Goal: Answer question/provide support: Share knowledge or assist other users

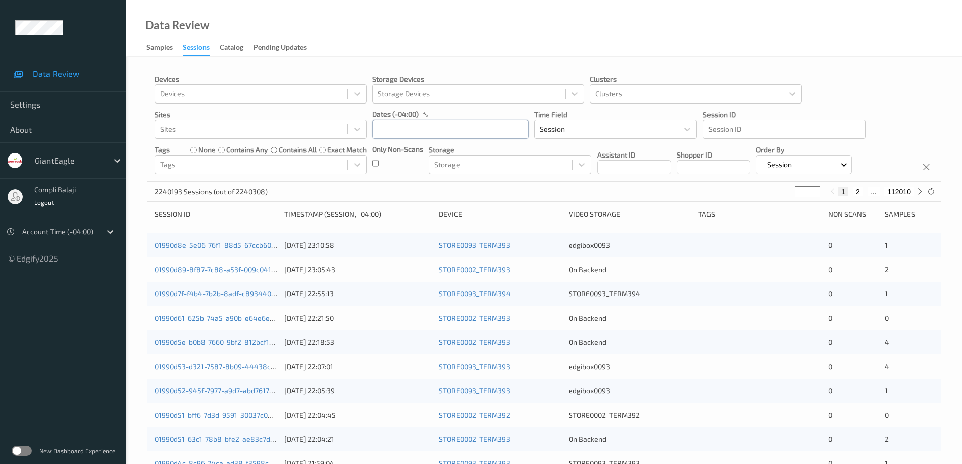
click at [409, 130] on input "text" at bounding box center [450, 129] width 156 height 19
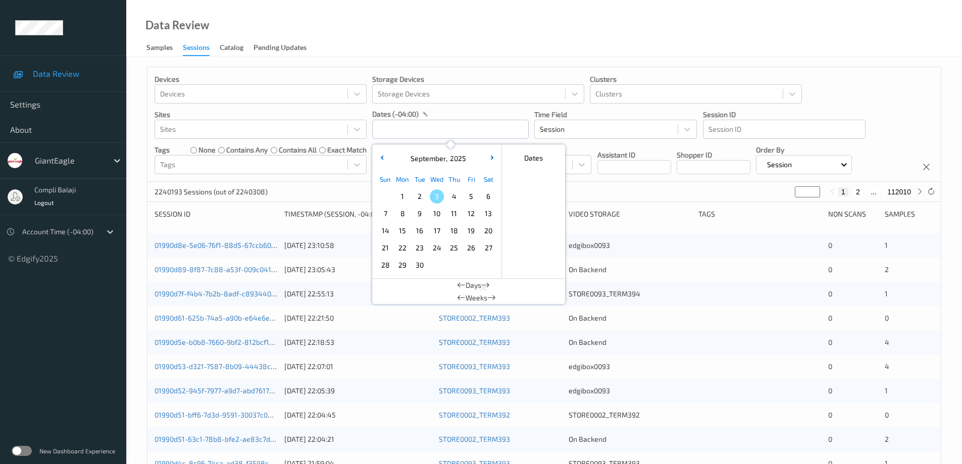
click at [401, 194] on span "1" at bounding box center [402, 196] width 14 height 14
type input "[DATE] 00:00 -> [DATE] 23:59"
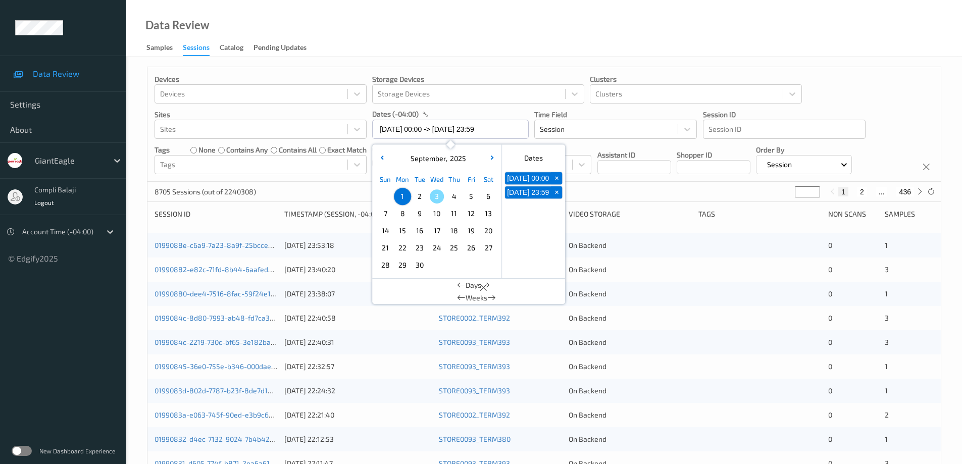
click at [872, 87] on div "Devices Devices Storage Devices Storage Devices Clusters Clusters Sites Sites d…" at bounding box center [543, 124] width 793 height 115
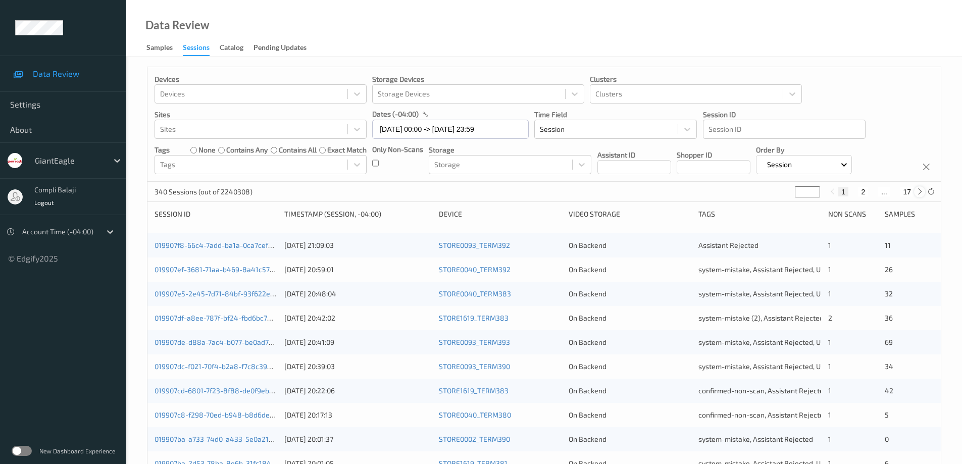
click at [916, 191] on icon at bounding box center [920, 192] width 8 height 8
type input "*"
click at [916, 191] on icon at bounding box center [920, 192] width 8 height 8
type input "*"
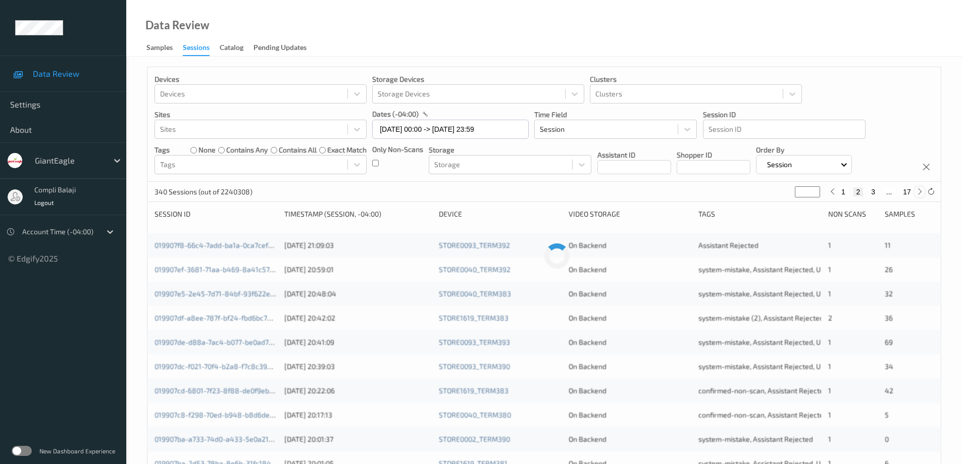
type input "*"
click at [916, 191] on icon at bounding box center [920, 192] width 8 height 8
type input "*"
click at [916, 191] on icon at bounding box center [920, 192] width 8 height 8
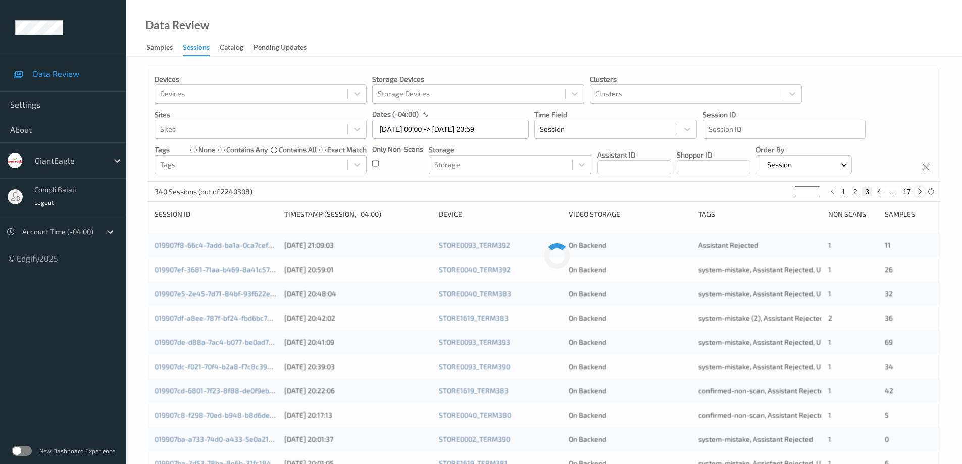
type input "*"
click at [916, 191] on icon at bounding box center [920, 192] width 8 height 8
type input "*"
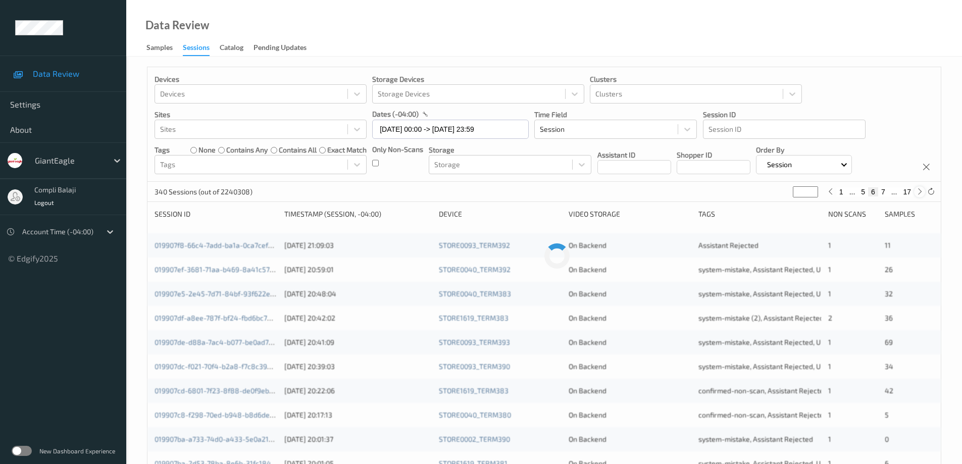
click at [916, 191] on icon at bounding box center [920, 192] width 8 height 8
type input "*"
click at [916, 191] on icon at bounding box center [920, 192] width 8 height 8
type input "*"
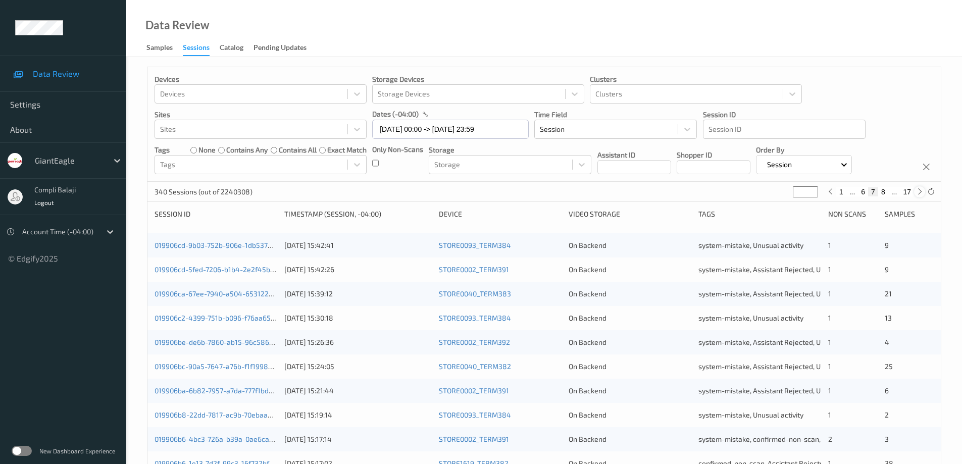
type input "*"
click at [916, 191] on icon at bounding box center [920, 192] width 8 height 8
type input "*"
click at [916, 191] on icon at bounding box center [920, 192] width 8 height 8
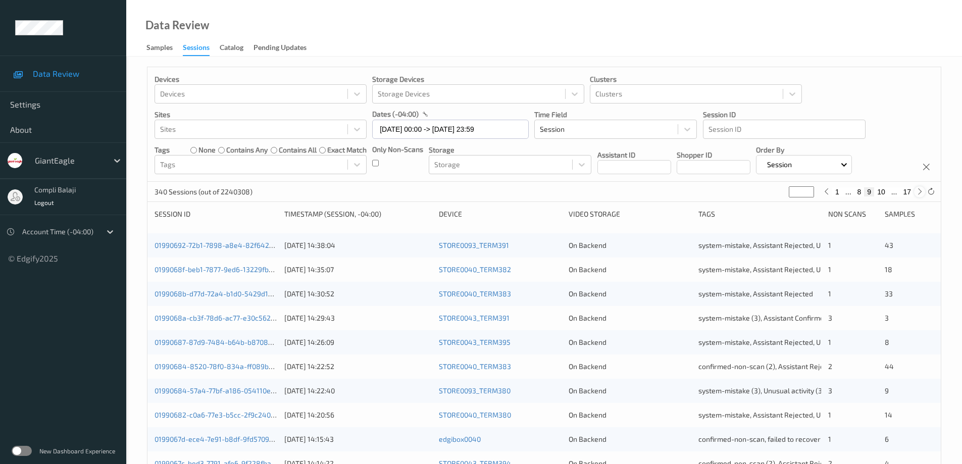
type input "**"
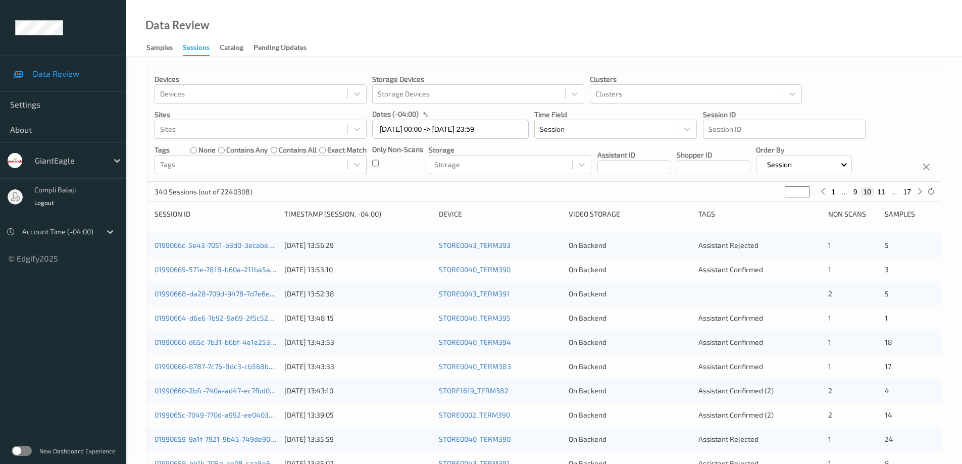
drag, startPoint x: 867, startPoint y: 193, endPoint x: 862, endPoint y: 195, distance: 5.4
click at [867, 193] on button "10" at bounding box center [867, 191] width 14 height 9
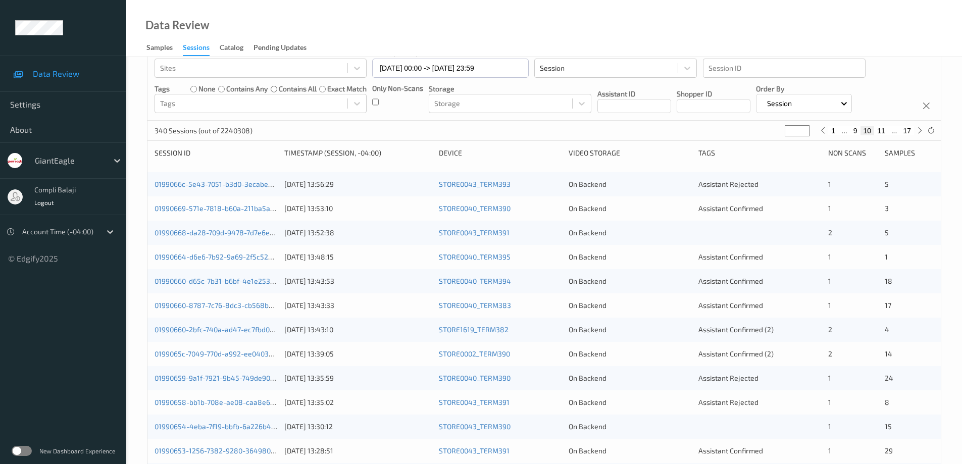
scroll to position [43, 0]
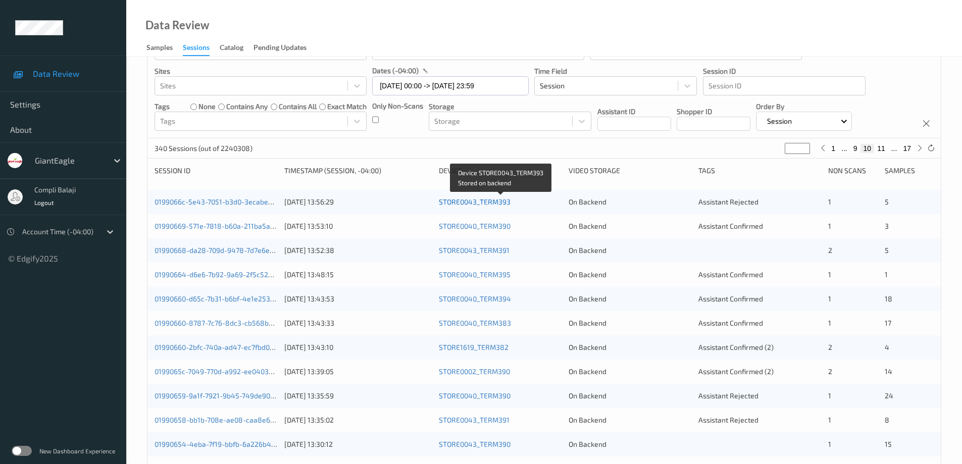
click at [483, 202] on link "STORE0043_TERM393" at bounding box center [475, 201] width 72 height 9
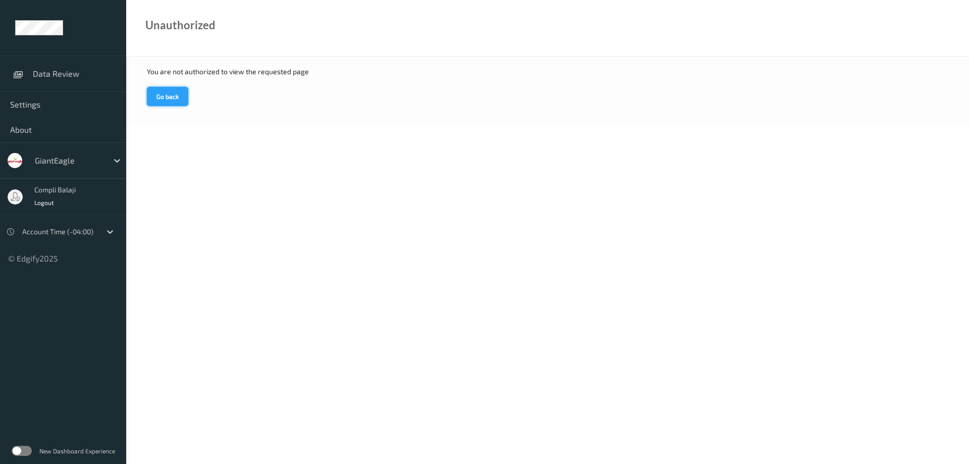
click at [163, 100] on button "Go back" at bounding box center [167, 96] width 41 height 19
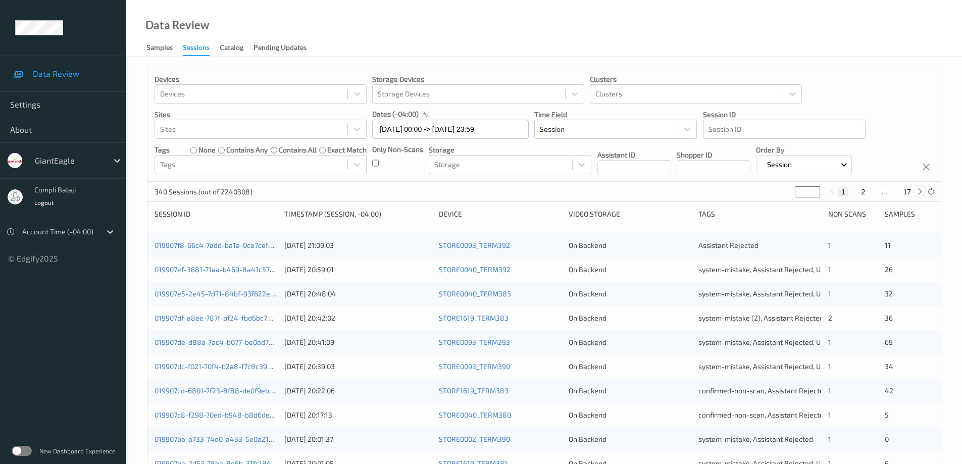
click at [918, 193] on icon at bounding box center [920, 192] width 8 height 8
type input "*"
click at [918, 193] on icon at bounding box center [920, 192] width 8 height 8
type input "*"
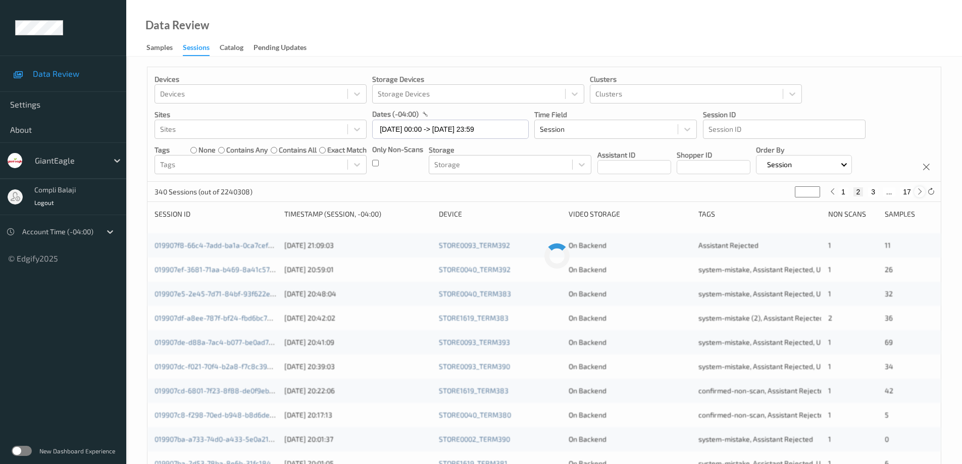
type input "*"
click at [918, 193] on icon at bounding box center [920, 192] width 8 height 8
type input "*"
click at [918, 193] on icon at bounding box center [920, 192] width 8 height 8
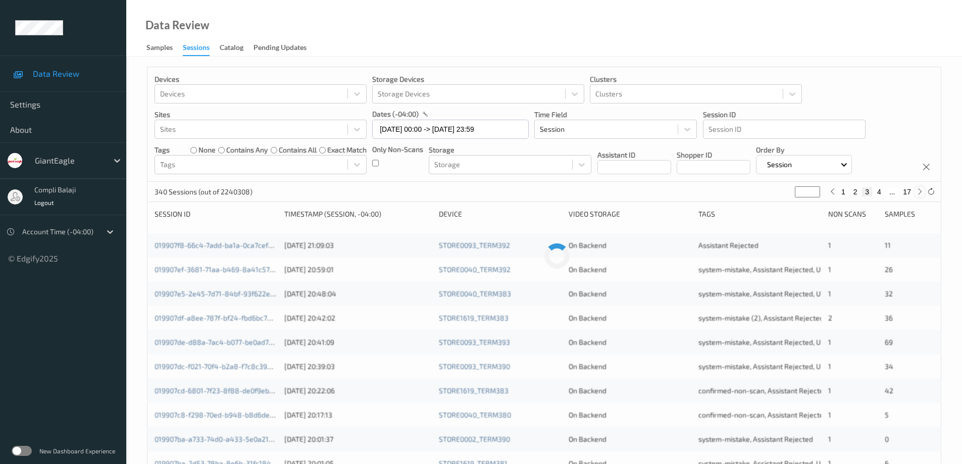
type input "*"
click at [918, 193] on icon at bounding box center [920, 192] width 8 height 8
type input "*"
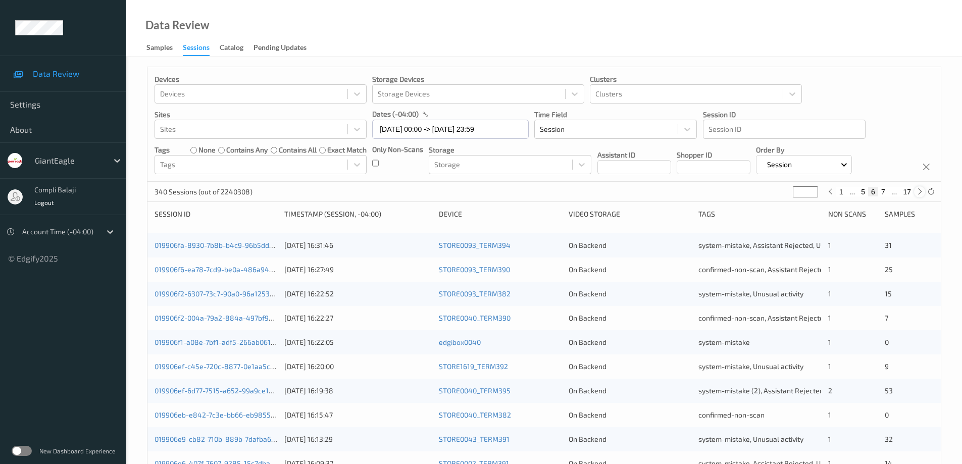
click at [918, 193] on icon at bounding box center [920, 192] width 8 height 8
type input "*"
click at [918, 193] on icon at bounding box center [920, 192] width 8 height 8
type input "*"
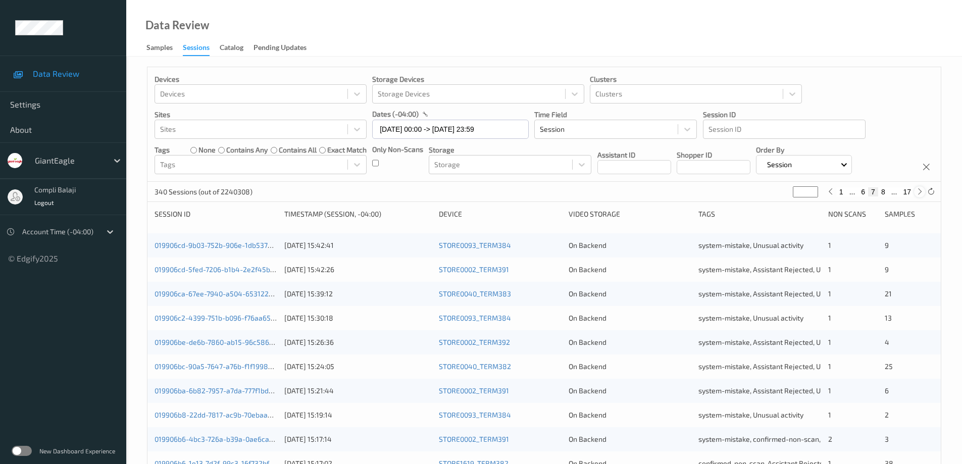
type input "*"
click at [918, 193] on icon at bounding box center [920, 192] width 8 height 8
type input "*"
click at [918, 193] on icon at bounding box center [920, 192] width 8 height 8
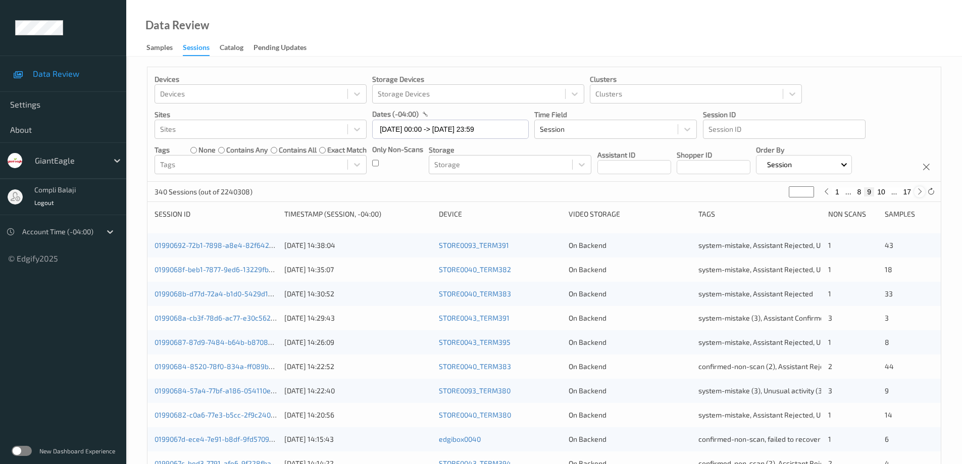
type input "**"
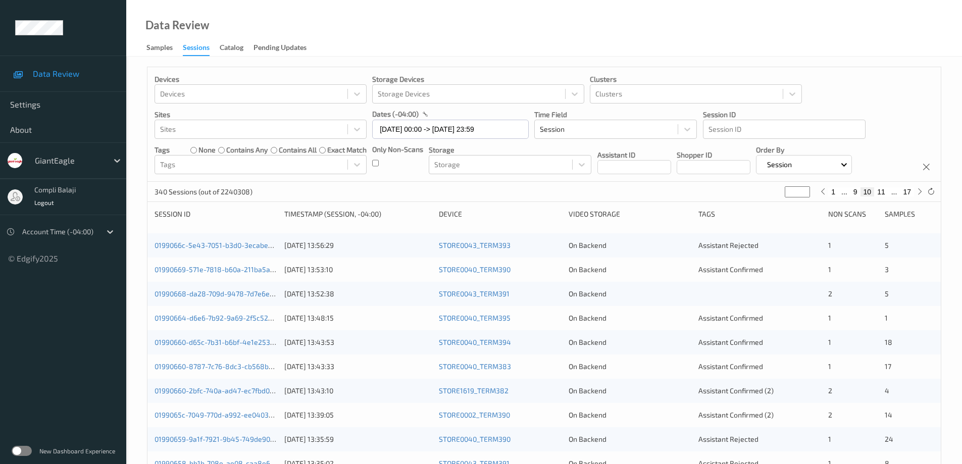
click at [872, 192] on button "10" at bounding box center [867, 191] width 14 height 9
click at [241, 246] on link "0199066c-5e43-7051-b3d0-3ecabe027c54" at bounding box center [222, 245] width 137 height 9
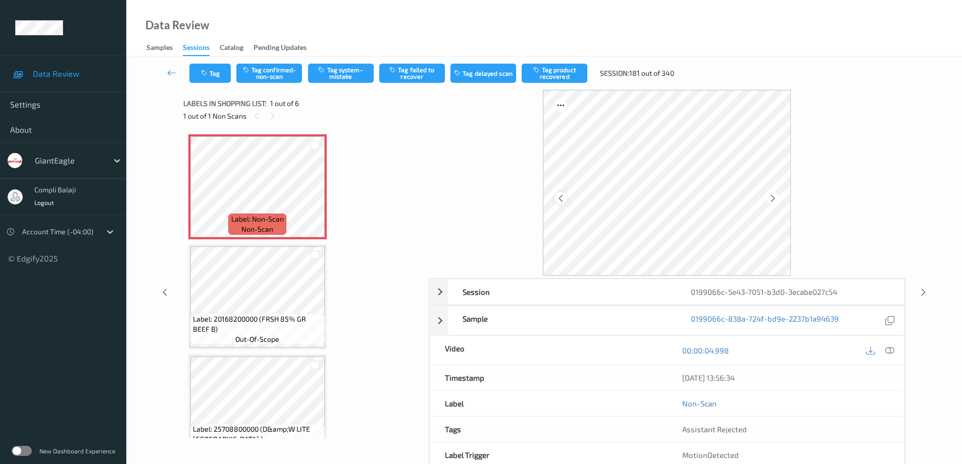
click at [562, 196] on icon at bounding box center [560, 197] width 9 height 9
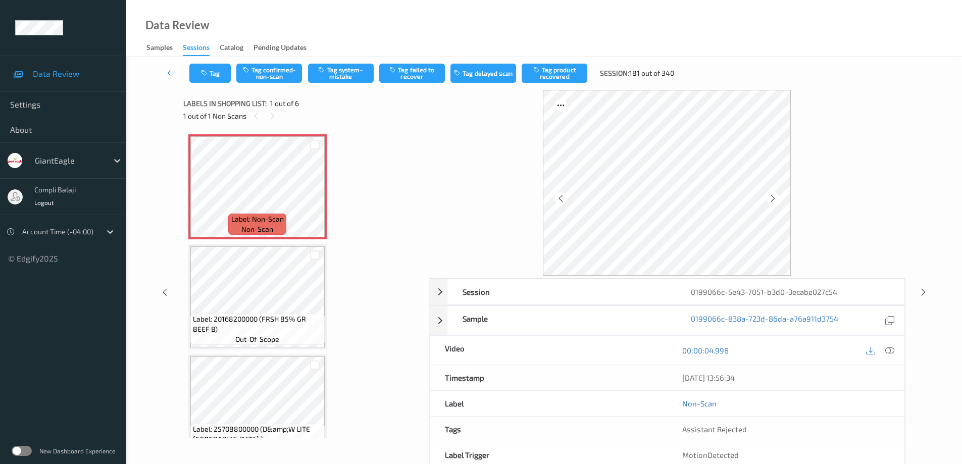
click at [562, 196] on icon at bounding box center [560, 197] width 9 height 9
click at [891, 349] on icon at bounding box center [889, 350] width 9 height 9
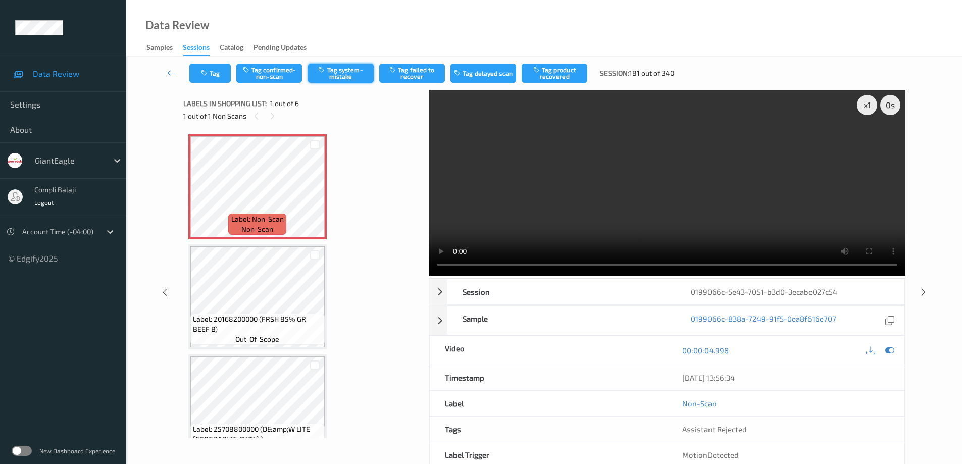
click at [352, 80] on button "Tag system-mistake" at bounding box center [341, 73] width 66 height 19
click at [170, 73] on icon at bounding box center [171, 73] width 9 height 10
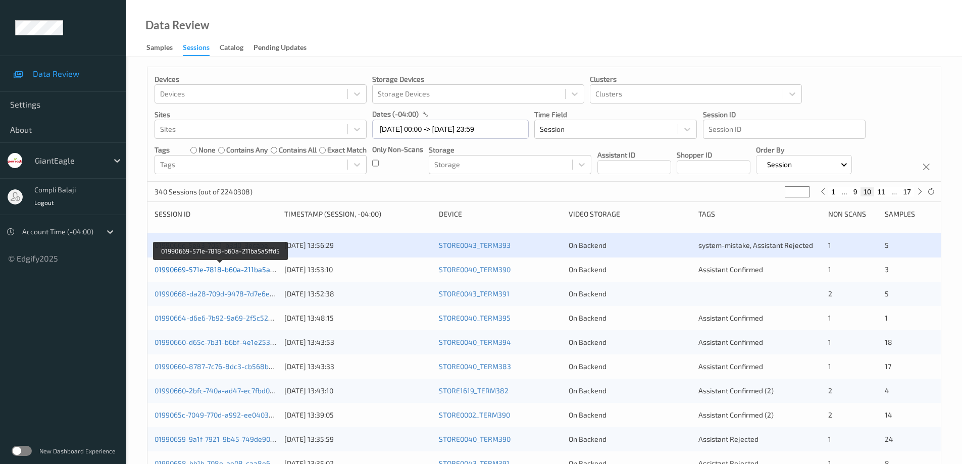
click at [235, 272] on link "01990669-571e-7818-b60a-211ba5a5ffd5" at bounding box center [220, 269] width 133 height 9
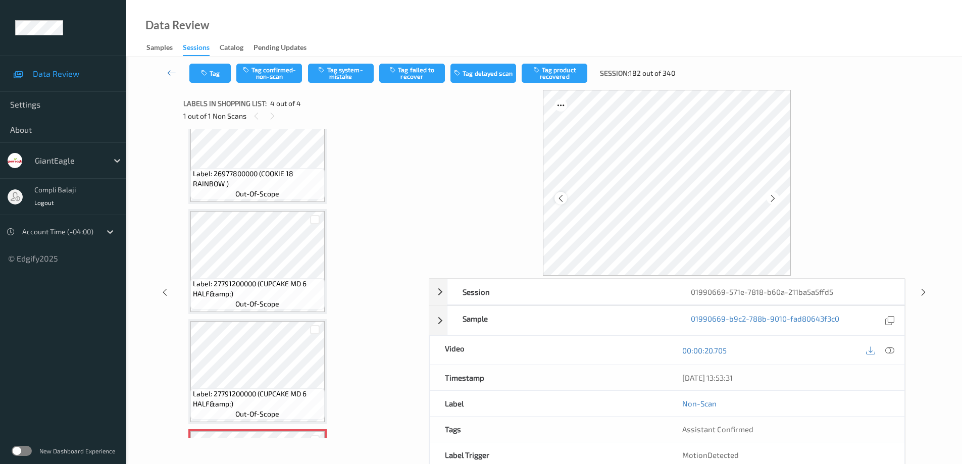
click at [560, 198] on icon at bounding box center [560, 197] width 9 height 9
click at [558, 104] on icon at bounding box center [560, 105] width 9 height 9
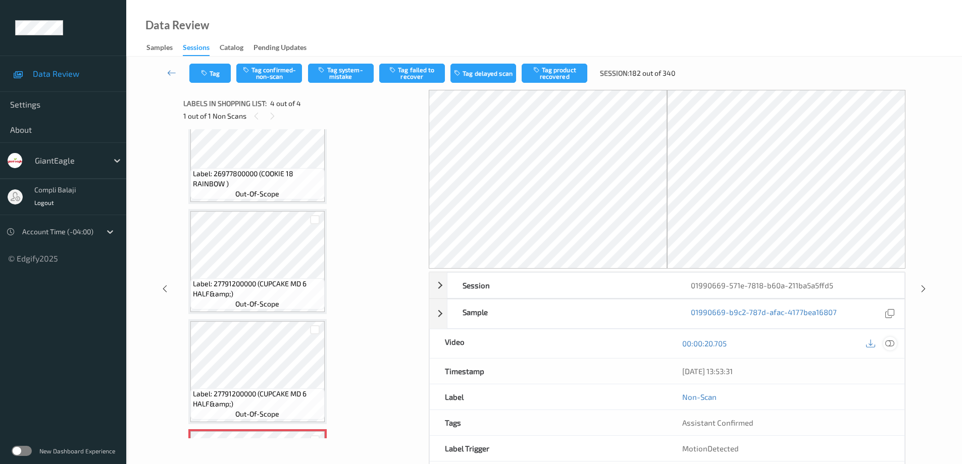
click at [893, 344] on icon at bounding box center [889, 343] width 9 height 9
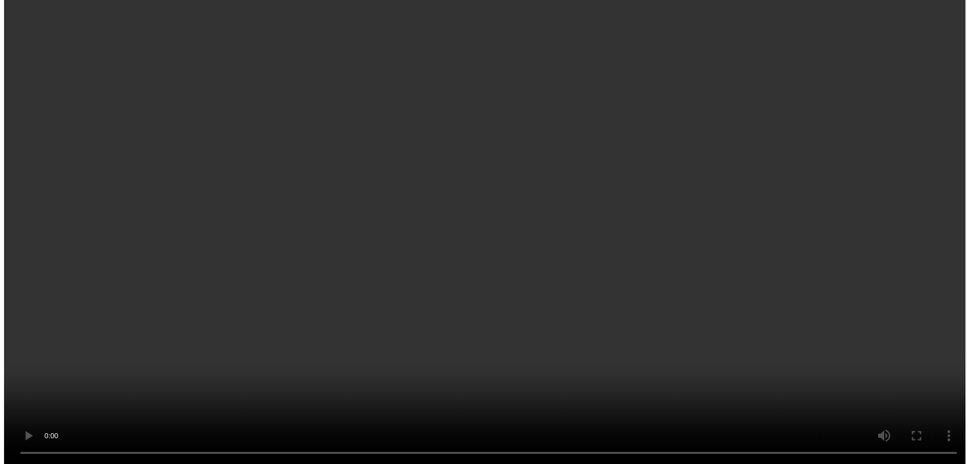
scroll to position [136, 0]
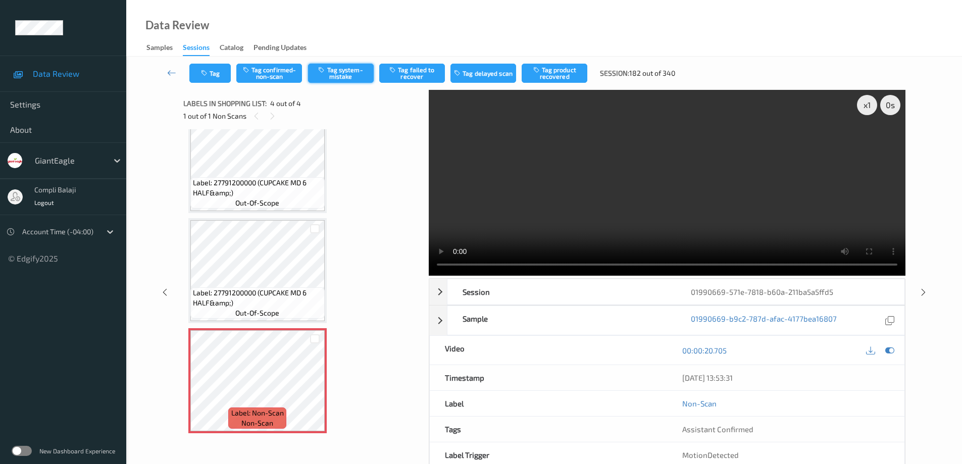
click at [339, 74] on button "Tag system-mistake" at bounding box center [341, 73] width 66 height 19
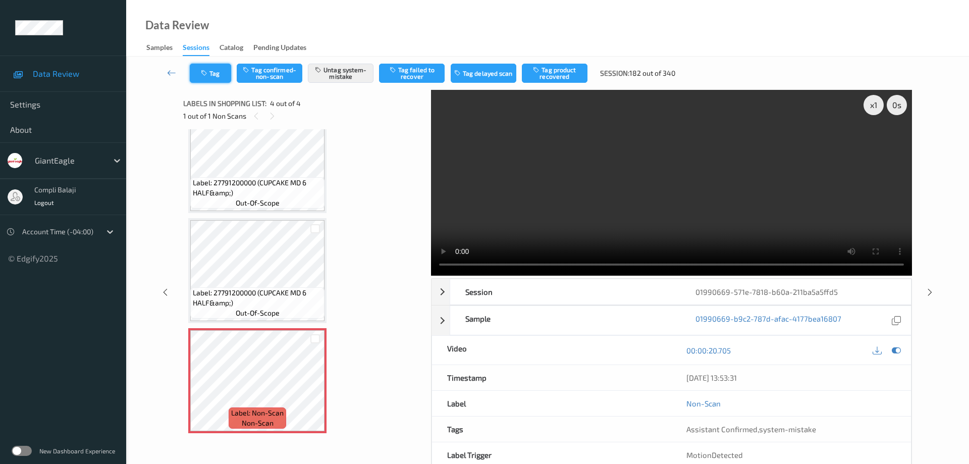
click at [216, 73] on button "Tag" at bounding box center [210, 73] width 41 height 19
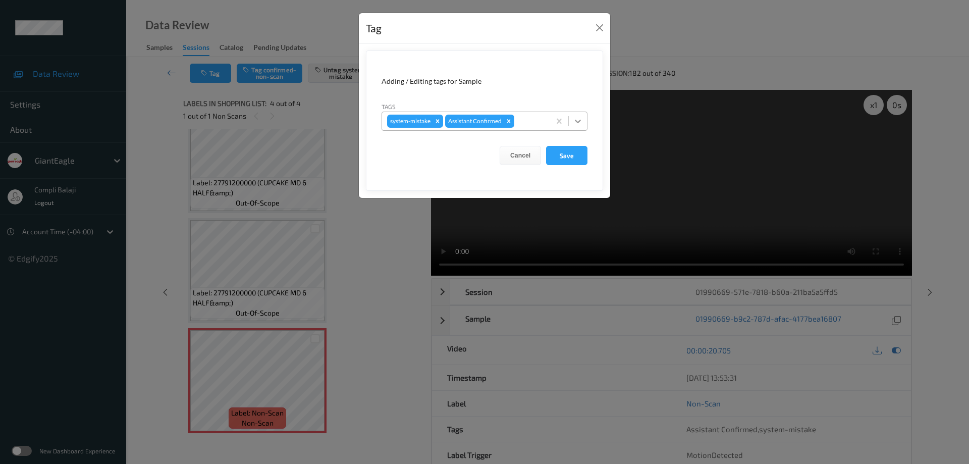
click at [578, 120] on icon at bounding box center [578, 121] width 10 height 10
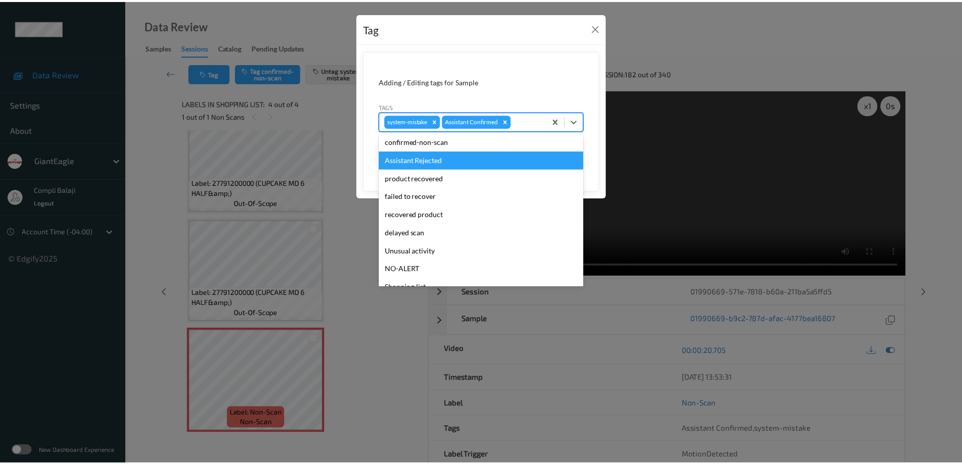
scroll to position [89, 0]
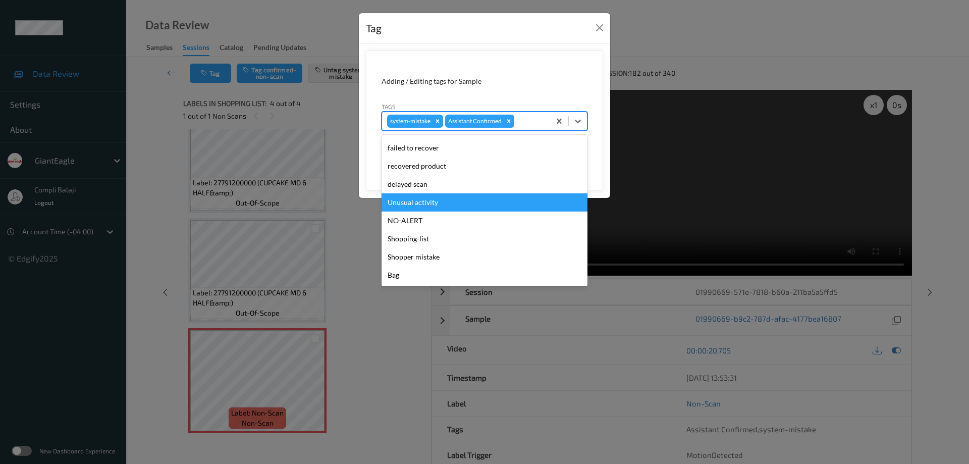
drag, startPoint x: 435, startPoint y: 205, endPoint x: 506, endPoint y: 177, distance: 76.4
click at [435, 204] on div "Unusual activity" at bounding box center [485, 202] width 206 height 18
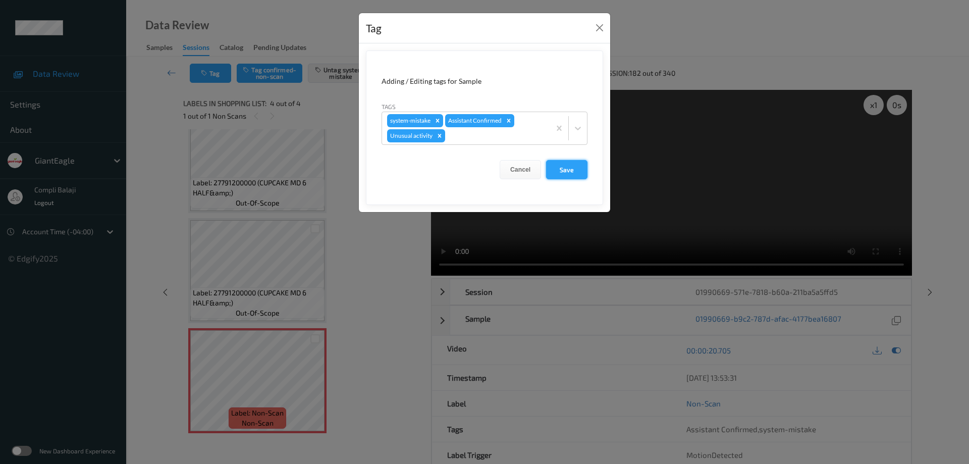
click at [572, 169] on button "Save" at bounding box center [566, 169] width 41 height 19
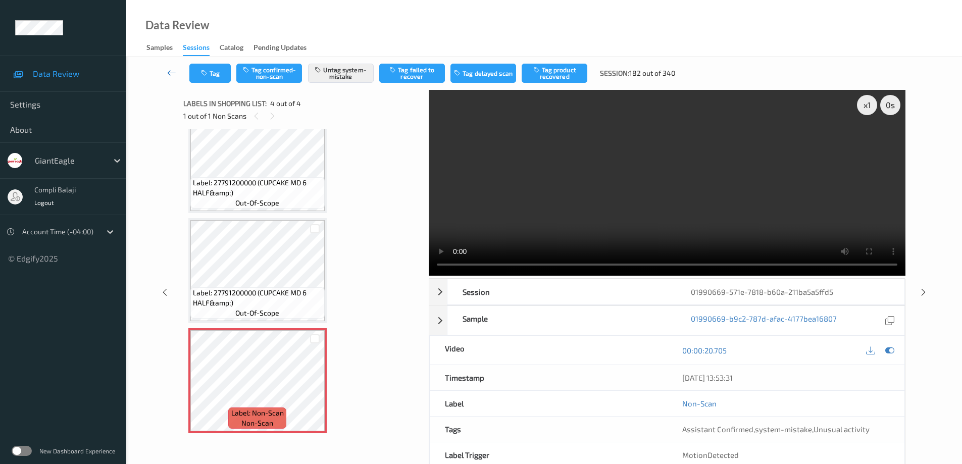
click at [170, 69] on icon at bounding box center [171, 73] width 9 height 10
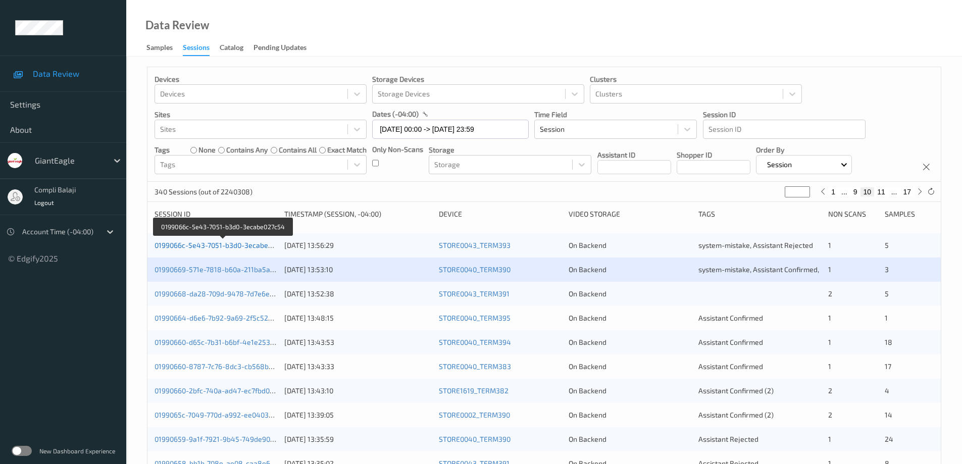
click at [248, 247] on link "0199066c-5e43-7051-b3d0-3ecabe027c54" at bounding box center [222, 245] width 137 height 9
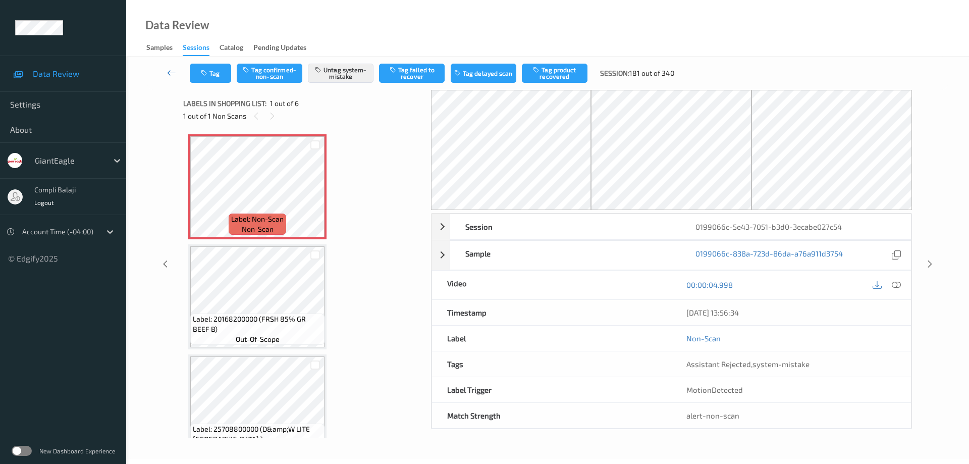
click at [169, 73] on icon at bounding box center [171, 73] width 9 height 10
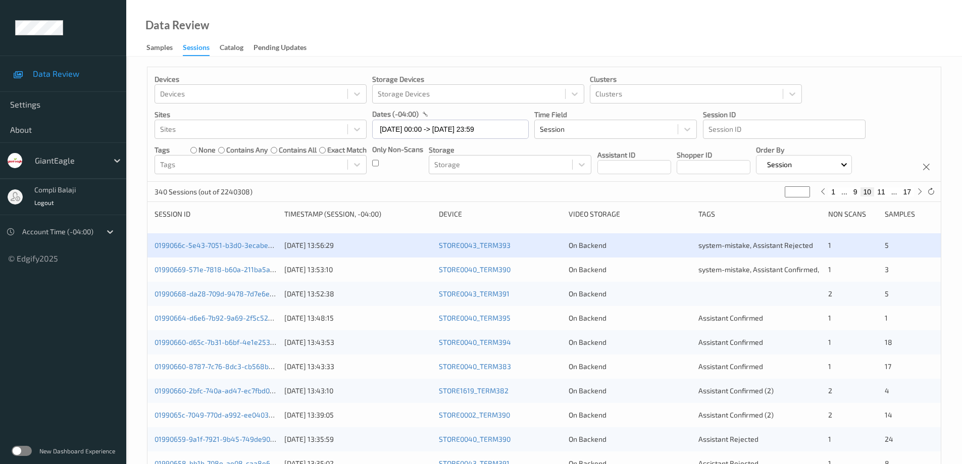
scroll to position [101, 0]
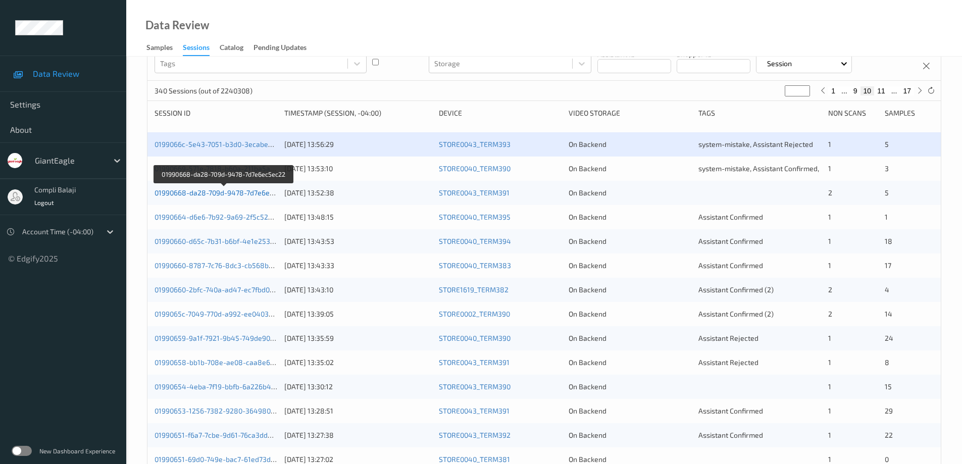
click at [226, 195] on link "01990668-da28-709d-9478-7d7e6ec5ec22" at bounding box center [223, 192] width 138 height 9
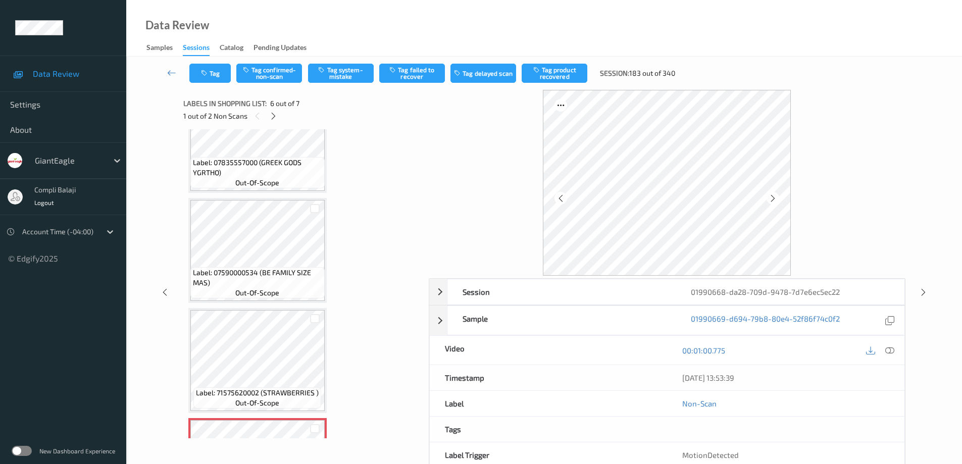
scroll to position [265, 0]
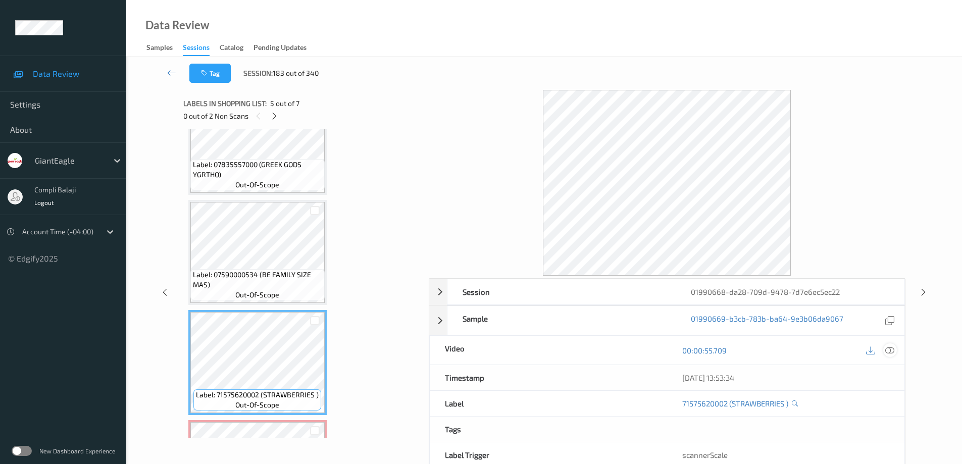
click at [891, 352] on icon at bounding box center [889, 350] width 9 height 9
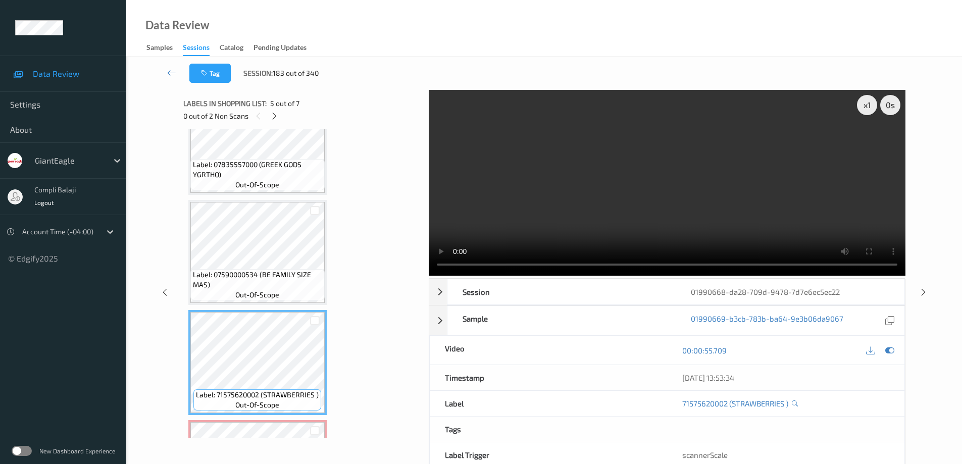
click at [923, 116] on div "x 1 0 s Session 01990668-da28-709d-9478-7d7e6ec5ec22 Session ID 01990668-da28-7…" at bounding box center [544, 292] width 794 height 404
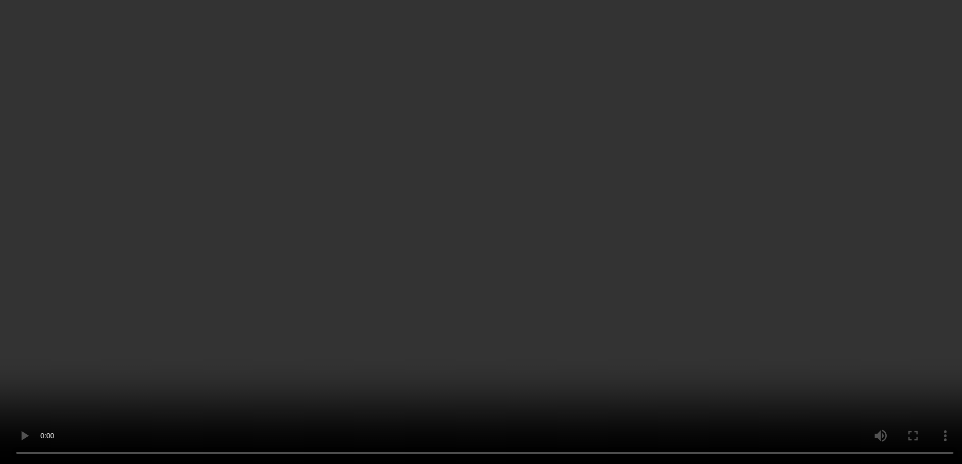
scroll to position [466, 0]
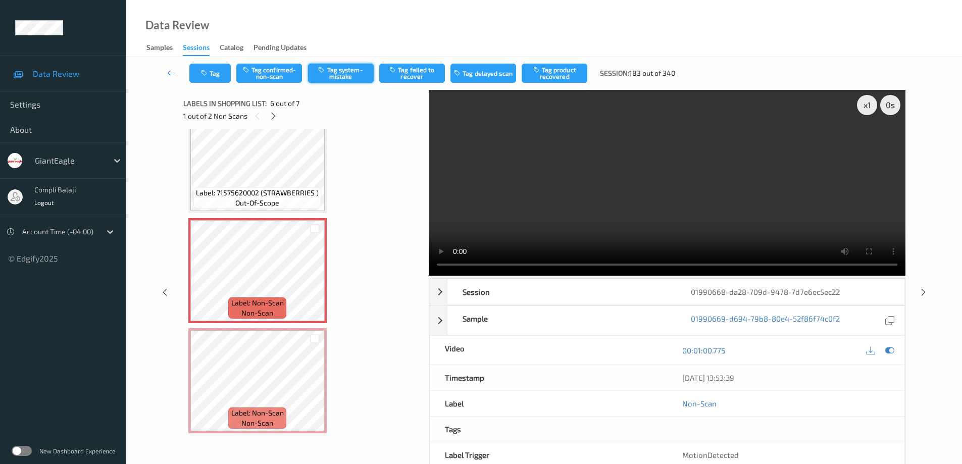
click at [358, 74] on button "Tag system-mistake" at bounding box center [341, 73] width 66 height 19
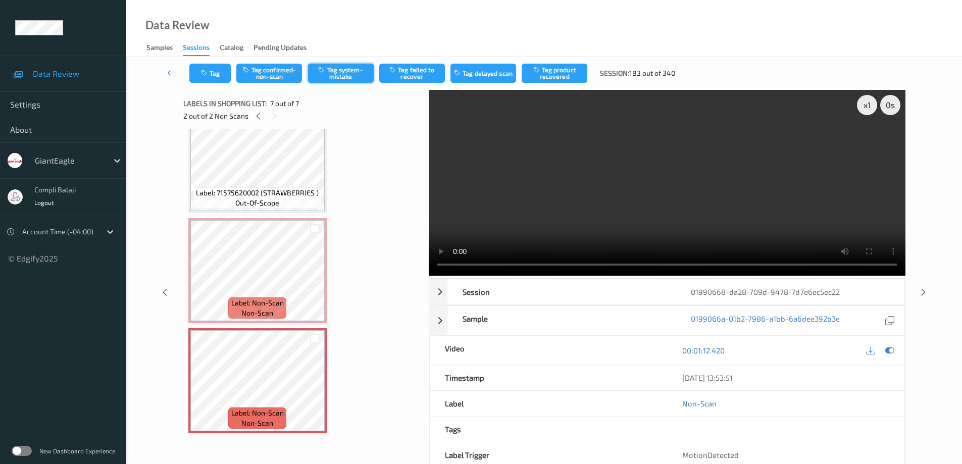
click at [346, 75] on button "Tag system-mistake" at bounding box center [341, 73] width 66 height 19
click at [167, 73] on icon at bounding box center [171, 73] width 9 height 10
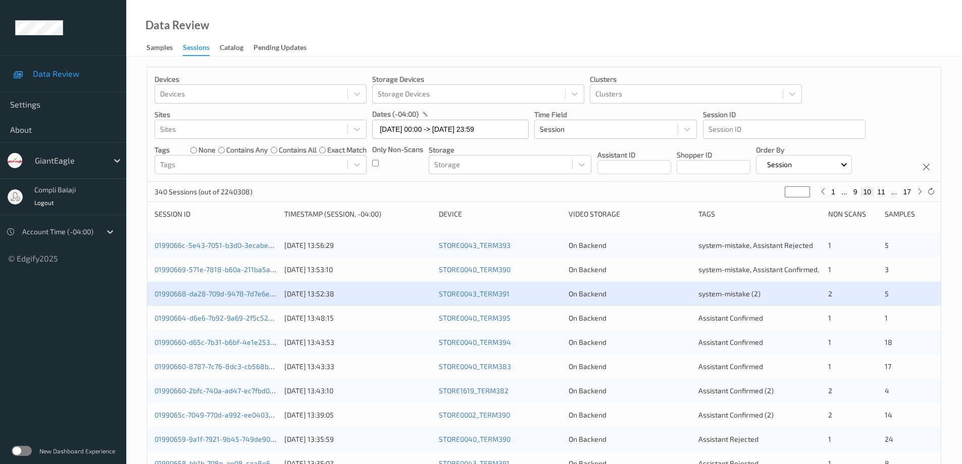
scroll to position [50, 0]
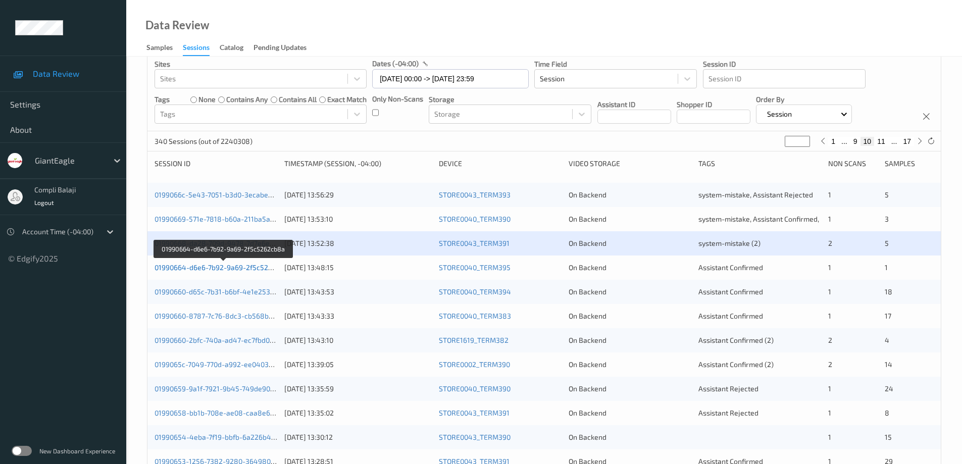
click at [240, 270] on link "01990664-d6e6-7b92-9a69-2f5c5262cb8a" at bounding box center [223, 267] width 138 height 9
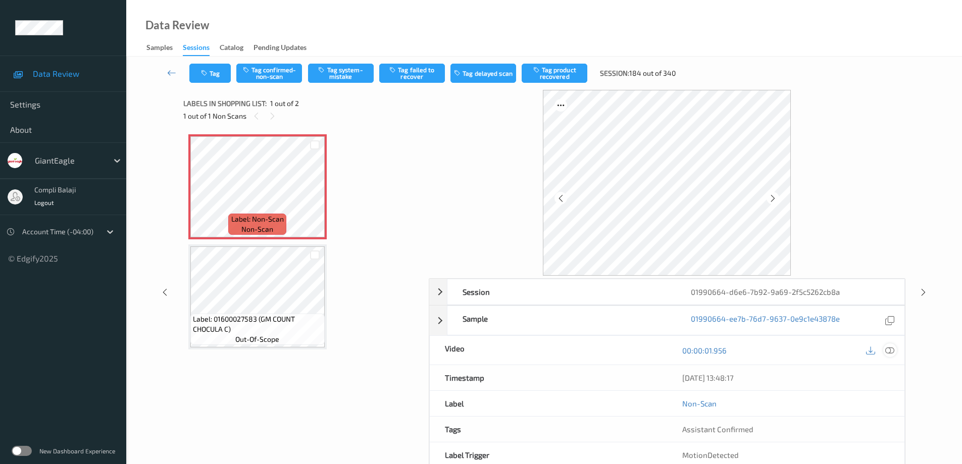
click at [893, 352] on icon at bounding box center [889, 350] width 9 height 9
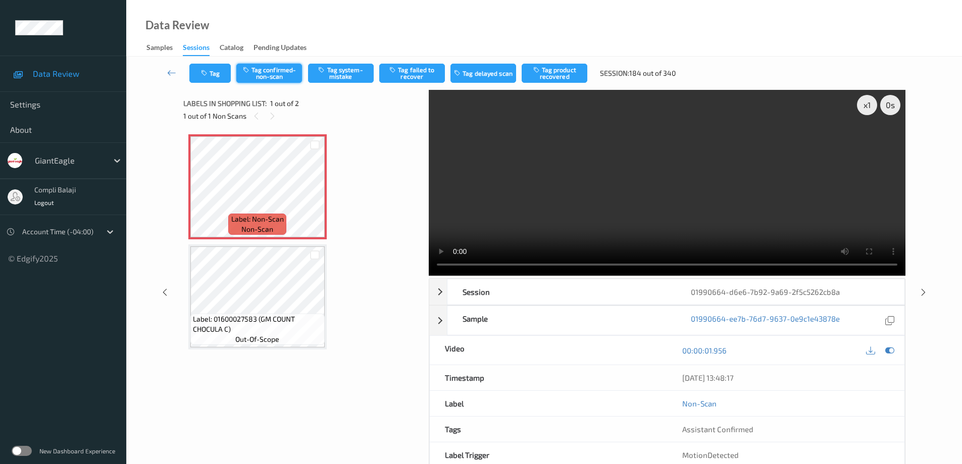
click at [268, 79] on button "Tag confirmed-non-scan" at bounding box center [269, 73] width 66 height 19
click at [410, 72] on button "Tag failed to recover" at bounding box center [412, 73] width 66 height 19
click at [170, 74] on icon at bounding box center [171, 73] width 9 height 10
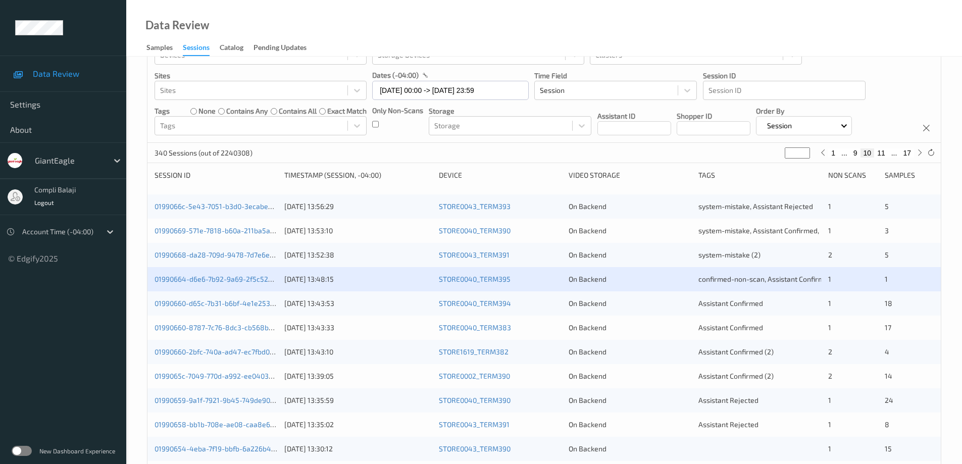
scroll to position [50, 0]
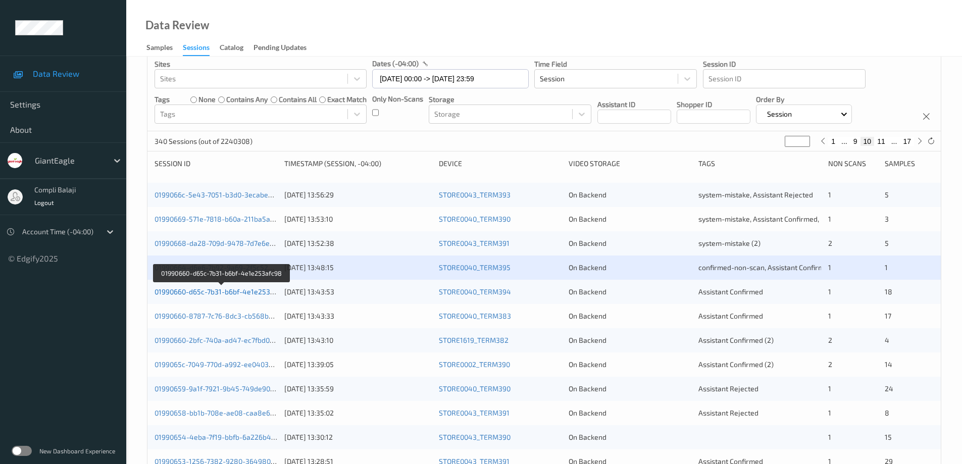
click at [239, 296] on link "01990660-d65c-7b31-b6bf-4e1e253afc98" at bounding box center [221, 291] width 134 height 9
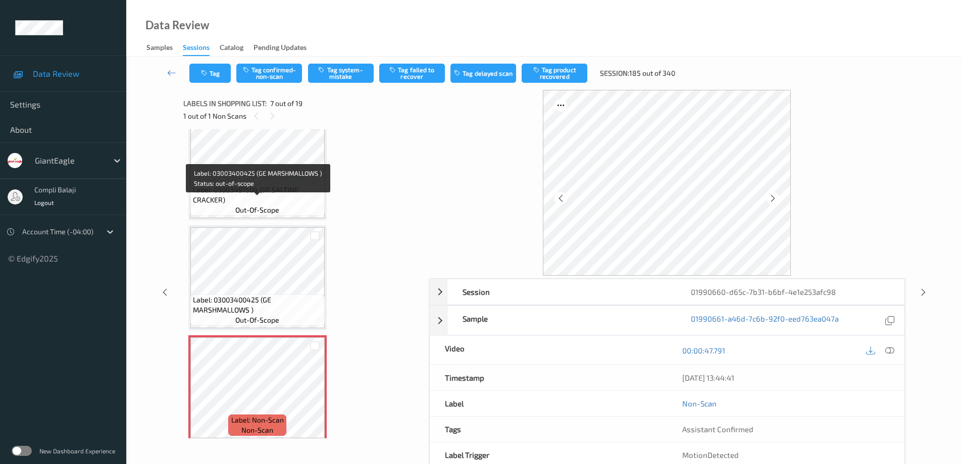
scroll to position [455, 0]
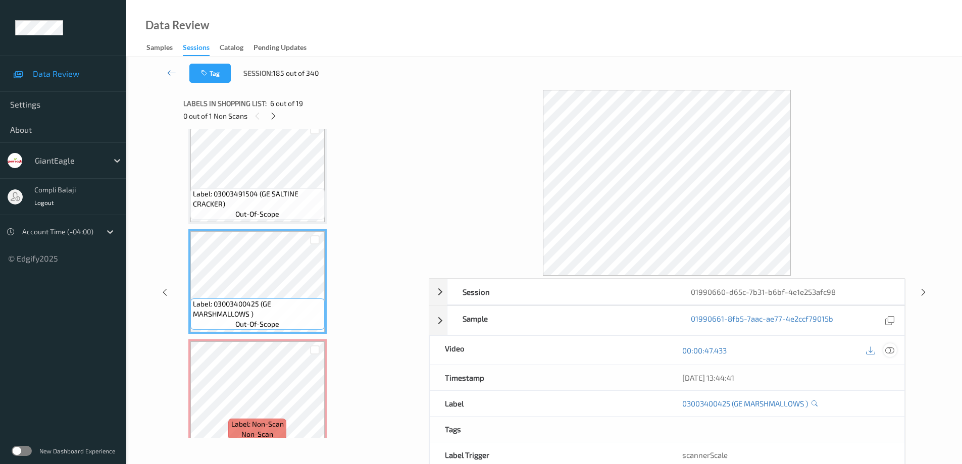
click at [890, 349] on icon at bounding box center [889, 350] width 9 height 9
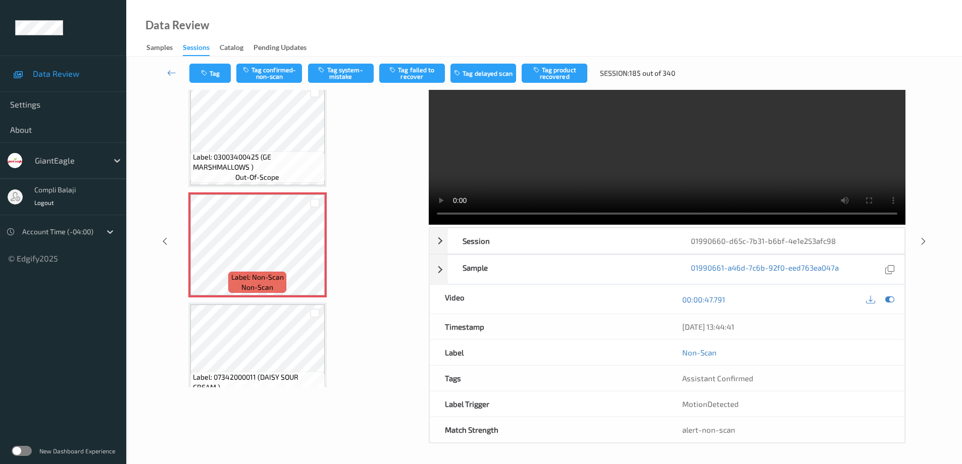
scroll to position [575, 0]
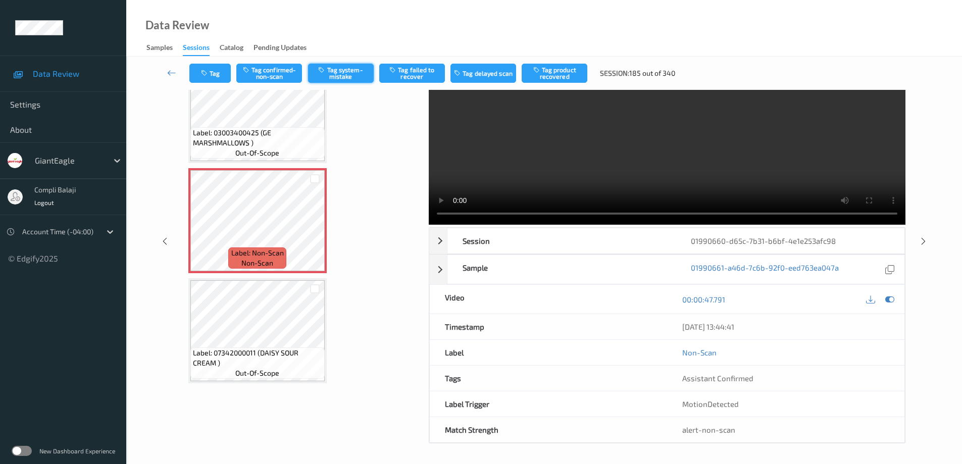
click at [345, 76] on button "Tag system-mistake" at bounding box center [341, 73] width 66 height 19
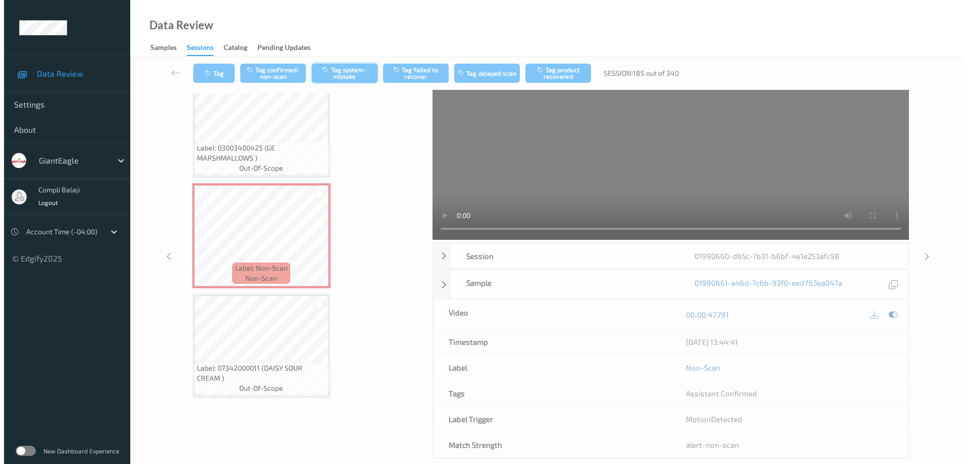
scroll to position [0, 0]
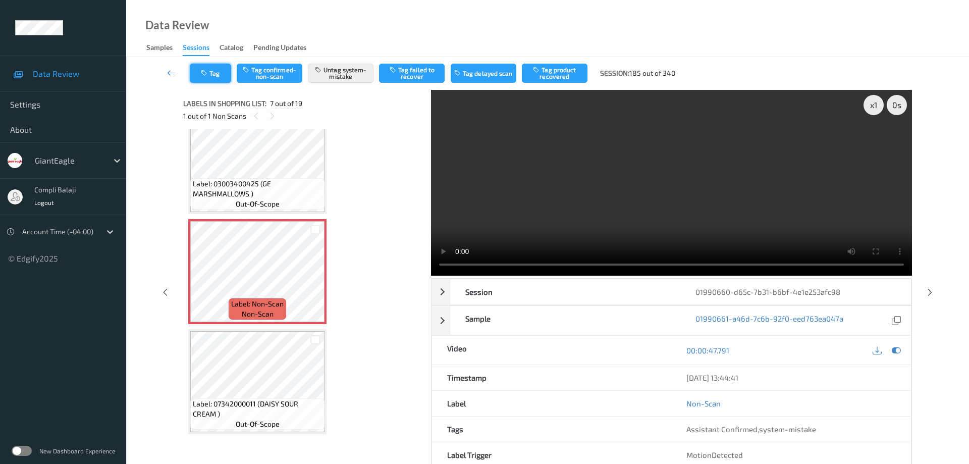
click at [220, 77] on button "Tag" at bounding box center [210, 73] width 41 height 19
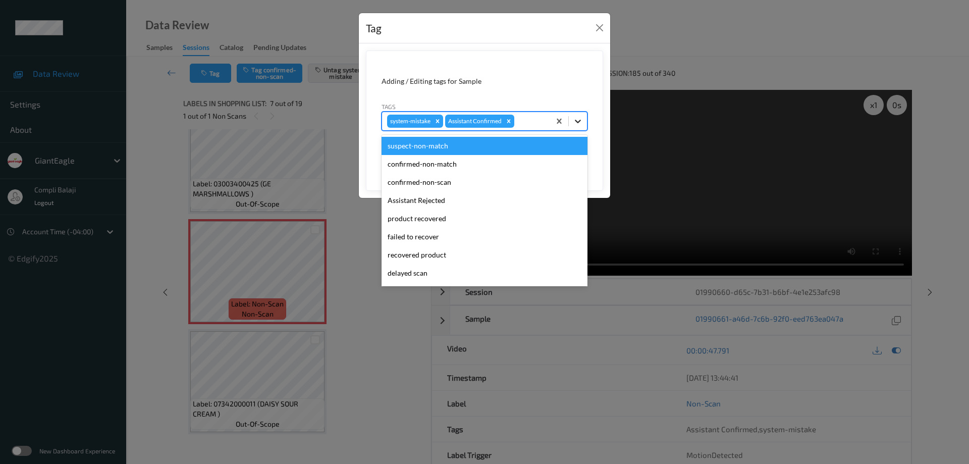
click at [576, 121] on icon at bounding box center [578, 122] width 6 height 4
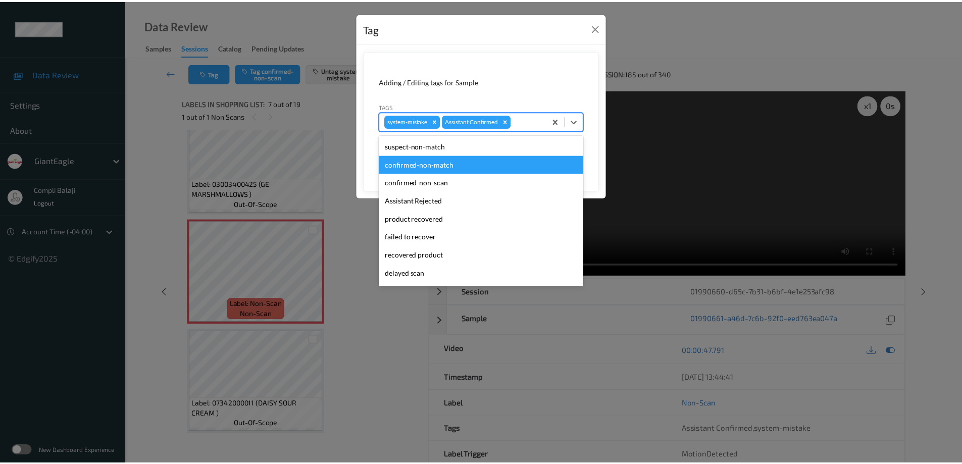
scroll to position [50, 0]
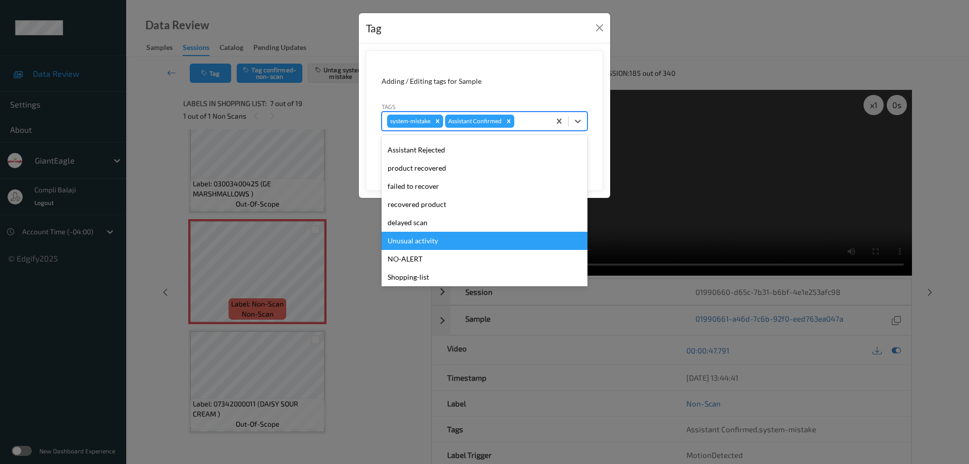
click at [430, 241] on div "Unusual activity" at bounding box center [485, 241] width 206 height 18
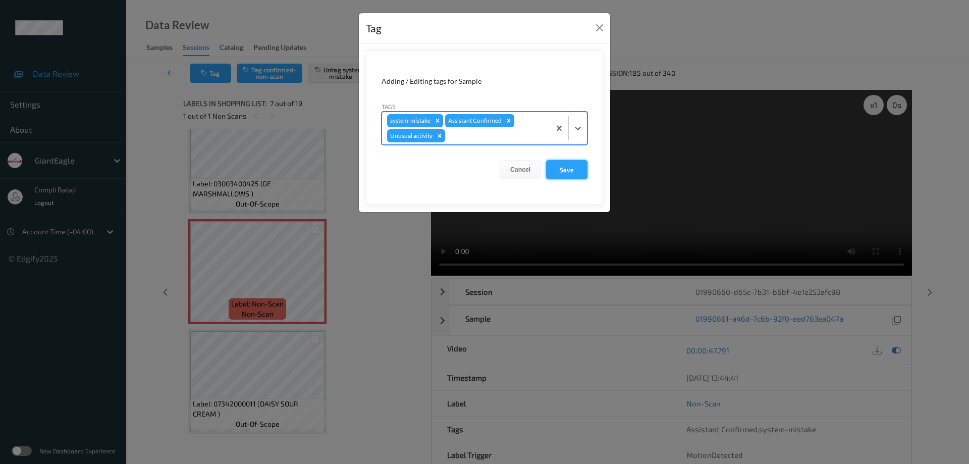
click at [566, 172] on button "Save" at bounding box center [566, 169] width 41 height 19
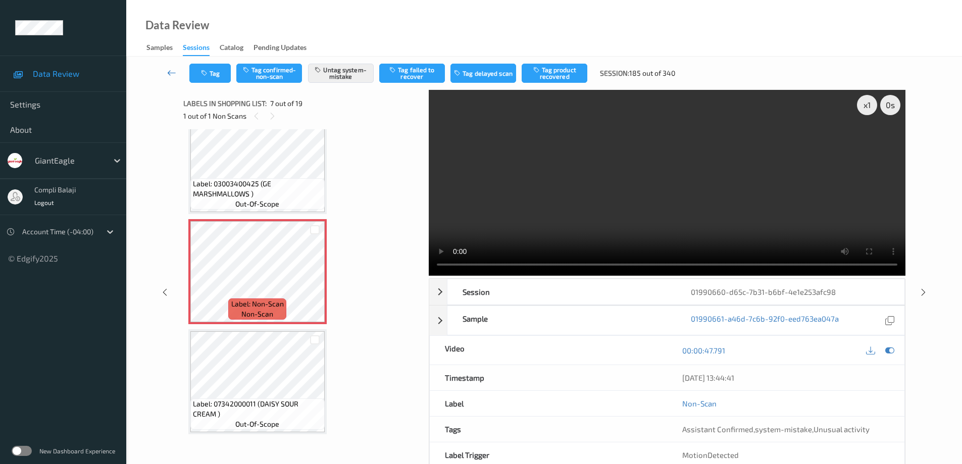
click at [170, 72] on icon at bounding box center [171, 73] width 9 height 10
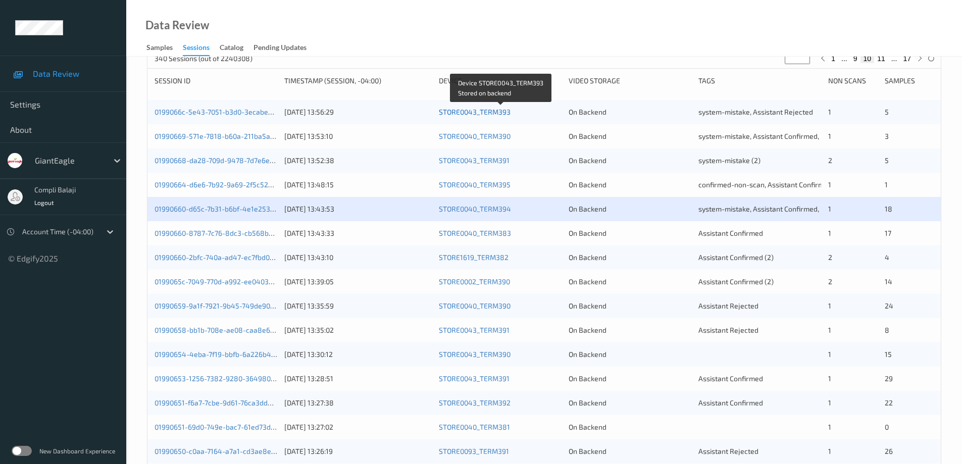
scroll to position [151, 0]
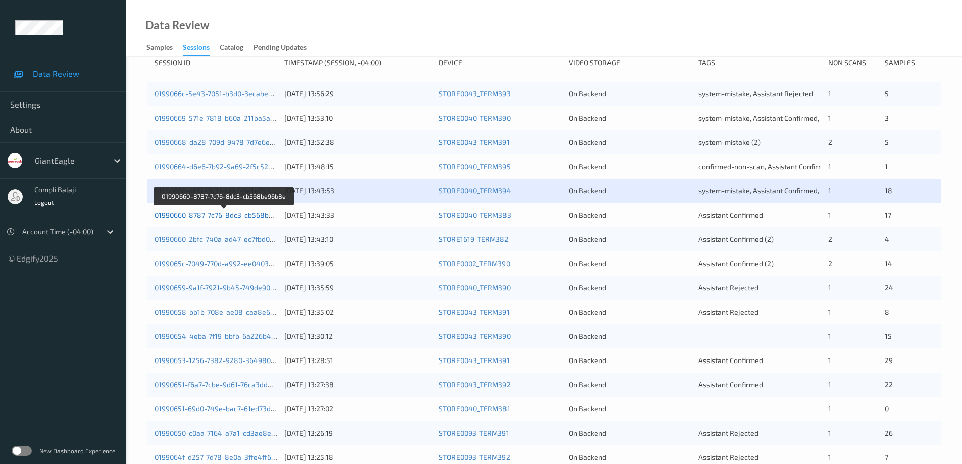
click at [222, 216] on link "01990660-8787-7c76-8dc3-cb568be96b8e" at bounding box center [223, 214] width 139 height 9
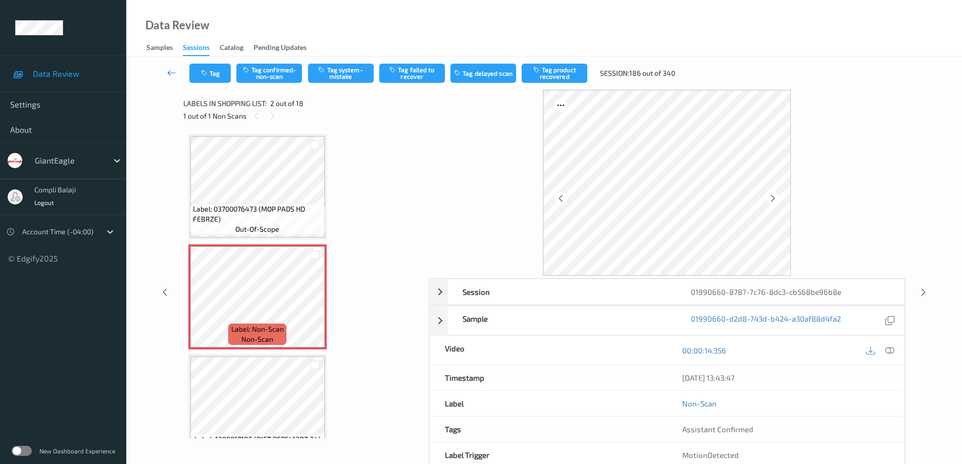
click at [167, 73] on icon at bounding box center [171, 73] width 9 height 10
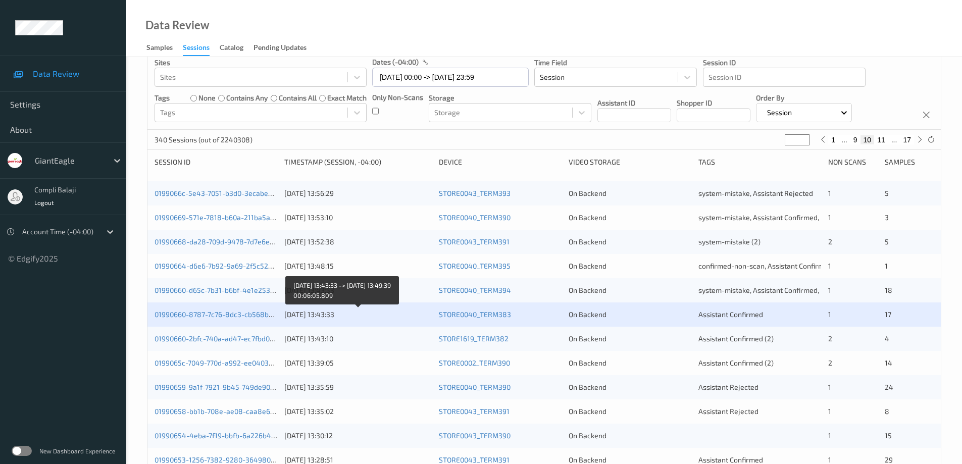
scroll to position [101, 0]
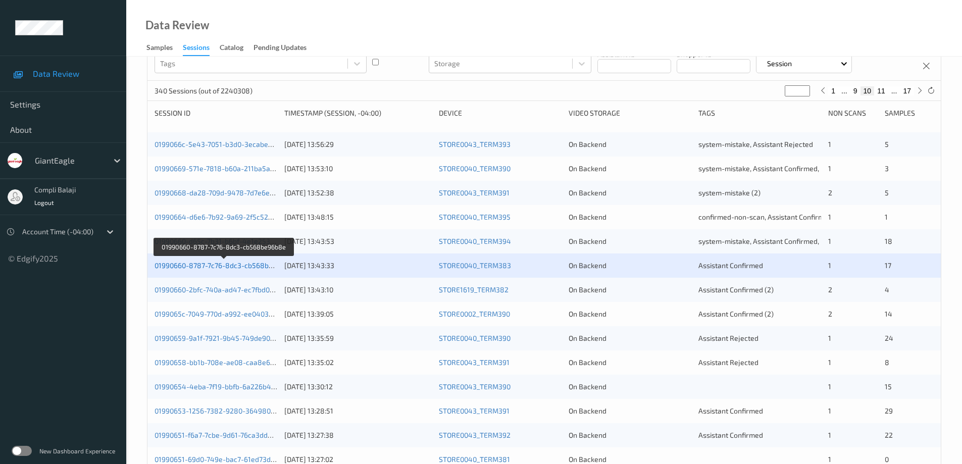
click at [246, 265] on link "01990660-8787-7c76-8dc3-cb568be96b8e" at bounding box center [223, 265] width 139 height 9
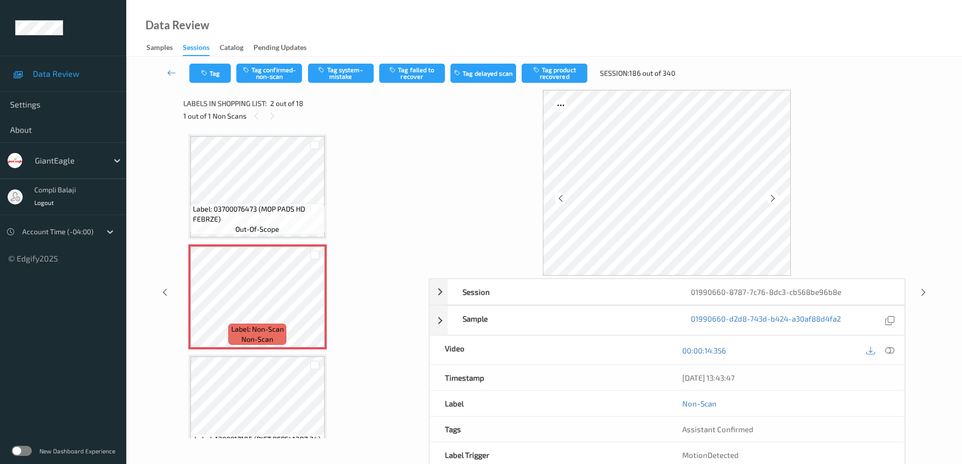
click at [887, 350] on icon at bounding box center [889, 350] width 9 height 9
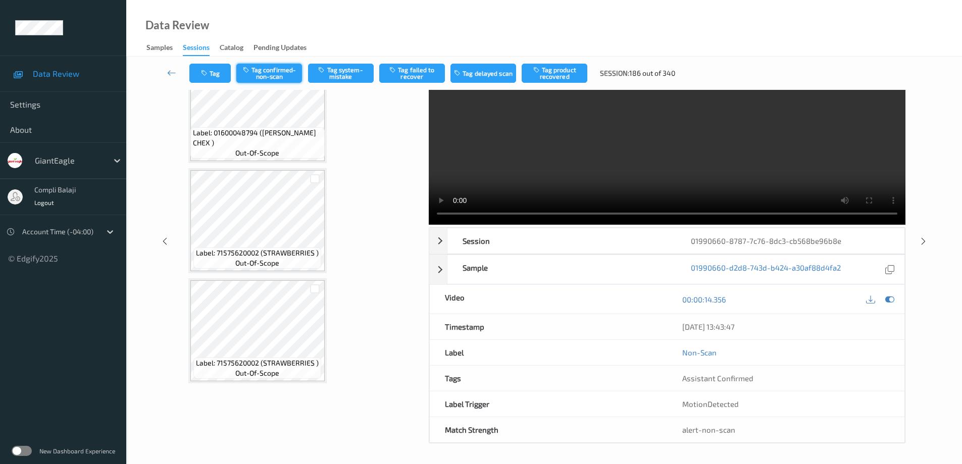
scroll to position [1071, 0]
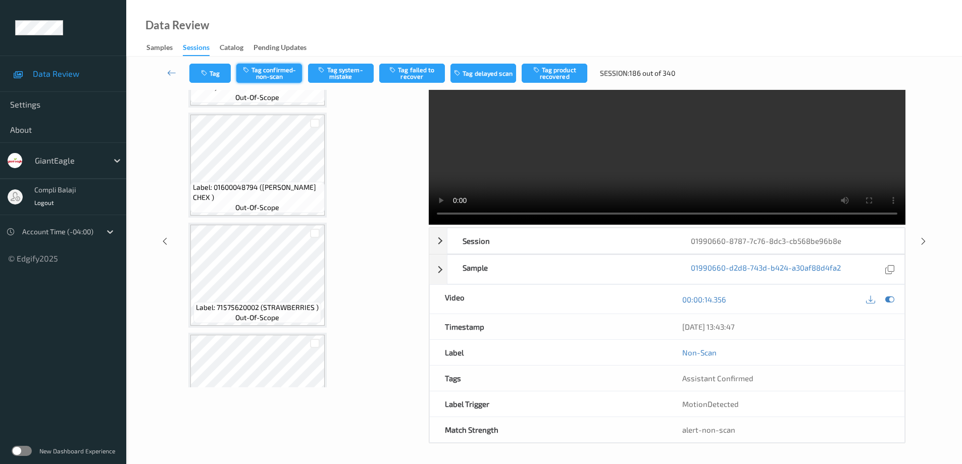
drag, startPoint x: 278, startPoint y: 71, endPoint x: 292, endPoint y: 77, distance: 15.8
click at [278, 71] on button "Tag confirmed-non-scan" at bounding box center [269, 73] width 66 height 19
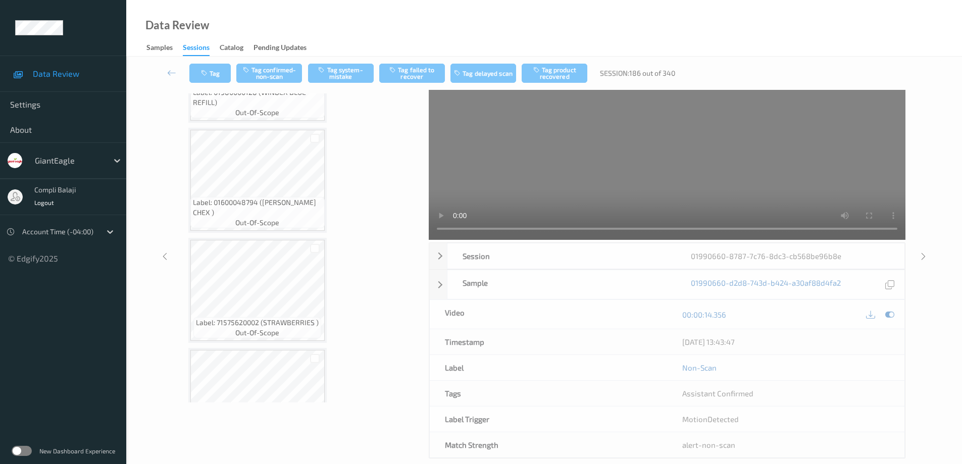
scroll to position [0, 0]
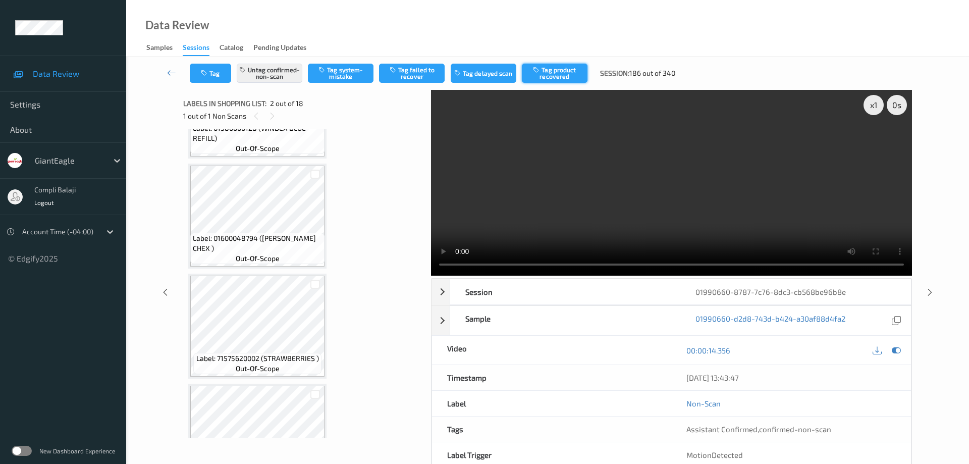
click at [565, 75] on button "Tag product recovered" at bounding box center [555, 73] width 66 height 19
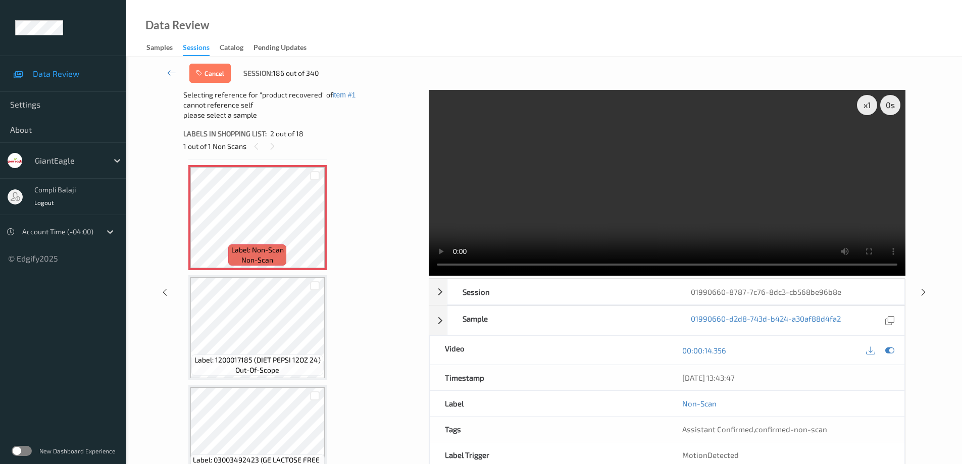
scroll to position [112, 0]
click at [315, 285] on div at bounding box center [315, 284] width 10 height 10
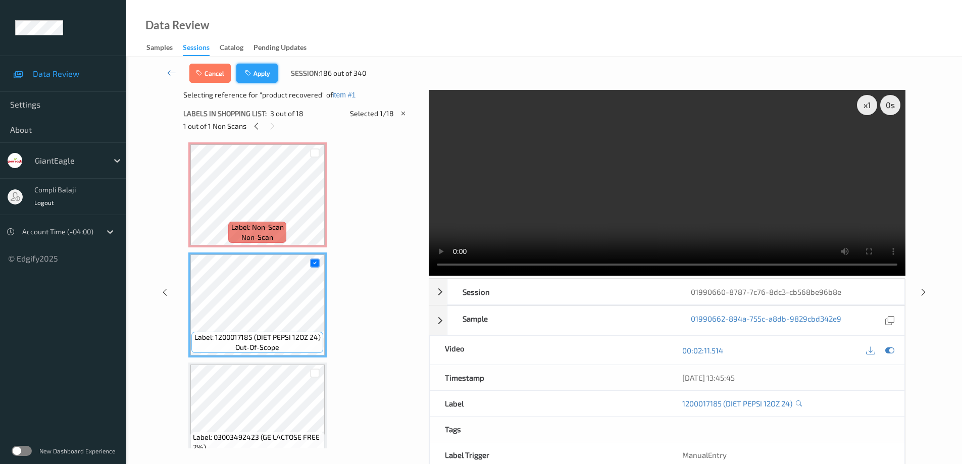
click at [267, 73] on button "Apply" at bounding box center [256, 73] width 41 height 19
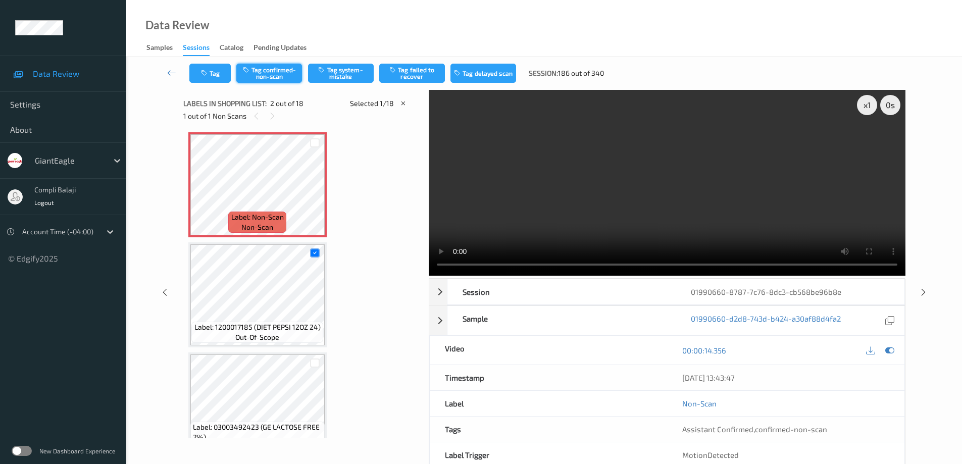
scroll to position [5, 0]
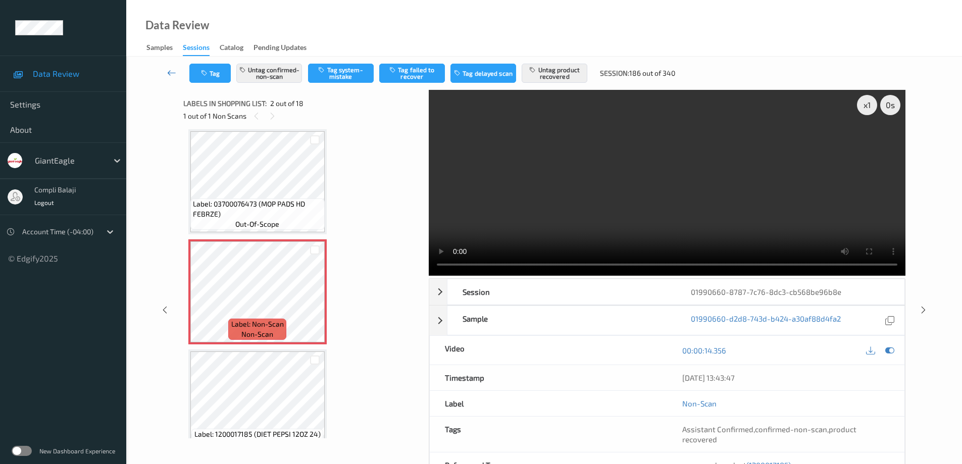
click at [171, 72] on icon at bounding box center [171, 73] width 9 height 10
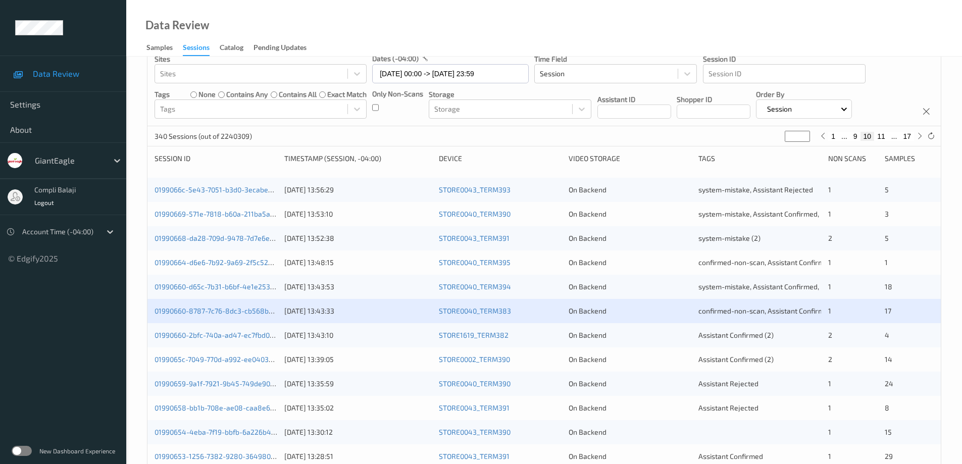
scroll to position [151, 0]
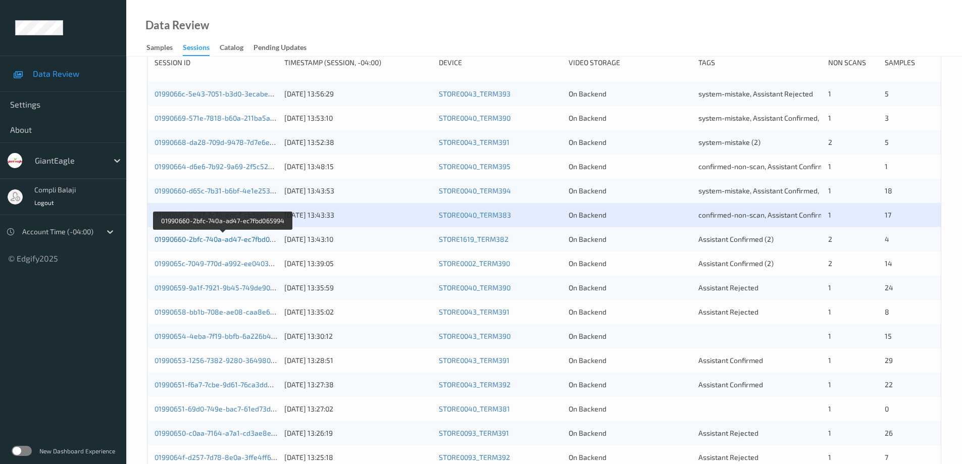
click at [228, 239] on link "01990660-2bfc-740a-ad47-ec7fbd065994" at bounding box center [222, 239] width 136 height 9
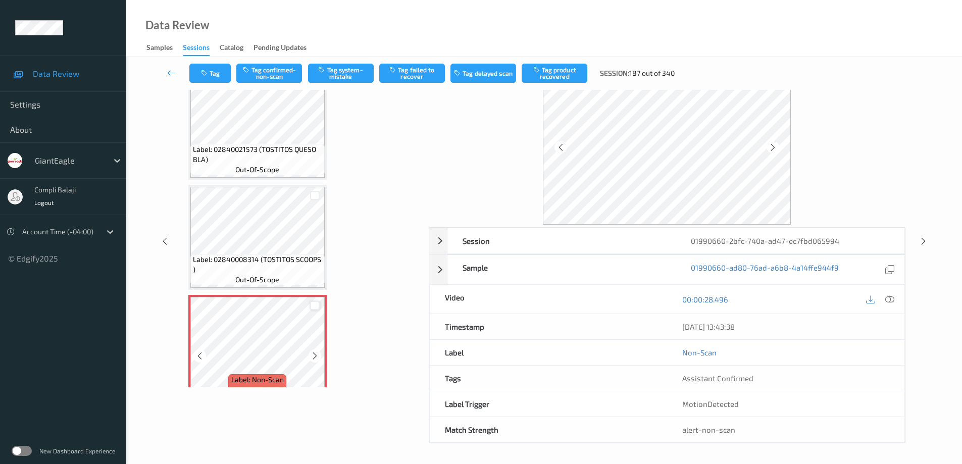
scroll to position [101, 0]
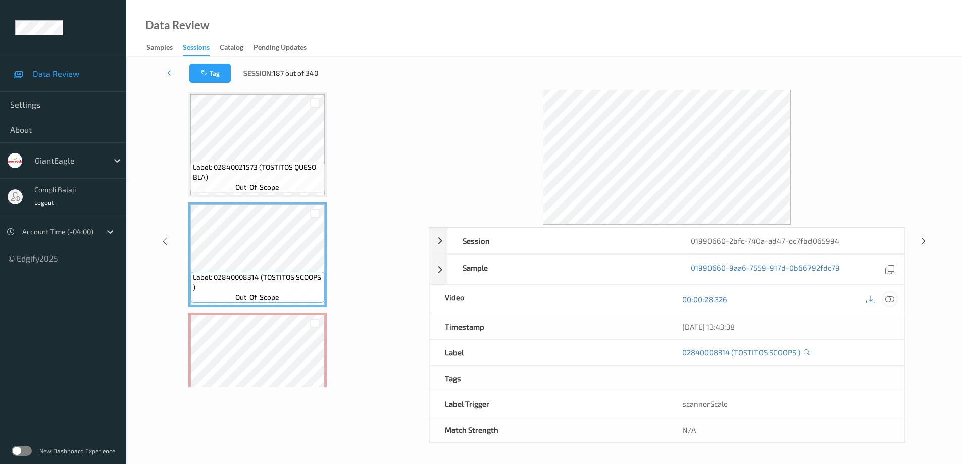
click at [892, 299] on icon at bounding box center [889, 299] width 9 height 9
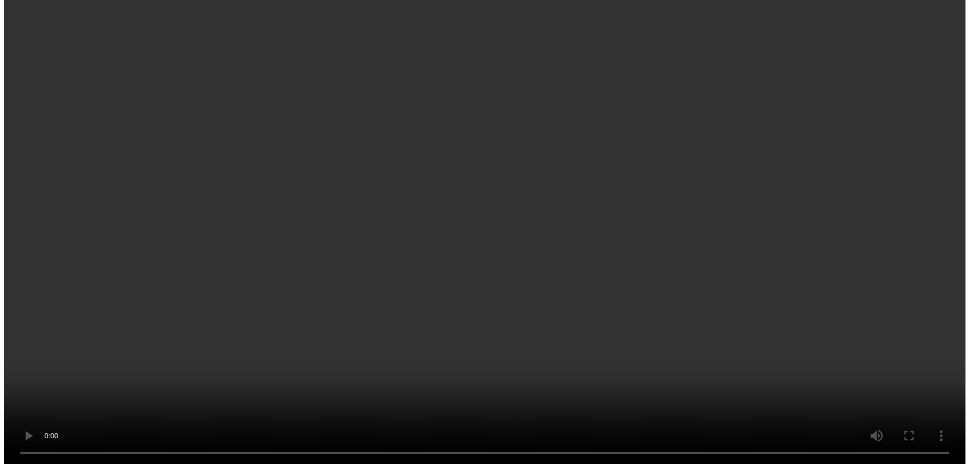
scroll to position [252, 0]
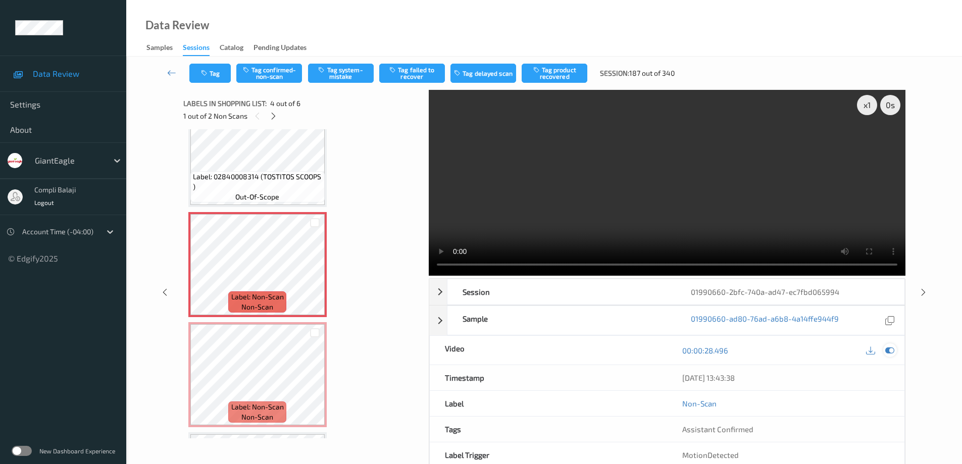
click at [891, 353] on icon at bounding box center [889, 350] width 9 height 9
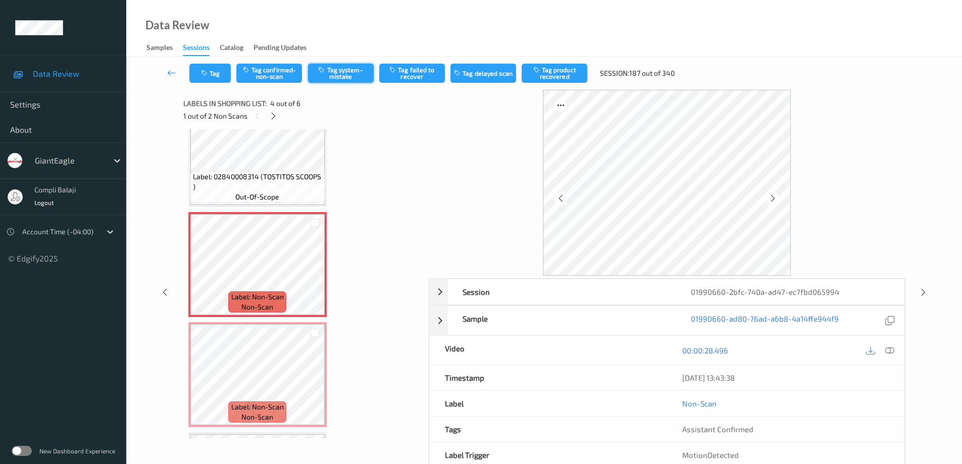
click at [345, 73] on button "Tag system-mistake" at bounding box center [341, 73] width 66 height 19
click at [220, 74] on button "Tag" at bounding box center [209, 73] width 41 height 19
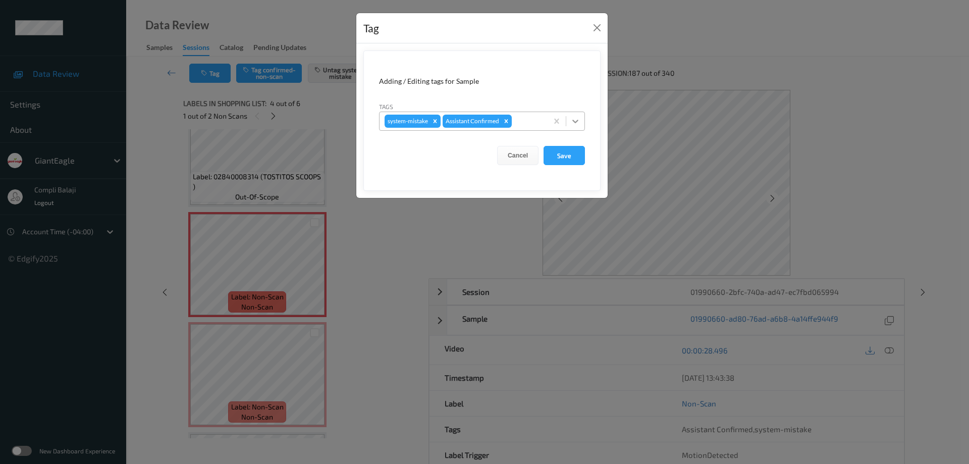
click at [576, 120] on icon at bounding box center [575, 121] width 10 height 10
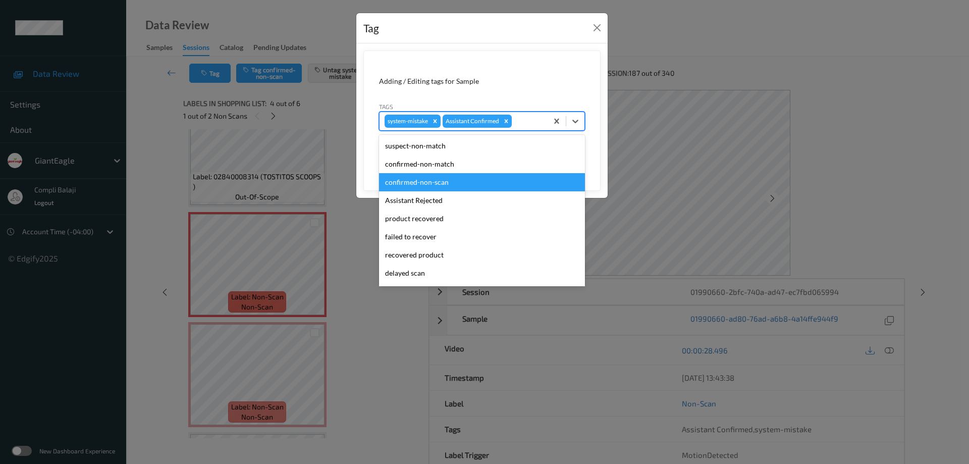
scroll to position [50, 0]
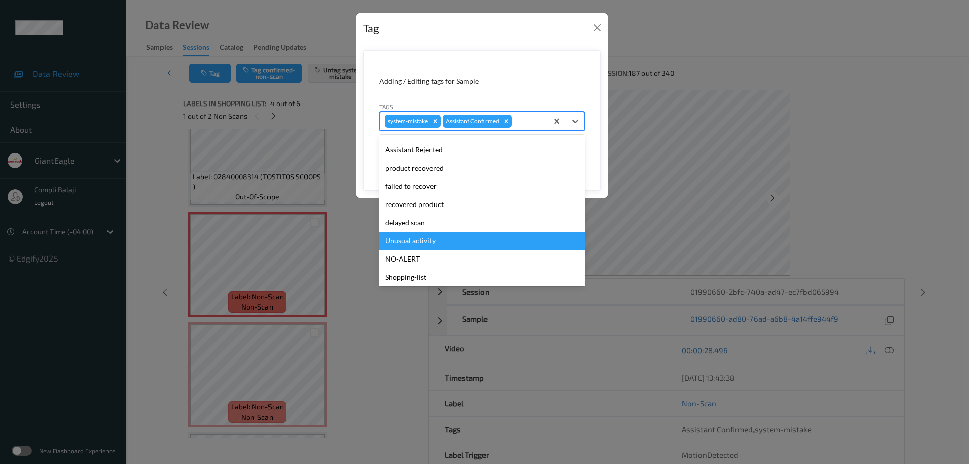
click at [406, 241] on div "Unusual activity" at bounding box center [482, 241] width 206 height 18
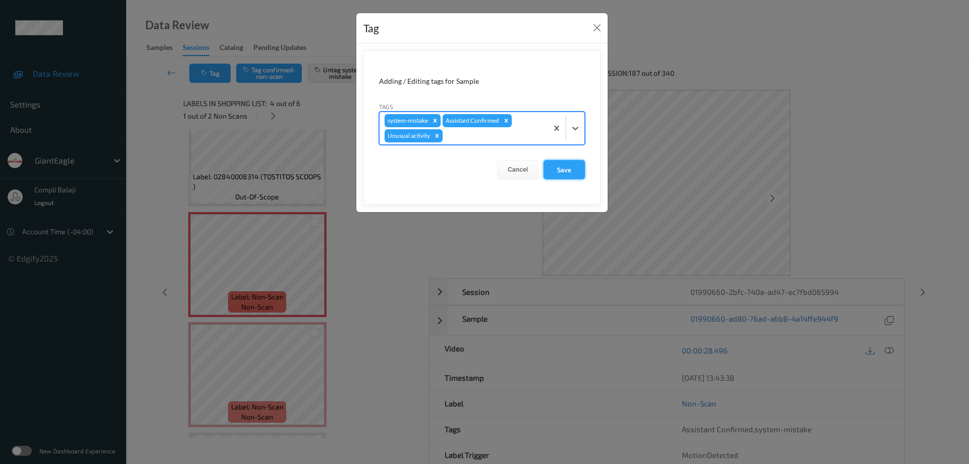
click at [571, 170] on button "Save" at bounding box center [564, 169] width 41 height 19
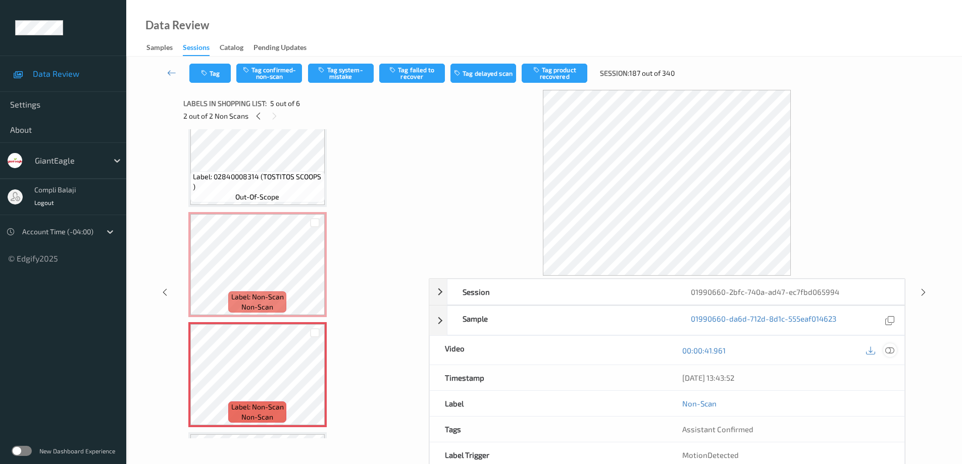
click at [890, 352] on icon at bounding box center [889, 350] width 9 height 9
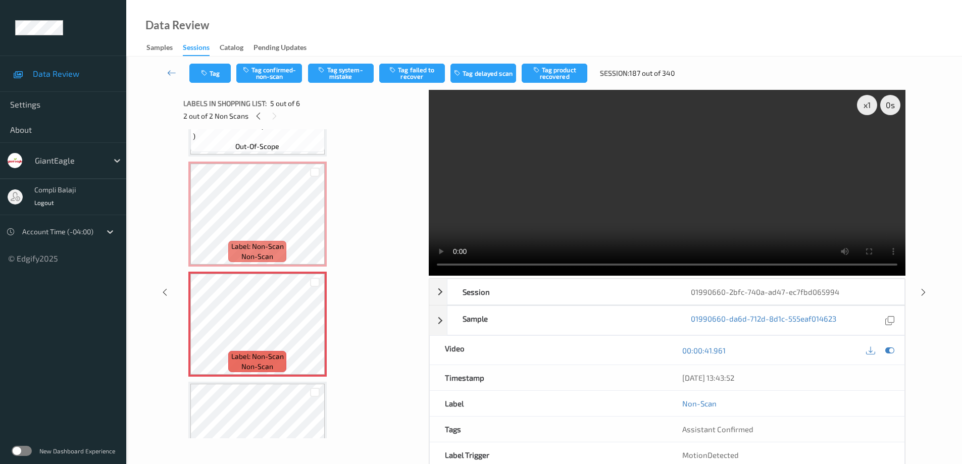
scroll to position [275, 0]
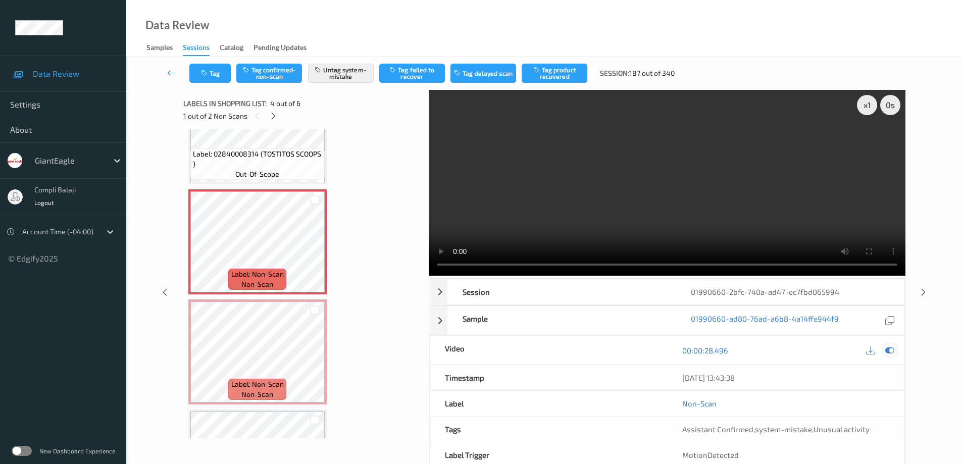
click at [888, 350] on icon at bounding box center [889, 350] width 9 height 9
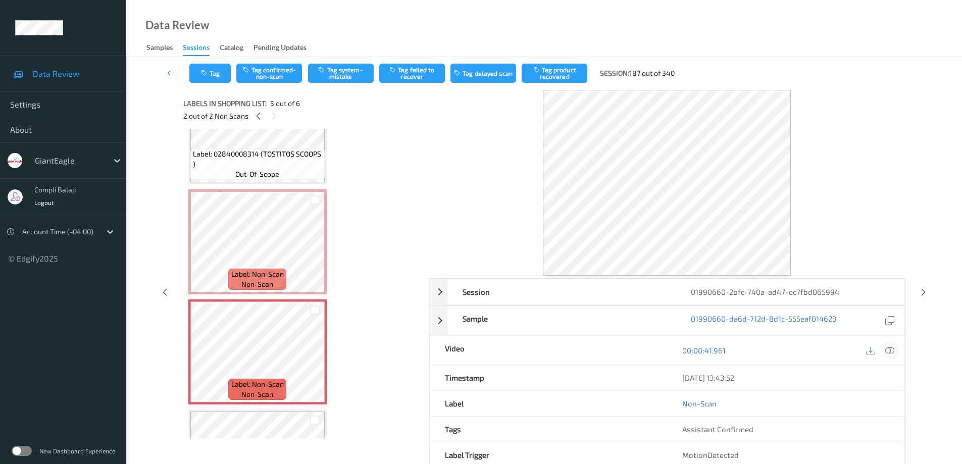
click at [888, 350] on icon at bounding box center [889, 350] width 9 height 9
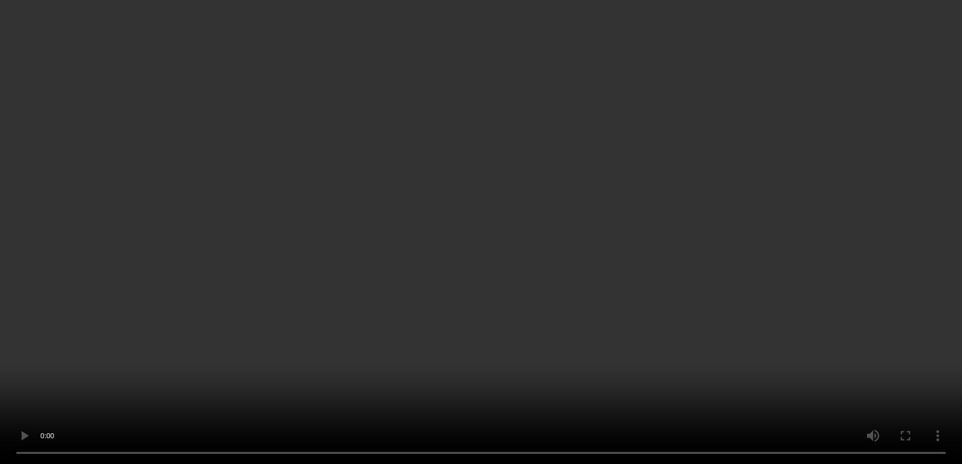
scroll to position [326, 0]
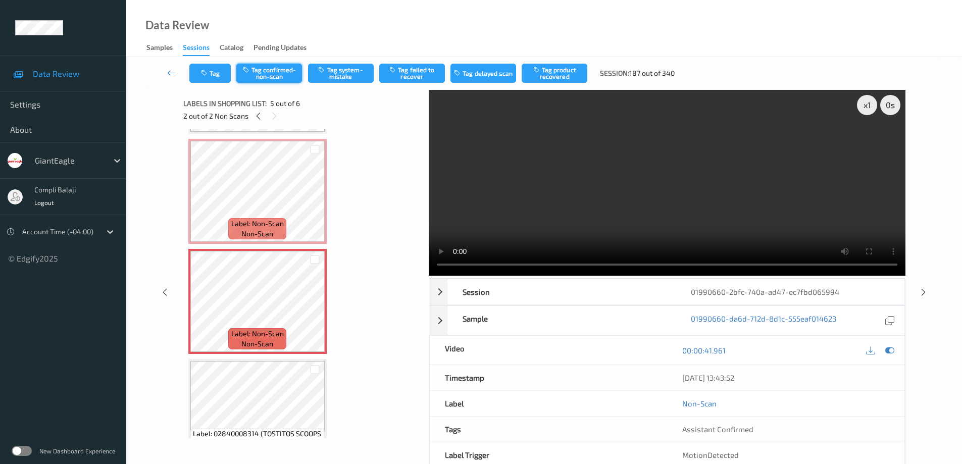
click at [282, 70] on button "Tag confirmed-non-scan" at bounding box center [269, 73] width 66 height 19
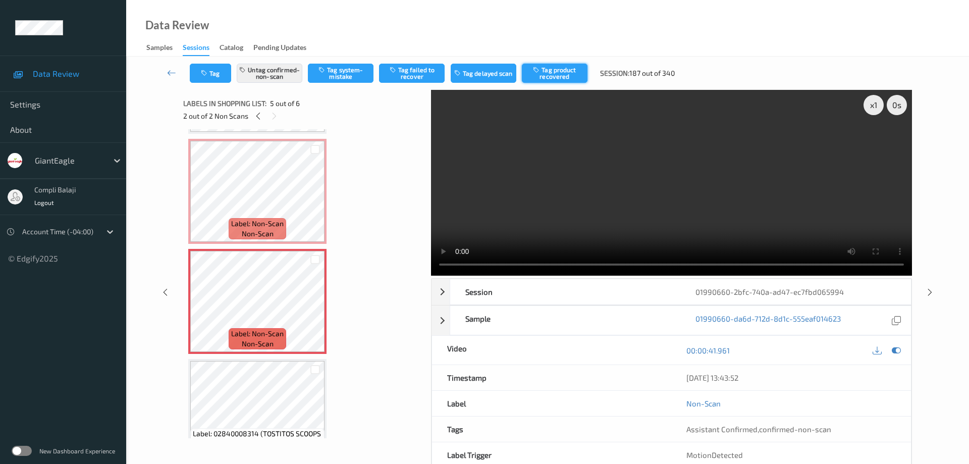
click at [575, 81] on button "Tag product recovered" at bounding box center [555, 73] width 66 height 19
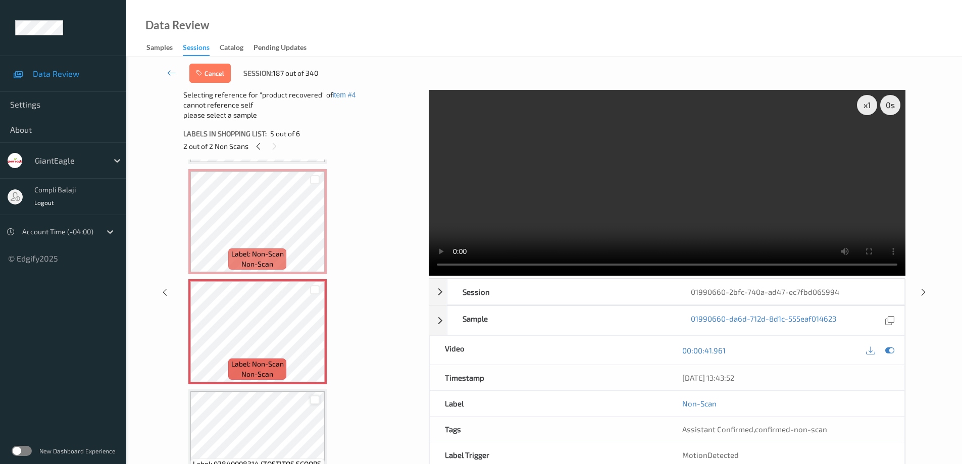
click at [315, 401] on div at bounding box center [315, 400] width 10 height 10
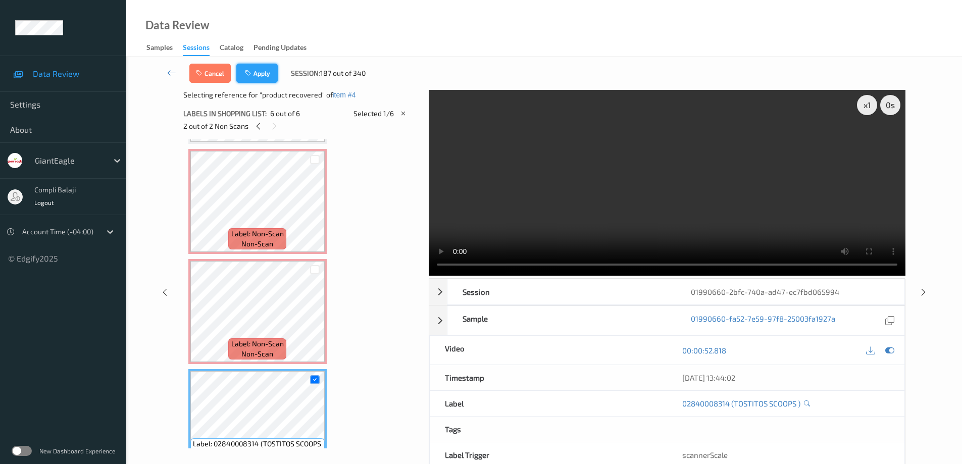
click at [265, 75] on button "Apply" at bounding box center [256, 73] width 41 height 19
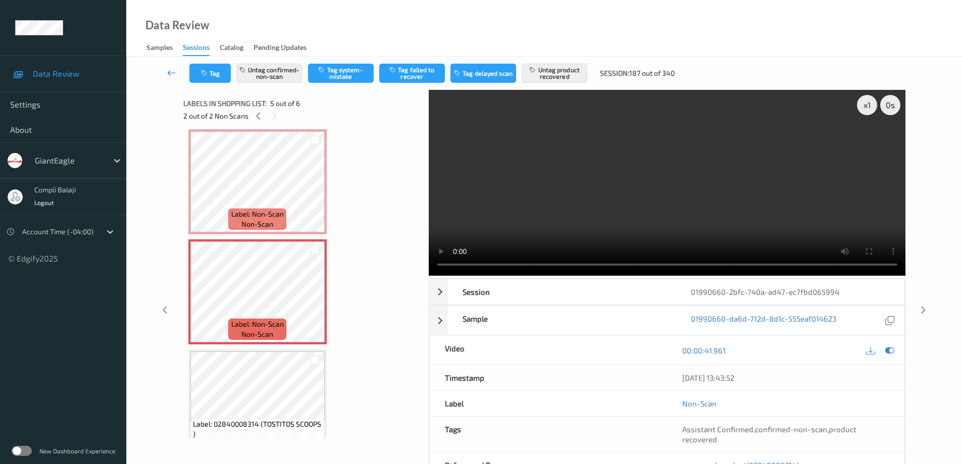
click at [171, 74] on icon at bounding box center [171, 73] width 9 height 10
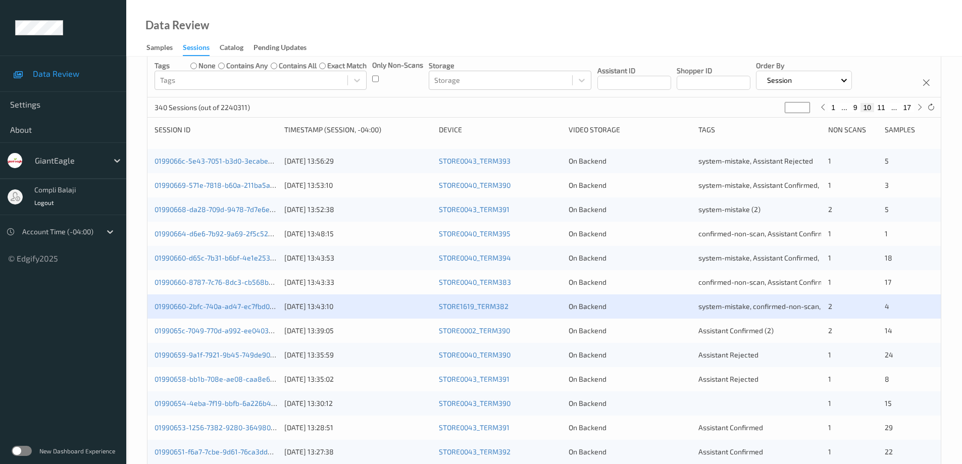
scroll to position [101, 0]
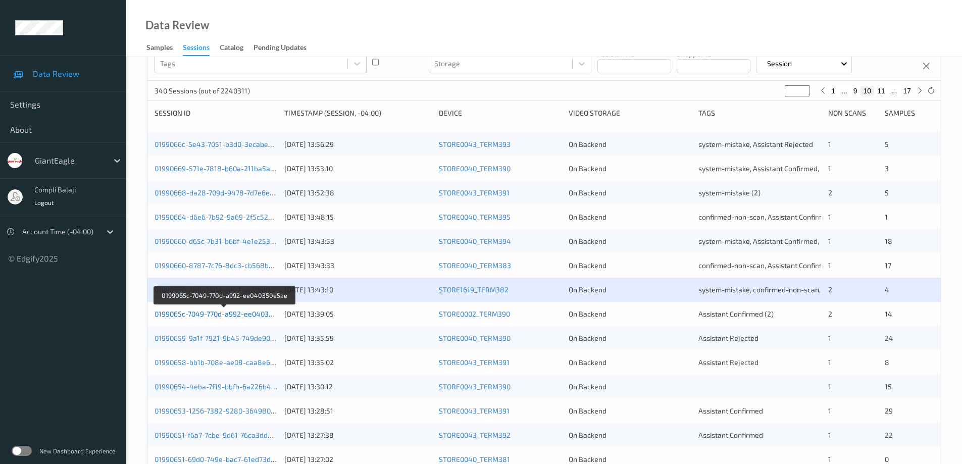
click at [253, 314] on link "0199065c-7049-770d-a992-ee040350e5ae" at bounding box center [223, 313] width 138 height 9
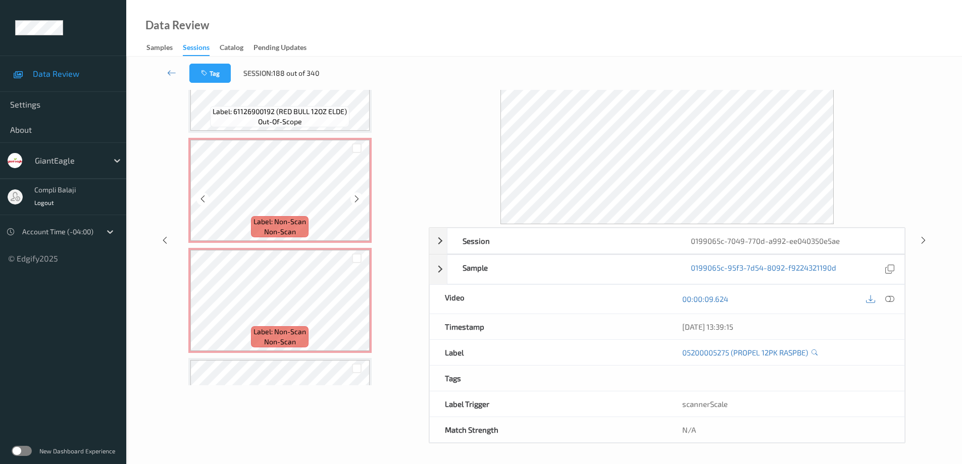
scroll to position [839, 0]
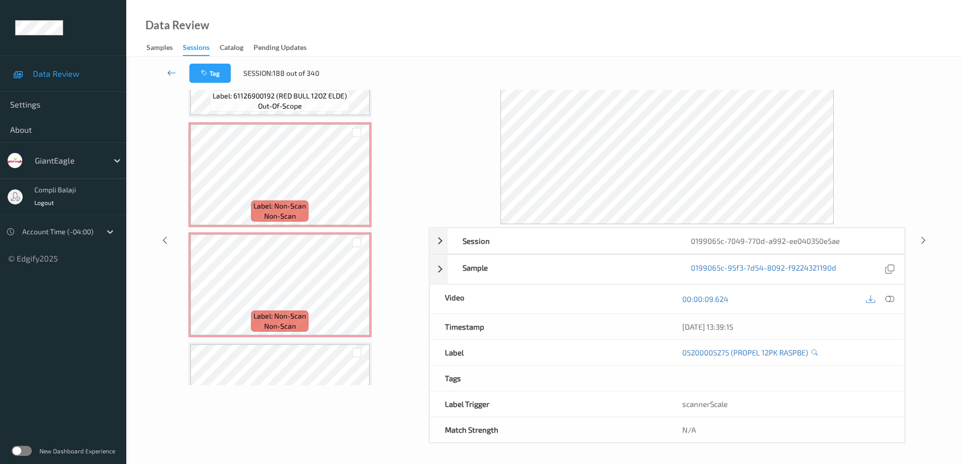
click at [170, 74] on icon at bounding box center [171, 73] width 9 height 10
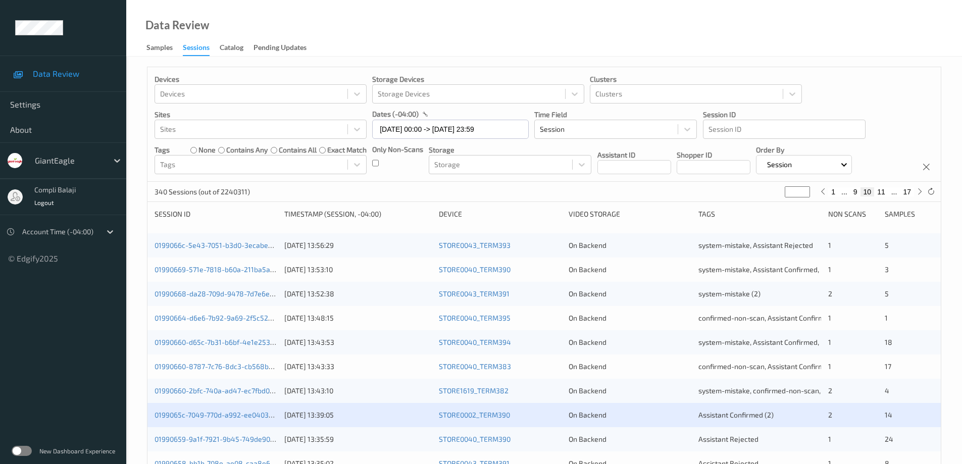
scroll to position [101, 0]
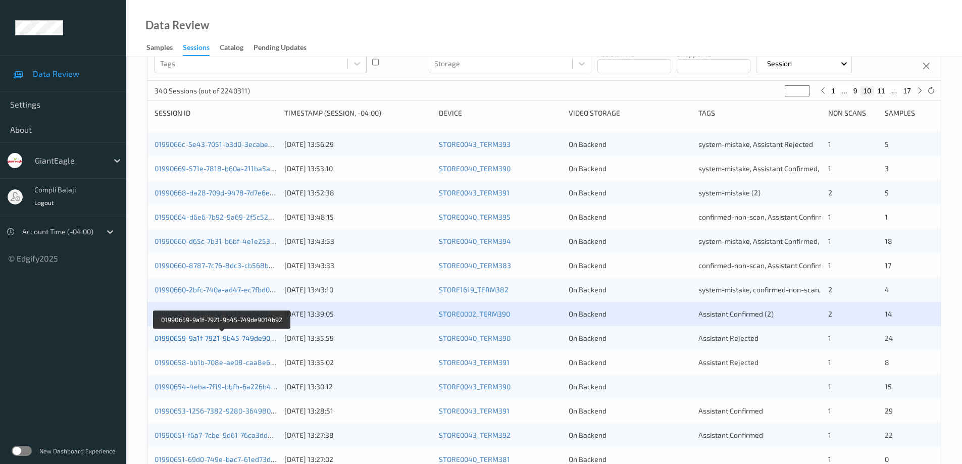
click at [263, 339] on link "01990659-9a1f-7921-9b45-749de9014b92" at bounding box center [221, 338] width 135 height 9
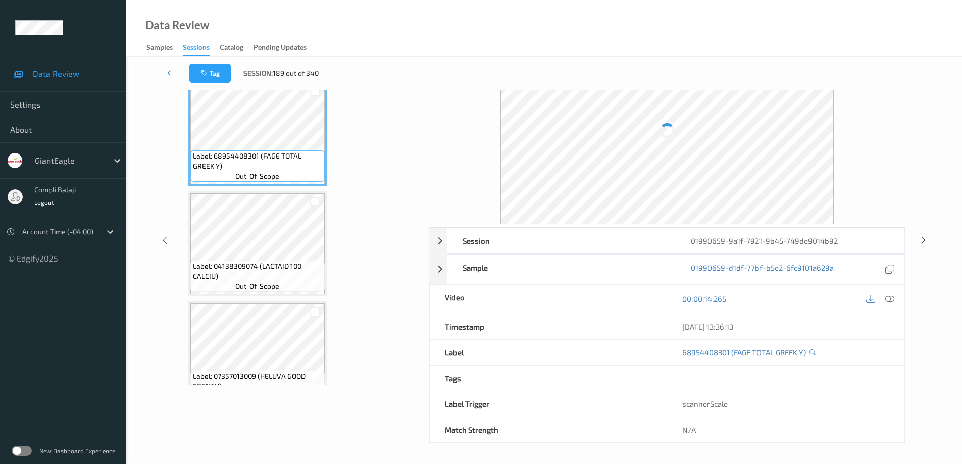
scroll to position [51, 0]
click at [171, 76] on icon at bounding box center [171, 73] width 9 height 10
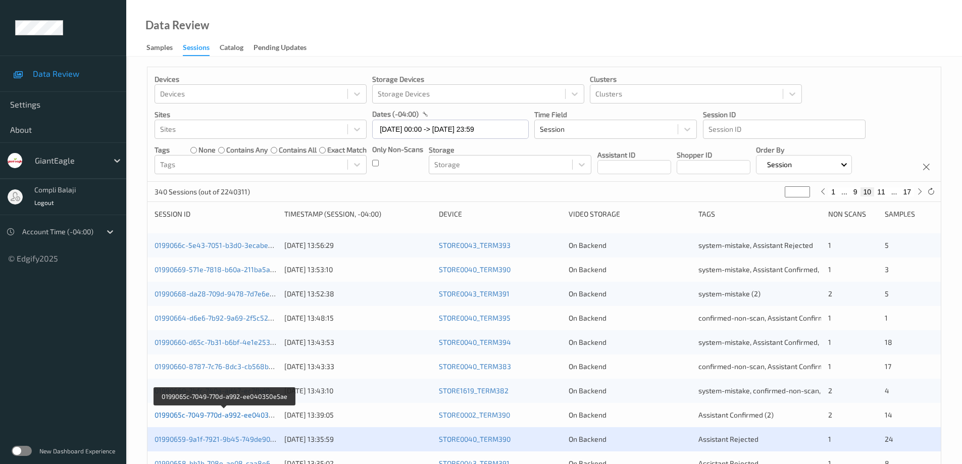
click at [246, 416] on link "0199065c-7049-770d-a992-ee040350e5ae" at bounding box center [223, 414] width 138 height 9
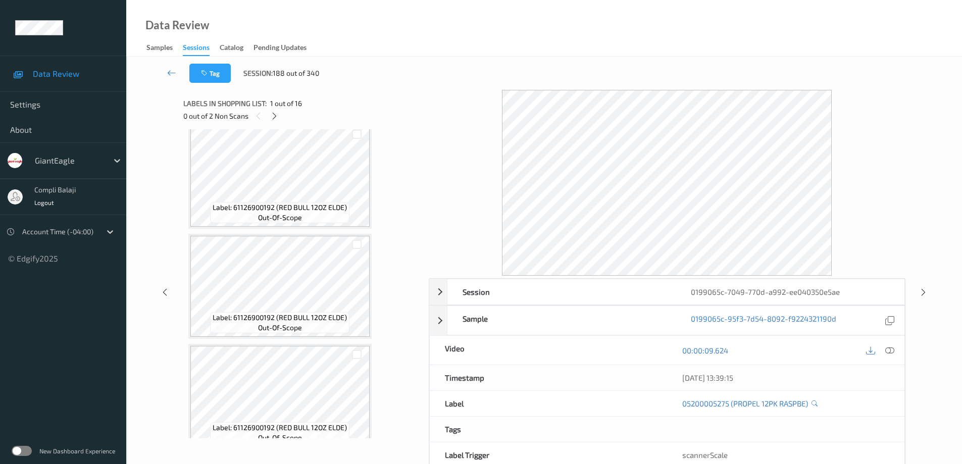
scroll to position [656, 0]
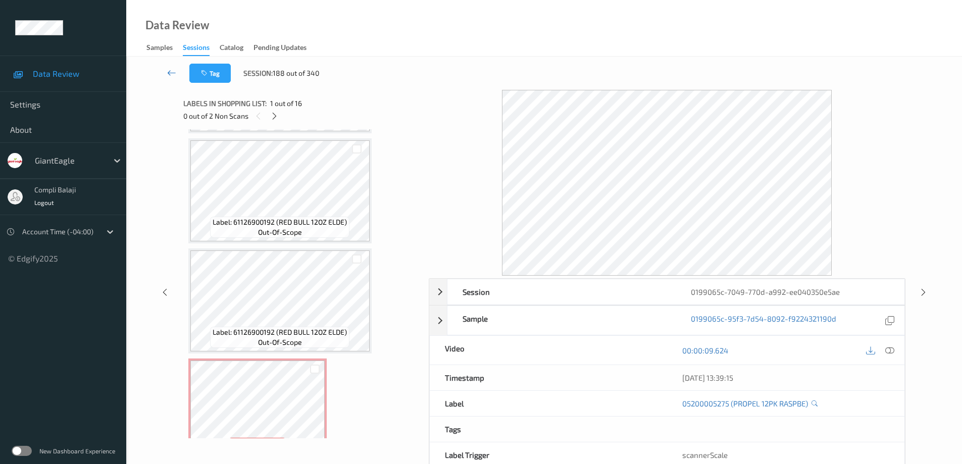
click at [171, 75] on icon at bounding box center [171, 73] width 9 height 10
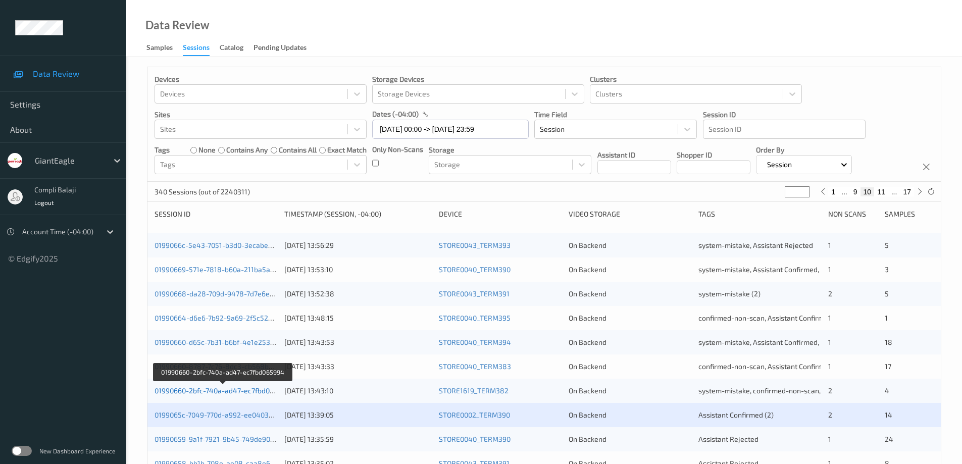
click at [236, 388] on link "01990660-2bfc-740a-ad47-ec7fbd065994" at bounding box center [222, 390] width 136 height 9
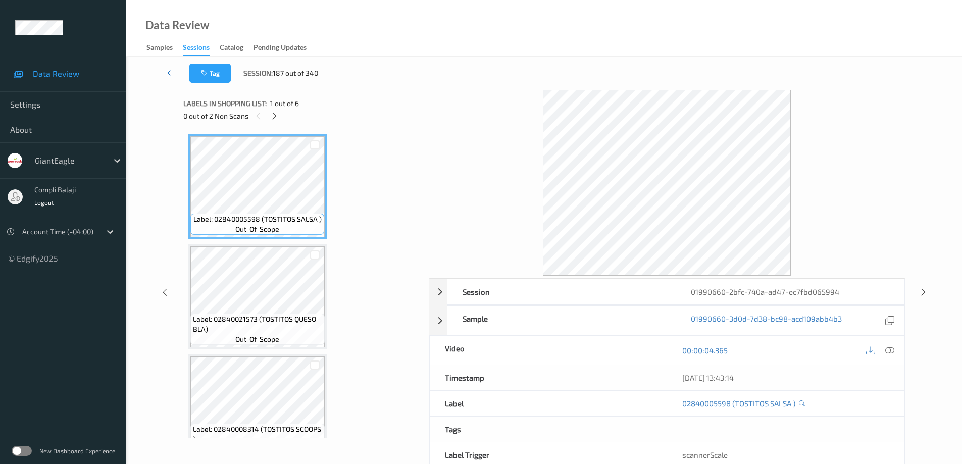
click at [171, 75] on icon at bounding box center [171, 73] width 9 height 10
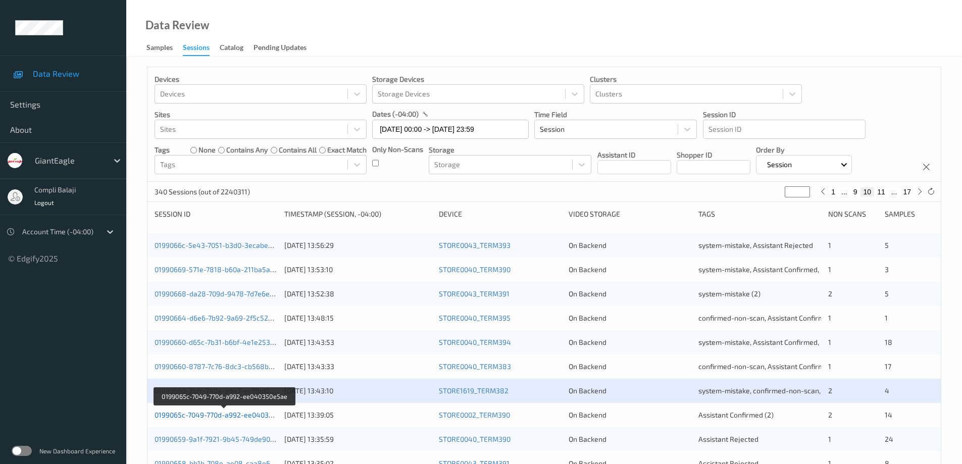
click at [250, 417] on link "0199065c-7049-770d-a992-ee040350e5ae" at bounding box center [223, 414] width 138 height 9
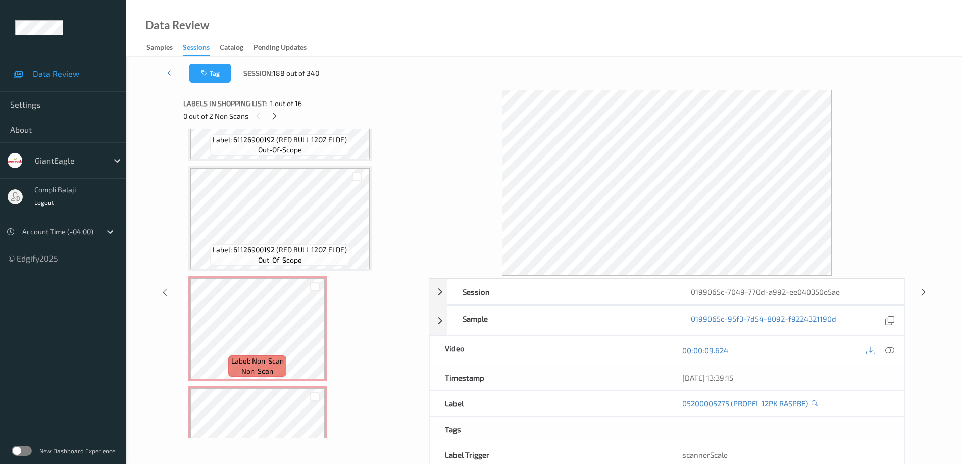
scroll to position [866, 0]
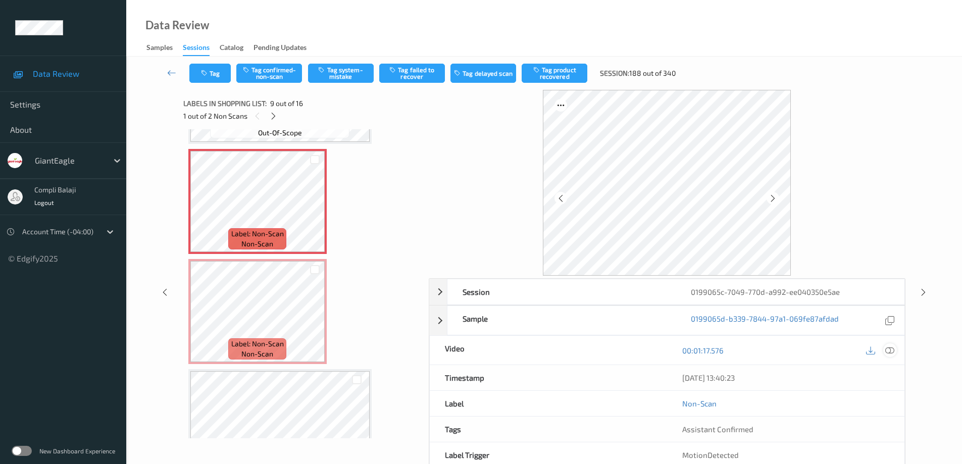
click at [889, 352] on icon at bounding box center [889, 350] width 9 height 9
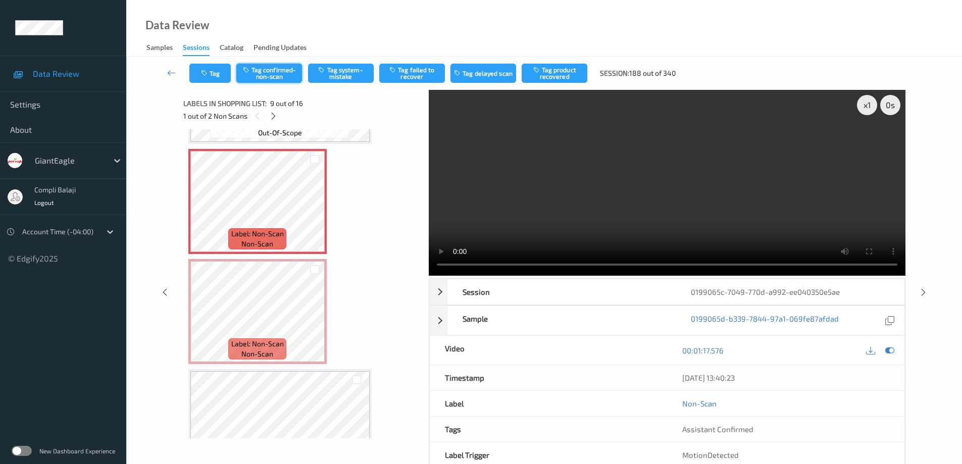
click at [274, 70] on button "Tag confirmed-non-scan" at bounding box center [269, 73] width 66 height 19
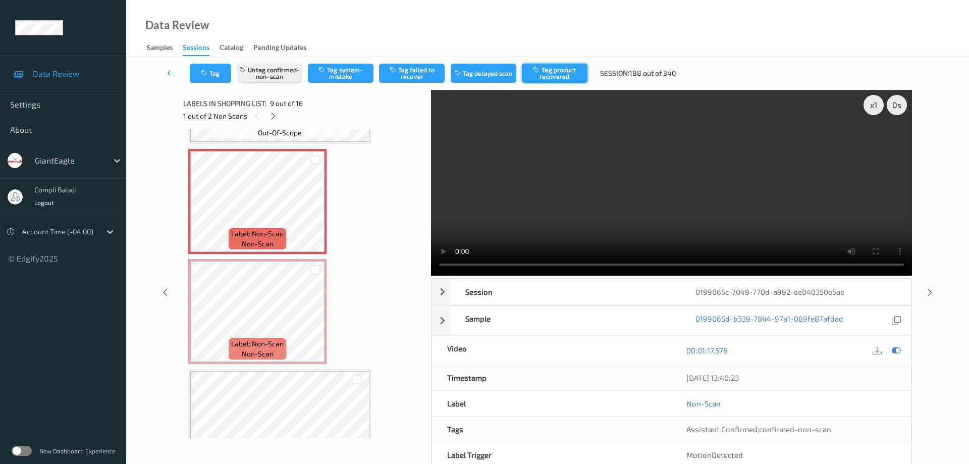
click at [553, 71] on button "Tag product recovered" at bounding box center [555, 73] width 66 height 19
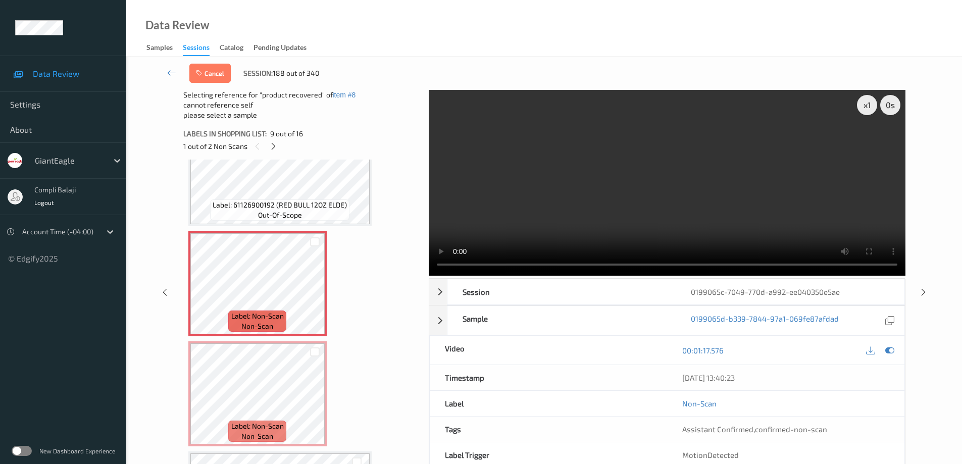
scroll to position [765, 0]
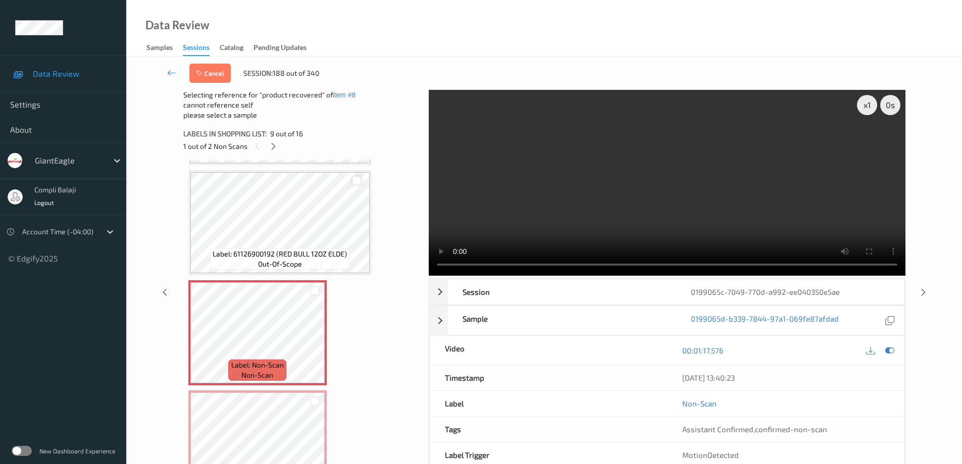
click at [356, 184] on div at bounding box center [357, 181] width 10 height 10
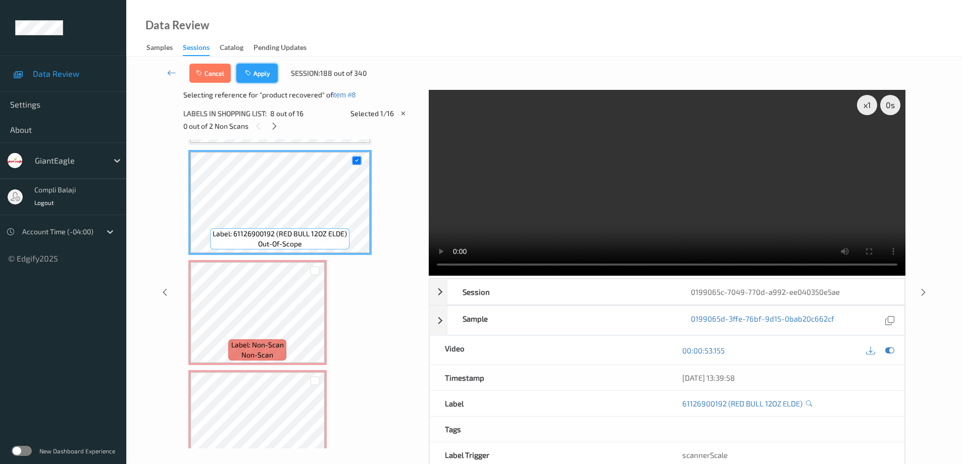
click at [266, 79] on button "Apply" at bounding box center [256, 73] width 41 height 19
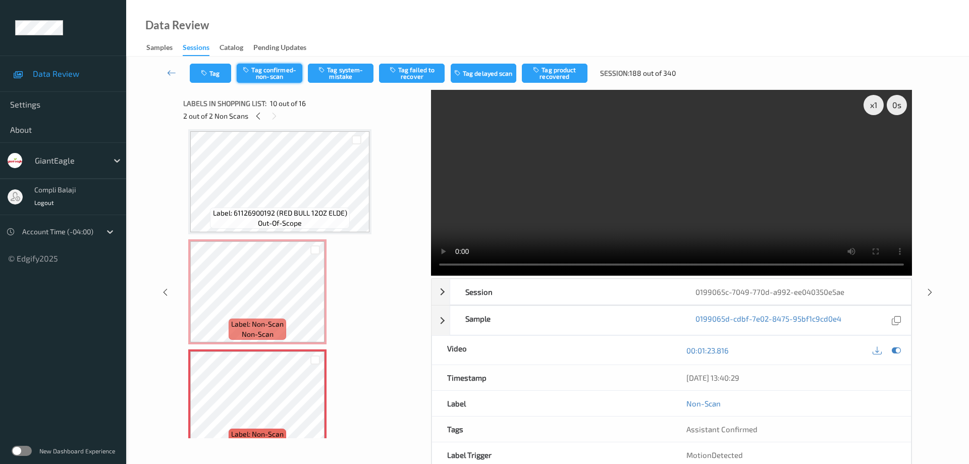
click at [277, 78] on button "Tag confirmed-non-scan" at bounding box center [270, 73] width 66 height 19
click at [559, 78] on button "Tag product recovered" at bounding box center [555, 73] width 66 height 19
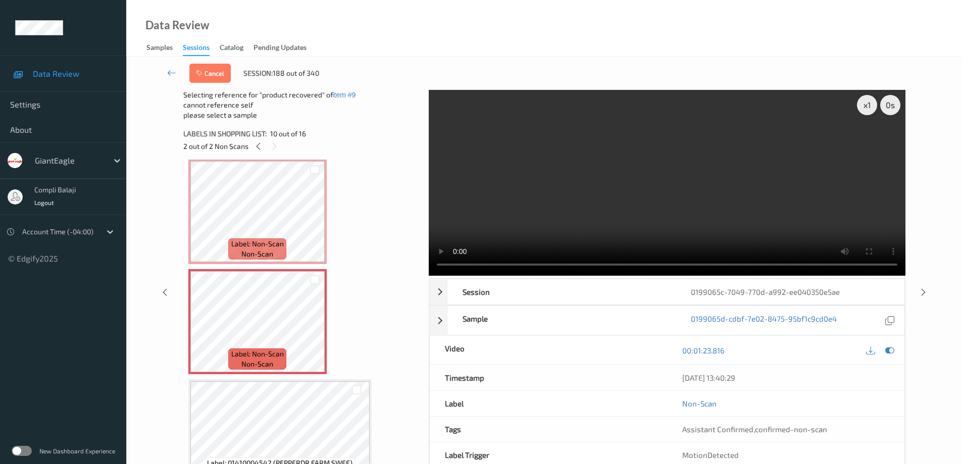
scroll to position [977, 0]
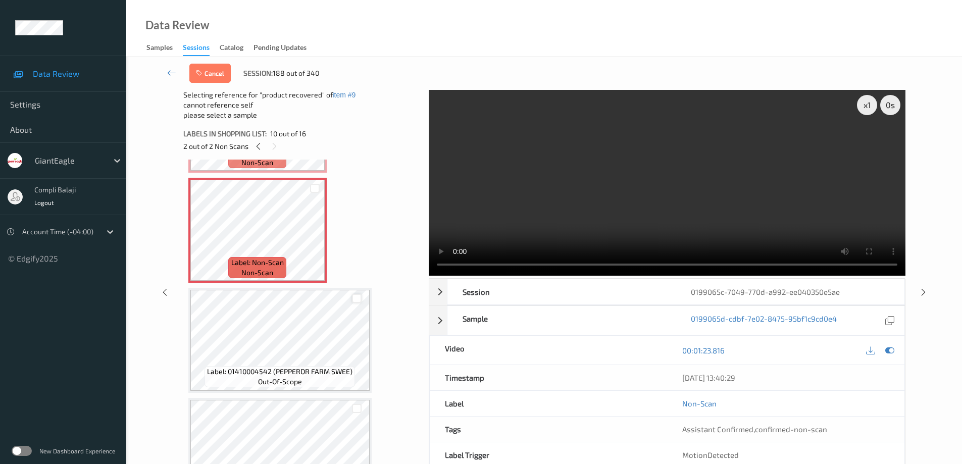
click at [356, 300] on div at bounding box center [357, 299] width 10 height 10
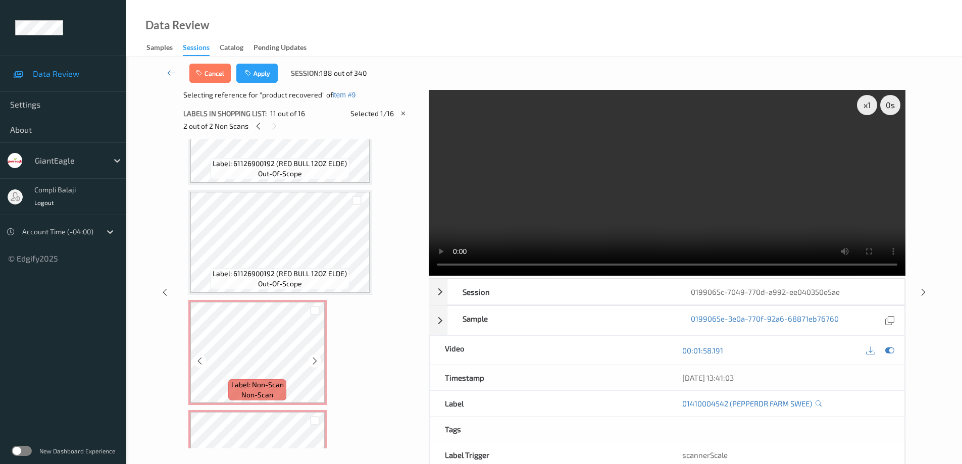
scroll to position [826, 0]
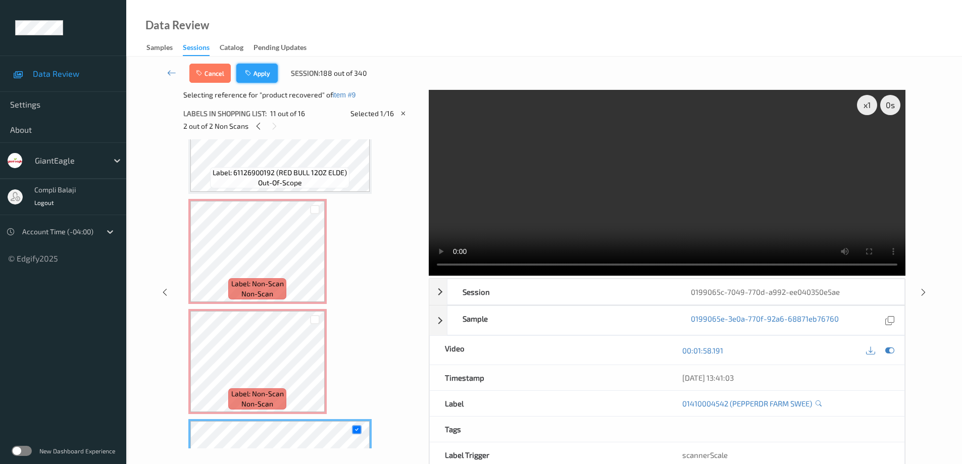
click at [264, 77] on button "Apply" at bounding box center [256, 73] width 41 height 19
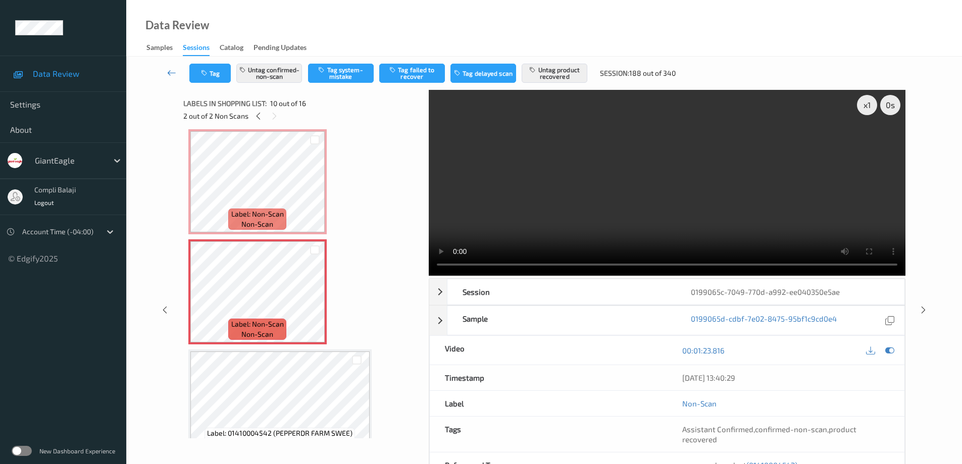
click at [170, 72] on icon at bounding box center [171, 73] width 9 height 10
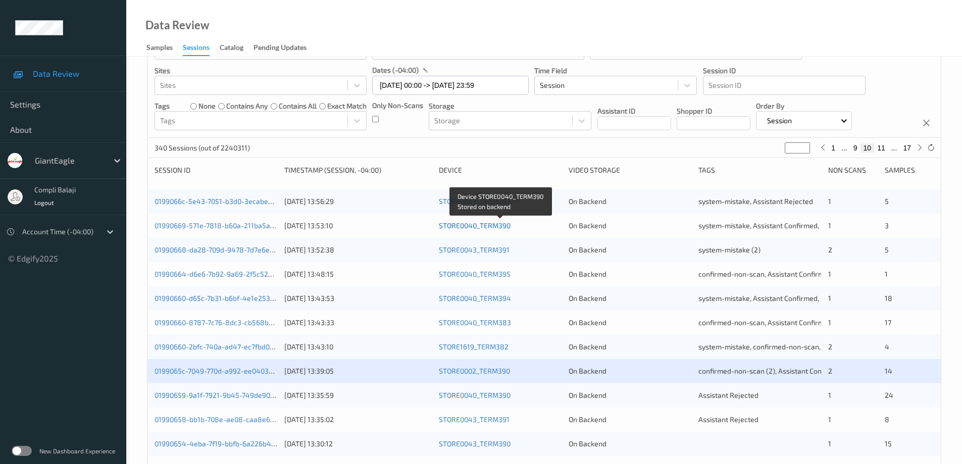
scroll to position [151, 0]
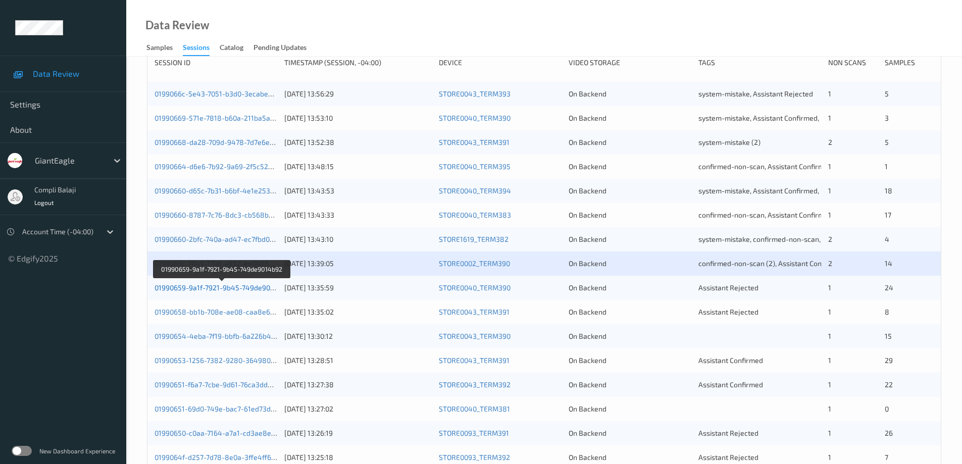
click at [262, 289] on link "01990659-9a1f-7921-9b45-749de9014b92" at bounding box center [221, 287] width 135 height 9
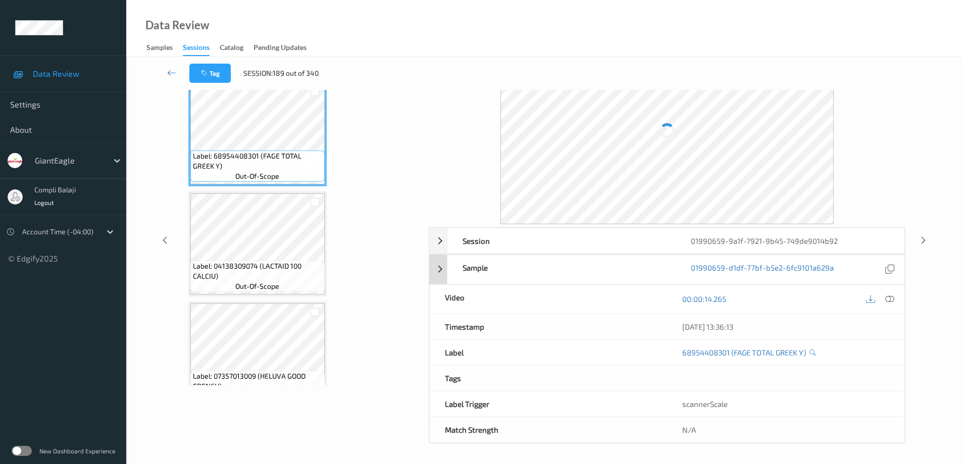
scroll to position [51, 0]
drag, startPoint x: 421, startPoint y: 107, endPoint x: 420, endPoint y: 130, distance: 22.7
click at [420, 130] on div "Label: 68954408301 (FAGE TOTAL GREEK Y) out-of-scope Label: 04138309074 (LACTAI…" at bounding box center [302, 232] width 238 height 309
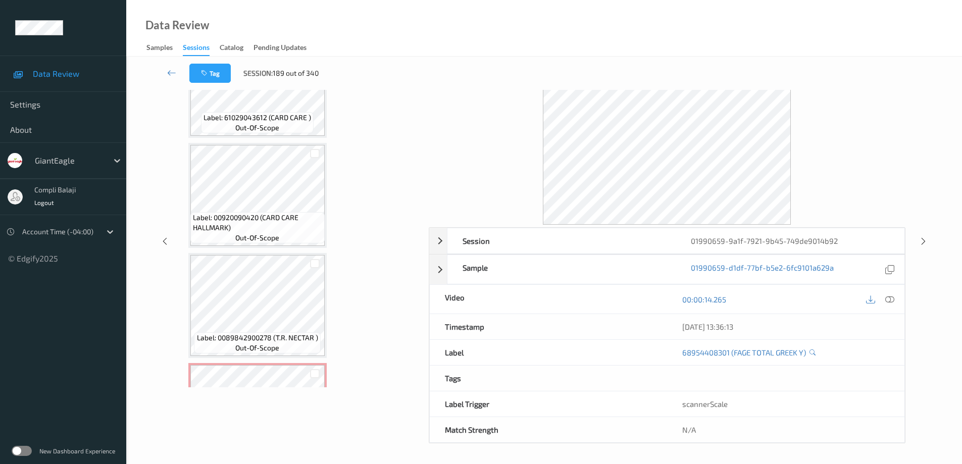
scroll to position [2447, 0]
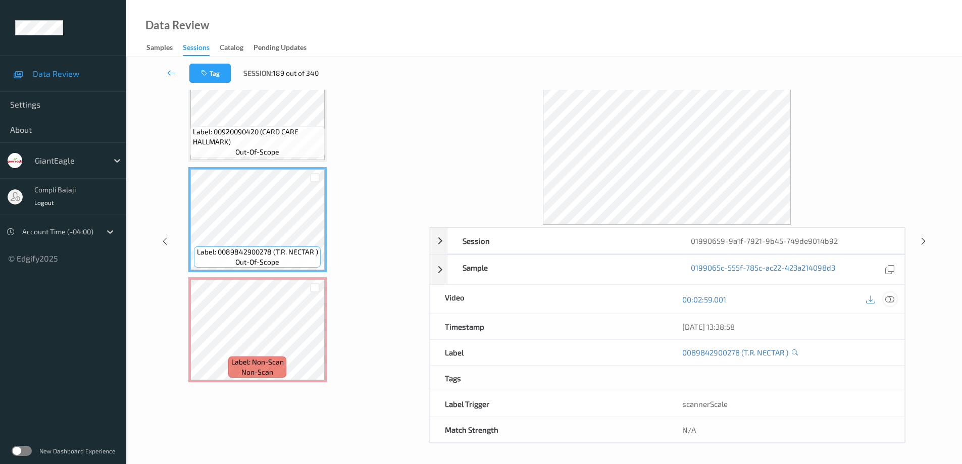
click at [891, 299] on icon at bounding box center [889, 299] width 9 height 9
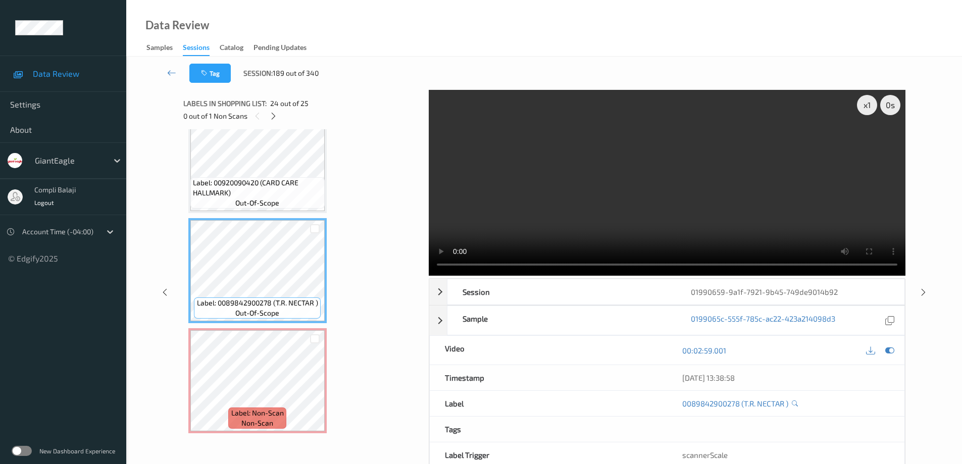
scroll to position [2366, 0]
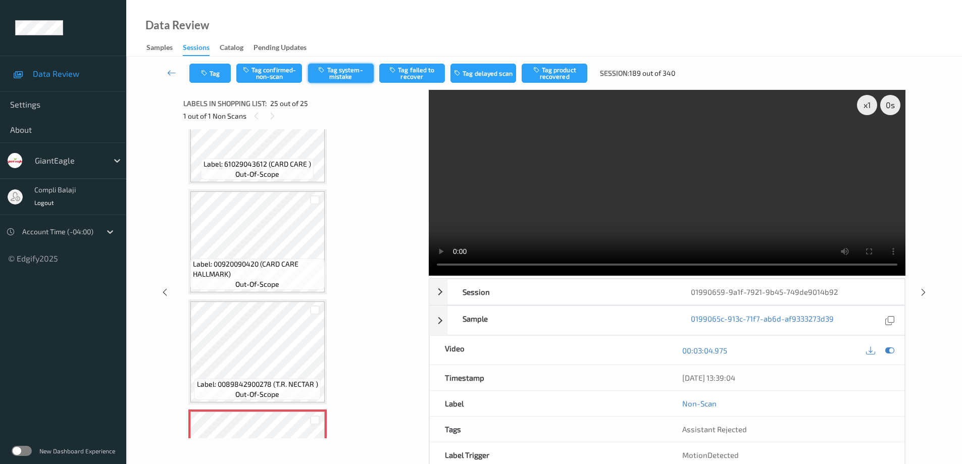
drag, startPoint x: 343, startPoint y: 75, endPoint x: 413, endPoint y: 60, distance: 71.3
click at [344, 75] on button "Tag system-mistake" at bounding box center [341, 73] width 66 height 19
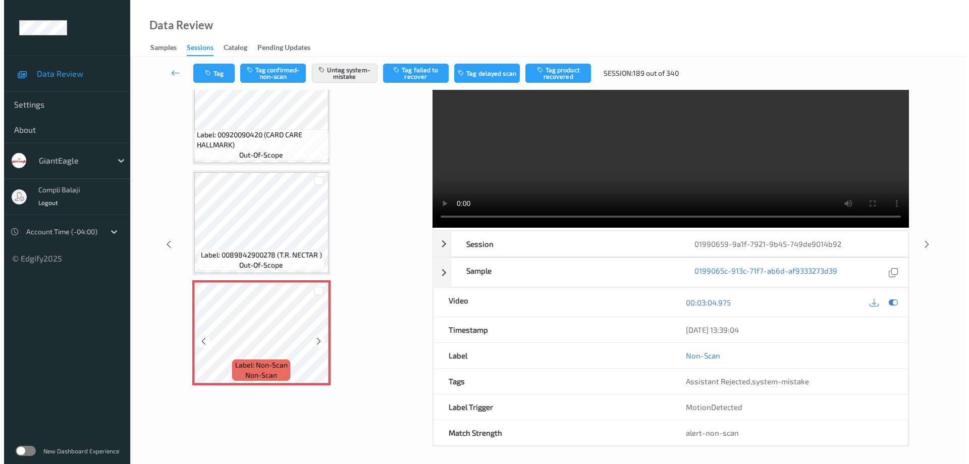
scroll to position [51, 0]
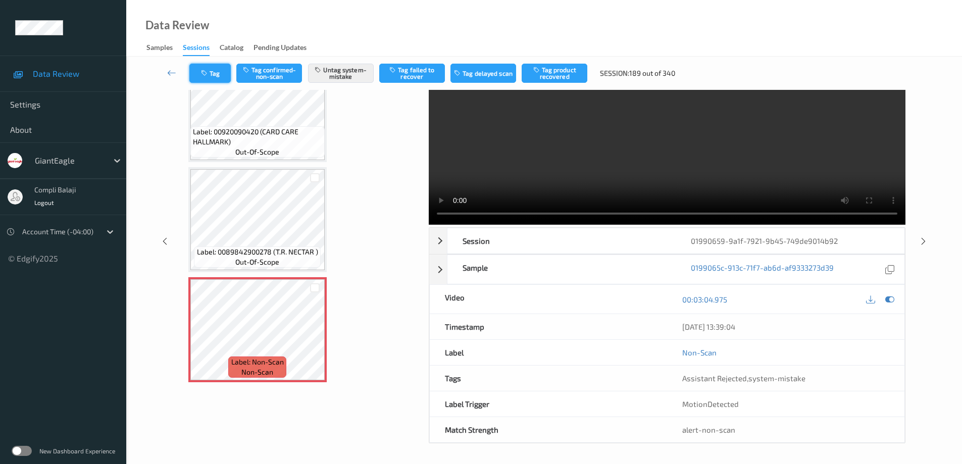
click at [215, 75] on button "Tag" at bounding box center [209, 73] width 41 height 19
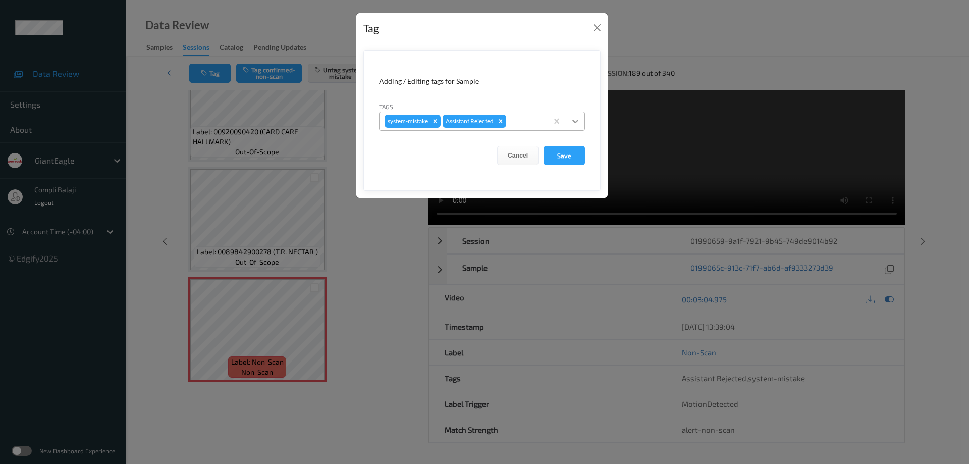
click at [574, 121] on icon at bounding box center [575, 122] width 6 height 4
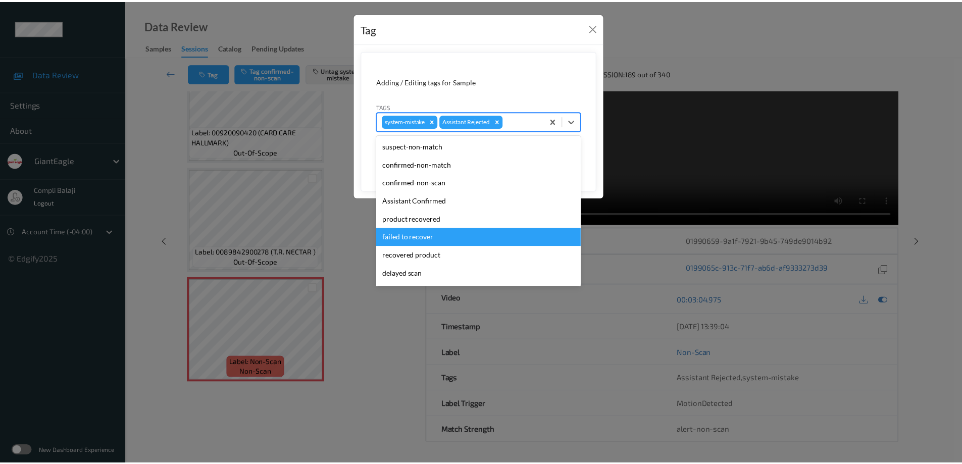
scroll to position [89, 0]
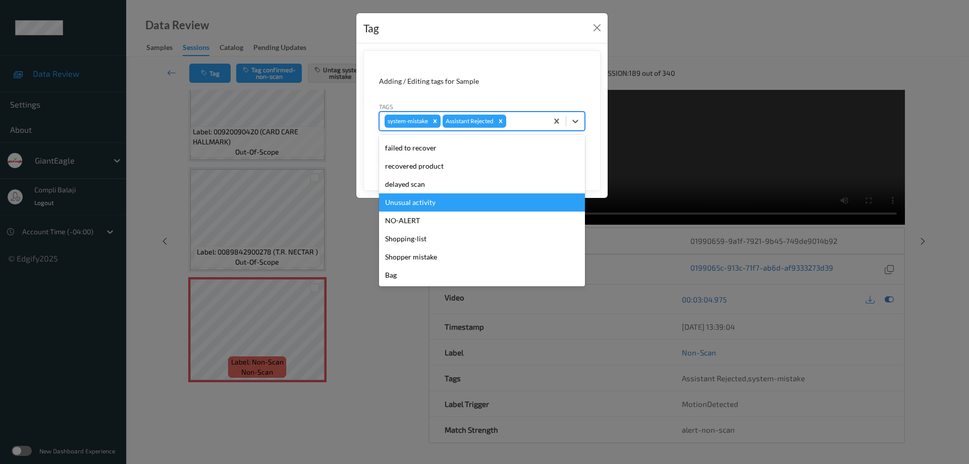
click at [427, 205] on div "Unusual activity" at bounding box center [482, 202] width 206 height 18
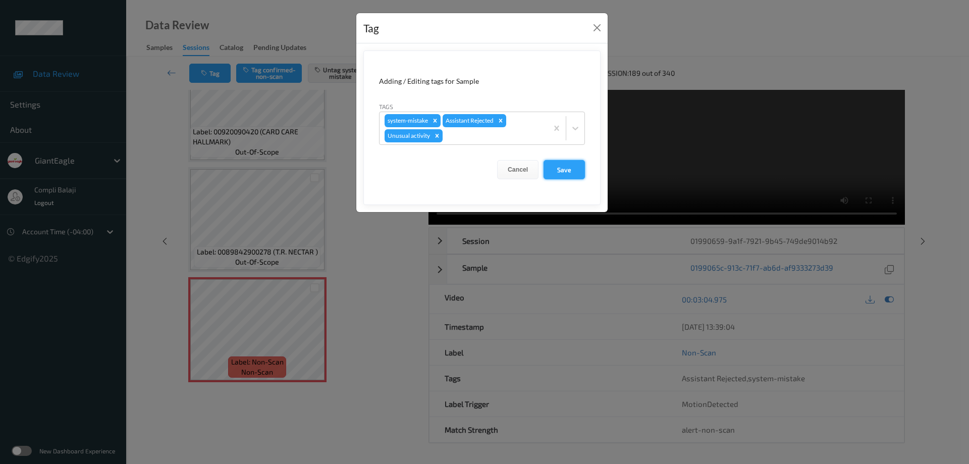
click at [569, 171] on button "Save" at bounding box center [564, 169] width 41 height 19
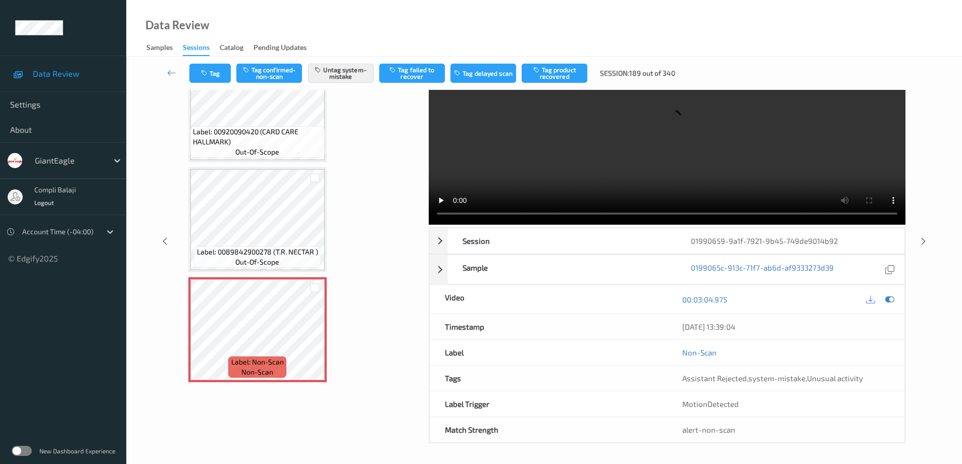
scroll to position [0, 0]
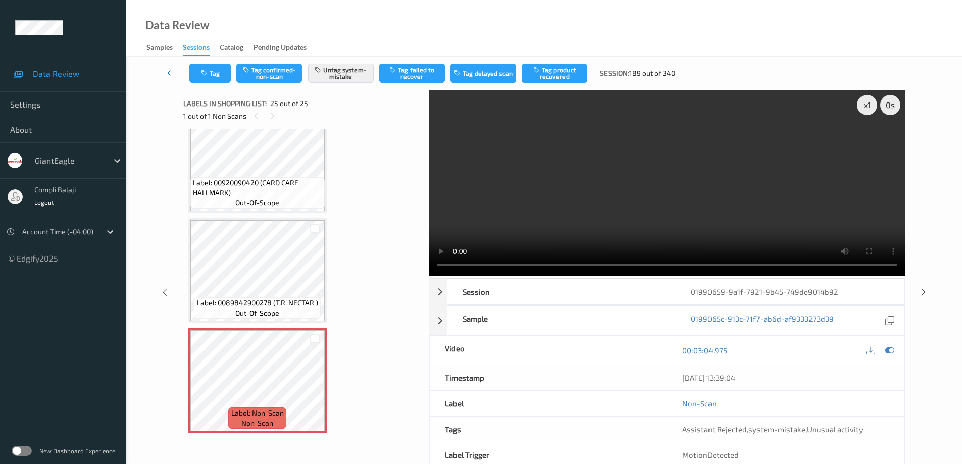
click at [168, 71] on icon at bounding box center [171, 73] width 9 height 10
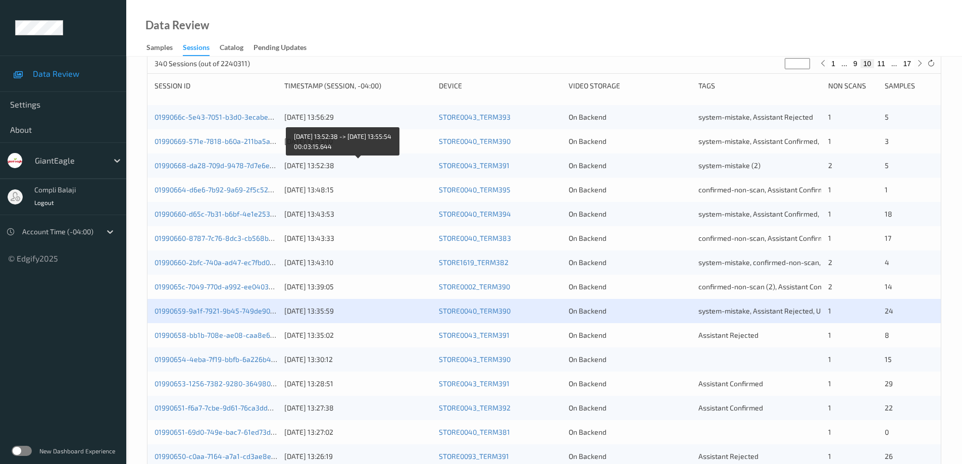
scroll to position [202, 0]
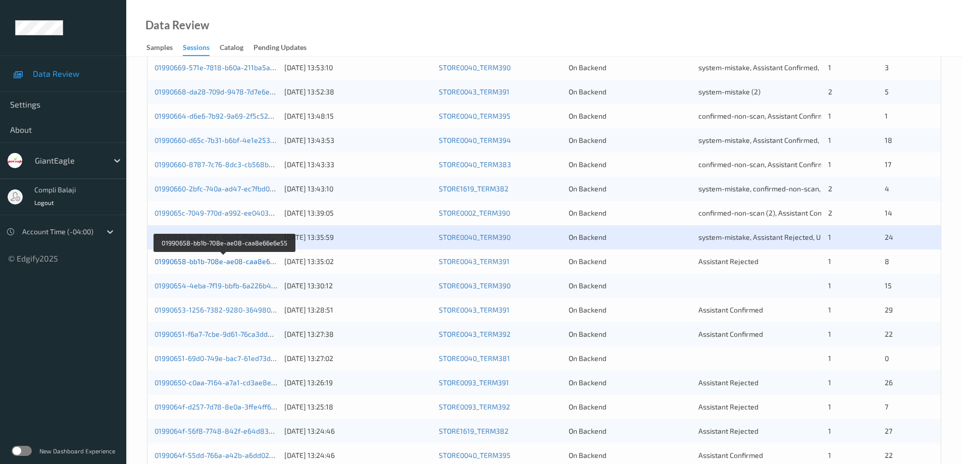
click at [243, 265] on link "01990658-bb1b-708e-ae08-caa8e66e6e55" at bounding box center [224, 261] width 140 height 9
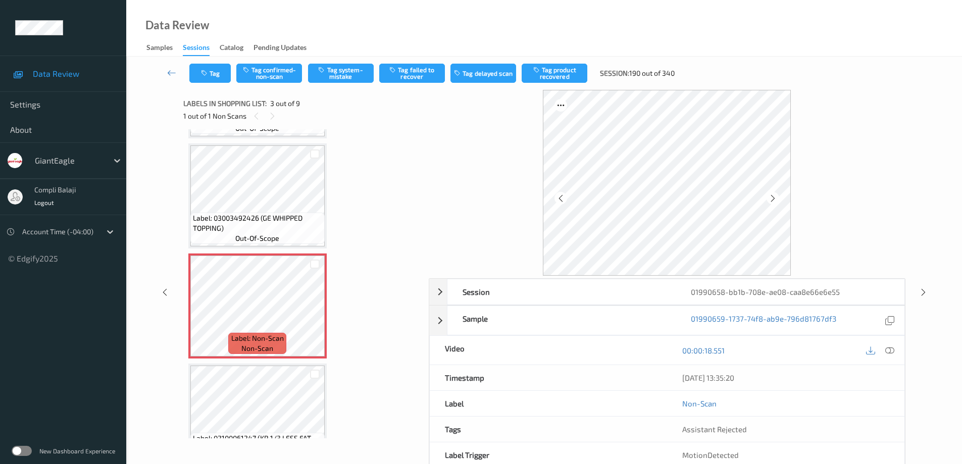
scroll to position [101, 0]
click at [889, 349] on icon at bounding box center [889, 350] width 9 height 9
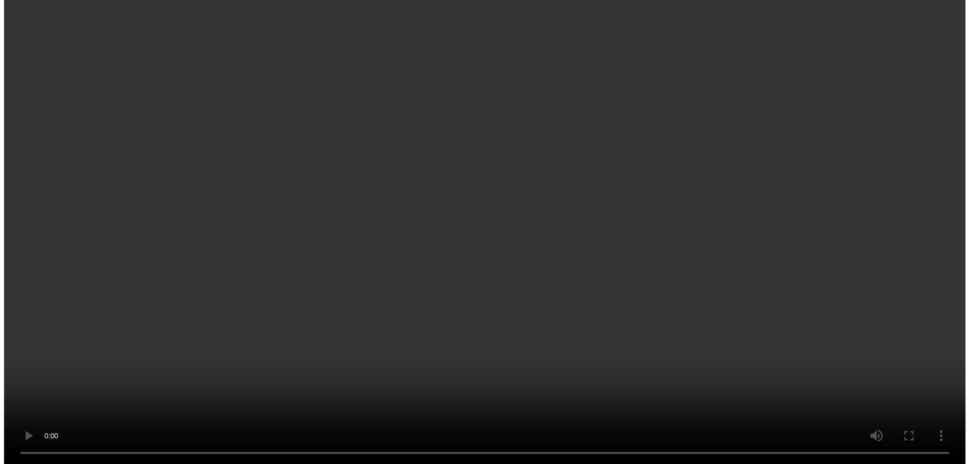
scroll to position [50, 0]
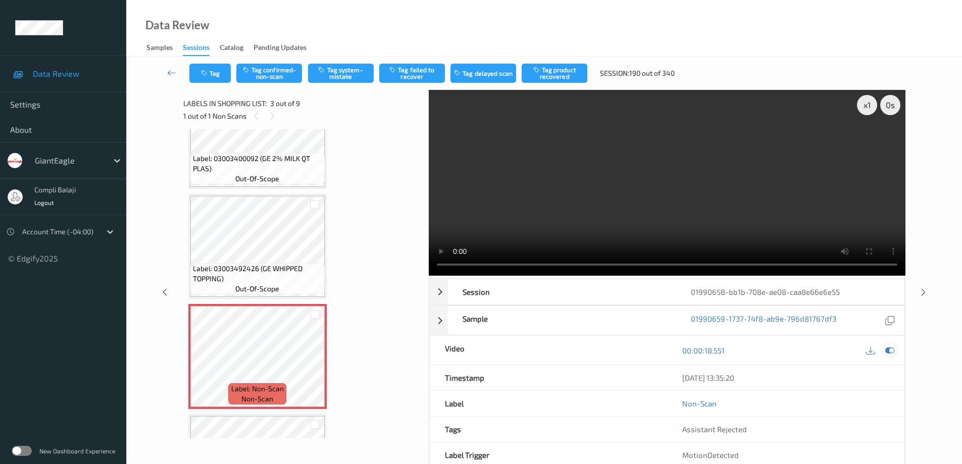
click at [891, 349] on icon at bounding box center [889, 350] width 9 height 9
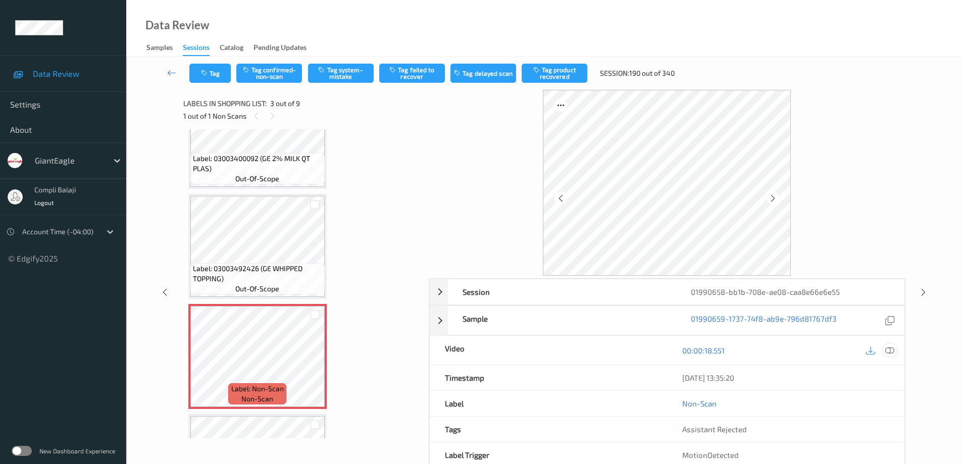
click at [890, 347] on icon at bounding box center [889, 350] width 9 height 9
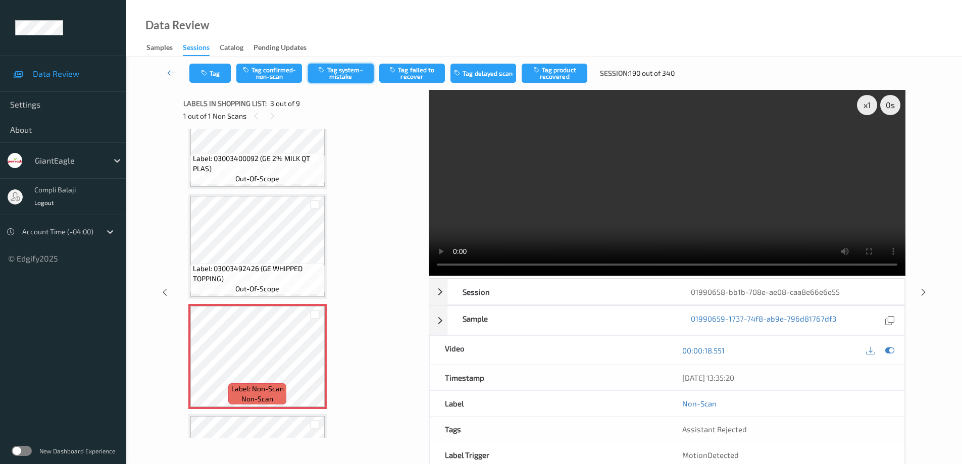
click at [352, 76] on button "Tag system-mistake" at bounding box center [341, 73] width 66 height 19
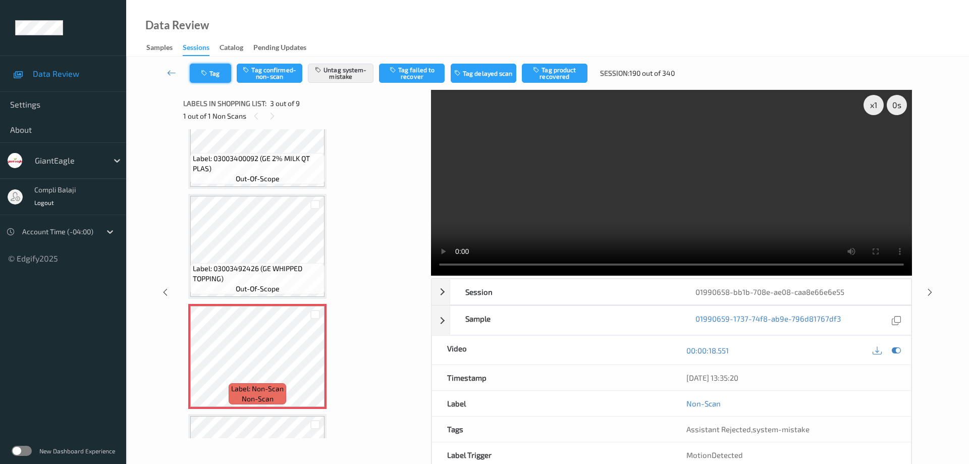
click at [223, 77] on button "Tag" at bounding box center [210, 73] width 41 height 19
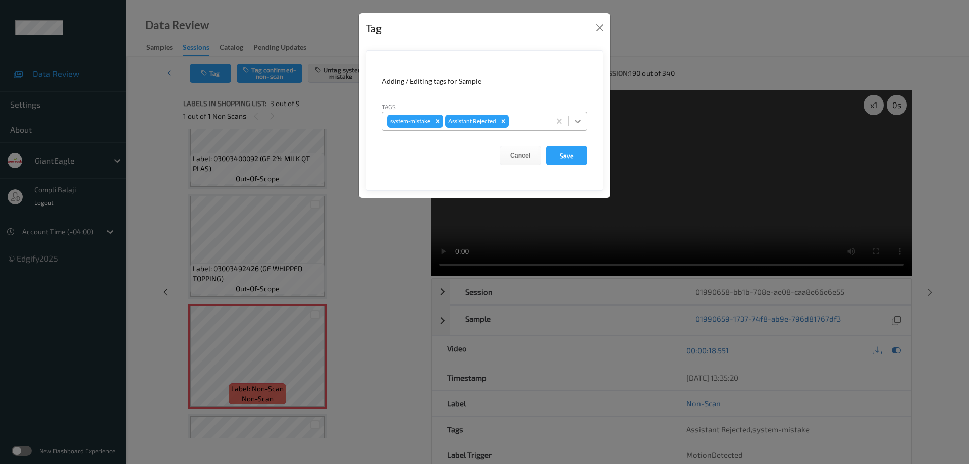
click at [581, 119] on icon at bounding box center [578, 121] width 10 height 10
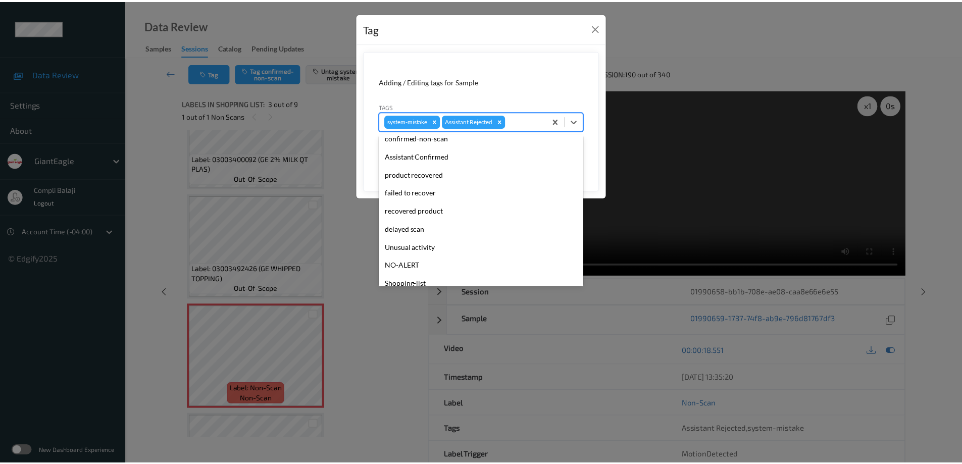
scroll to position [89, 0]
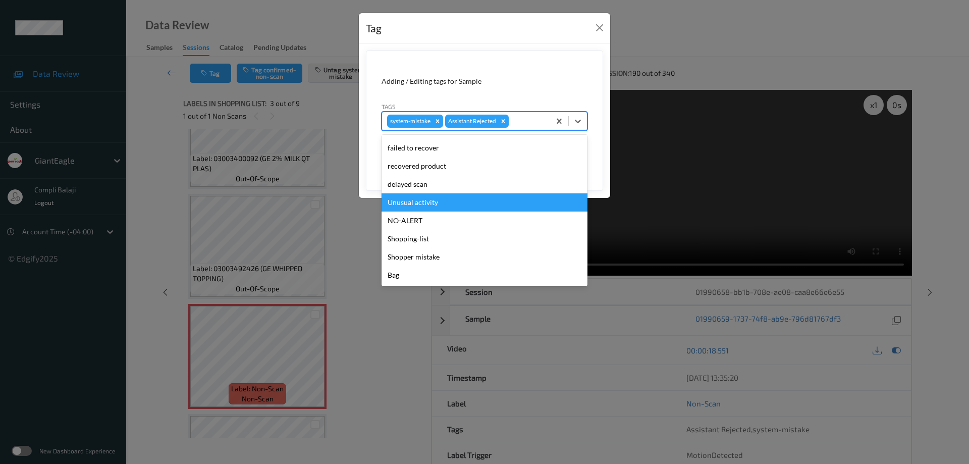
click at [437, 207] on div "Unusual activity" at bounding box center [485, 202] width 206 height 18
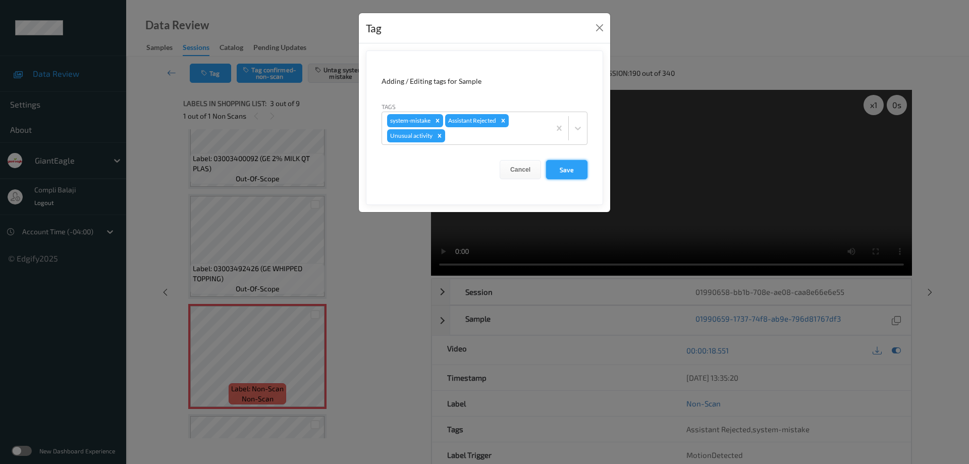
click at [572, 177] on button "Save" at bounding box center [566, 169] width 41 height 19
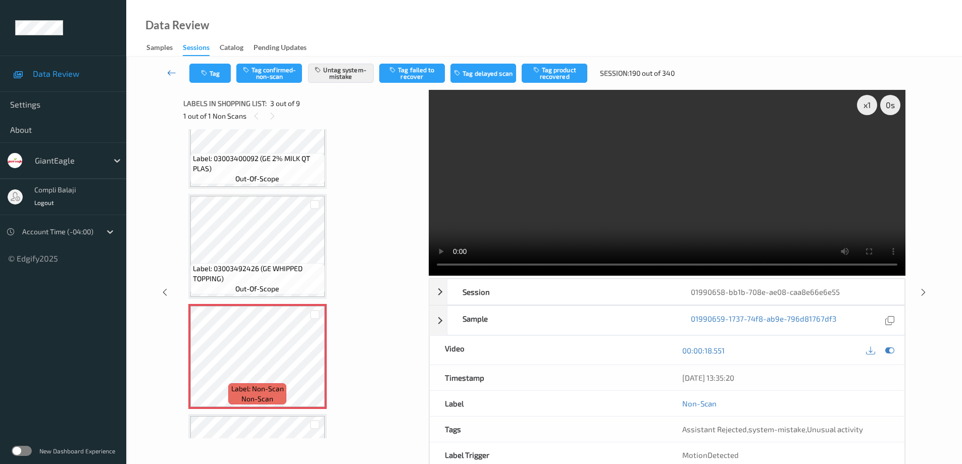
click at [169, 70] on icon at bounding box center [171, 73] width 9 height 10
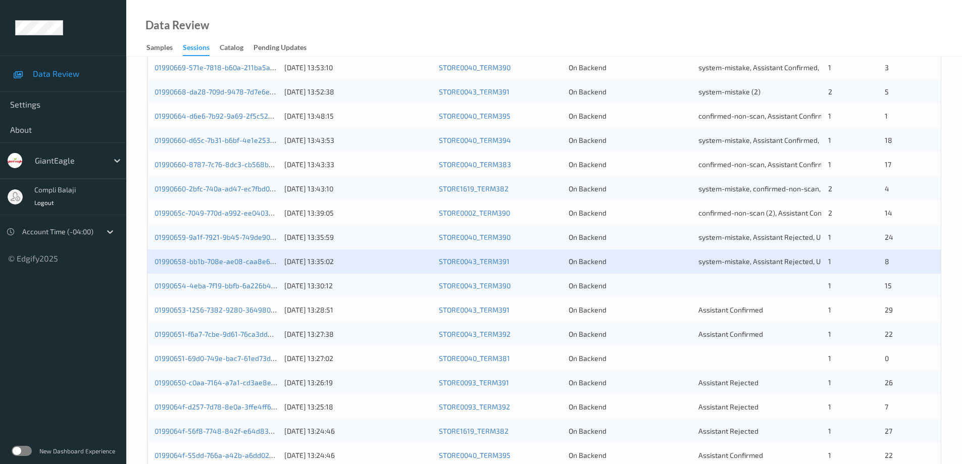
scroll to position [296, 0]
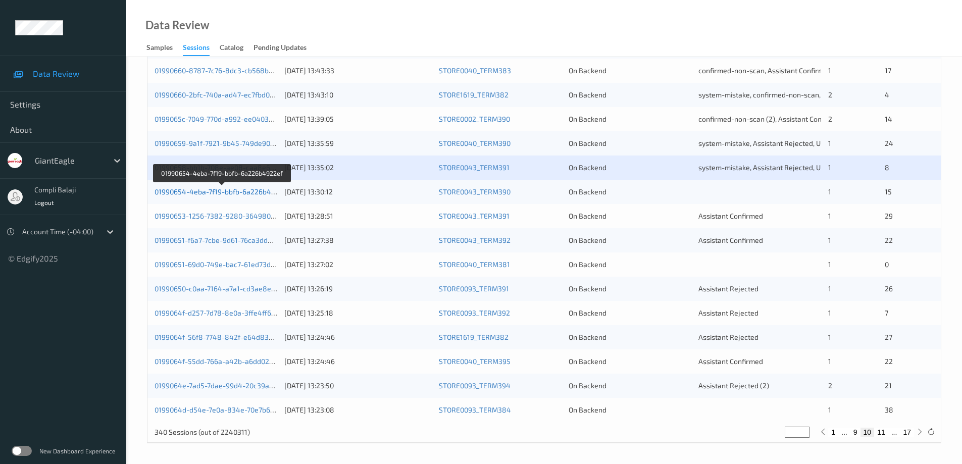
click at [254, 192] on link "01990654-4eba-7f19-bbfb-6a226b4922ef" at bounding box center [221, 191] width 135 height 9
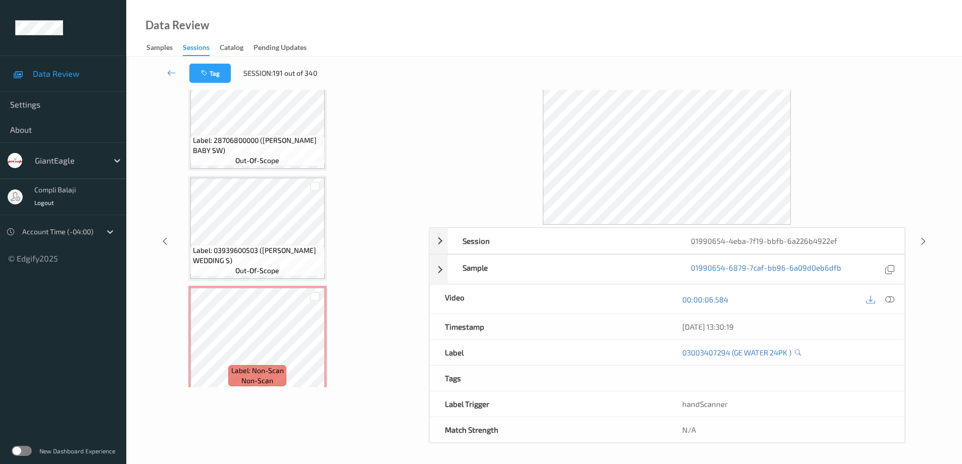
scroll to position [1457, 0]
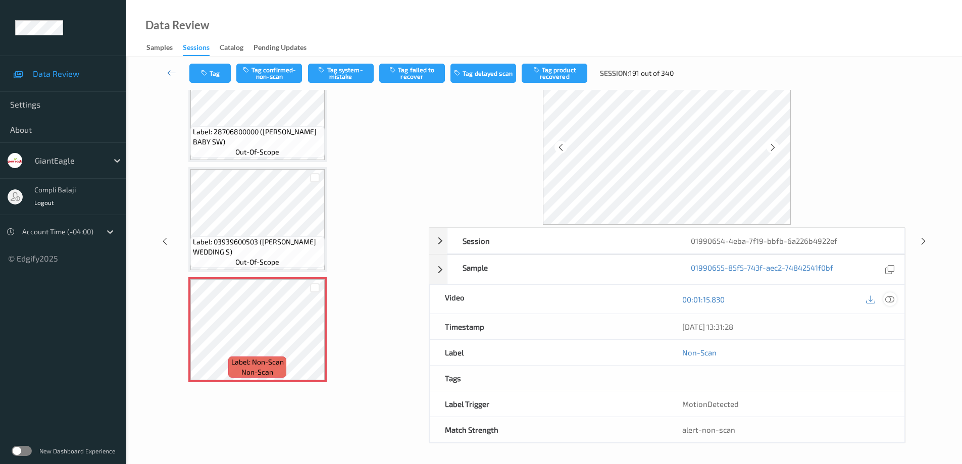
click at [889, 302] on icon at bounding box center [889, 299] width 9 height 9
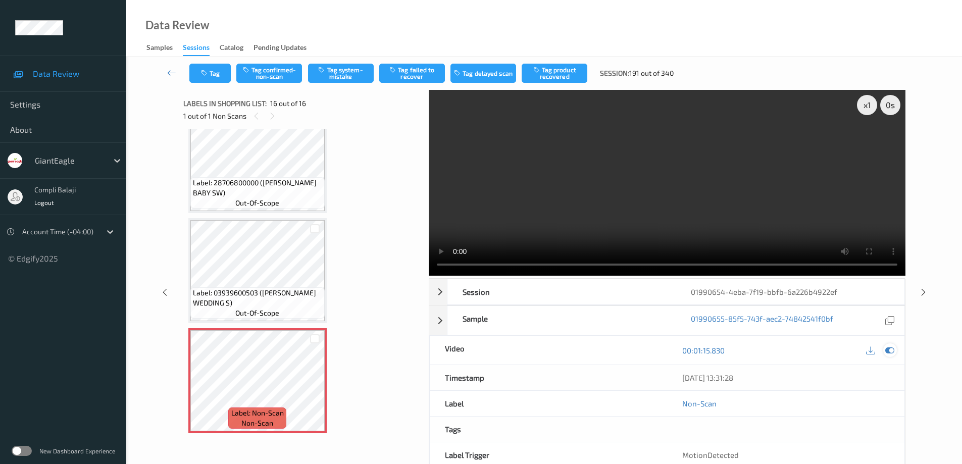
click at [892, 348] on icon at bounding box center [889, 350] width 9 height 9
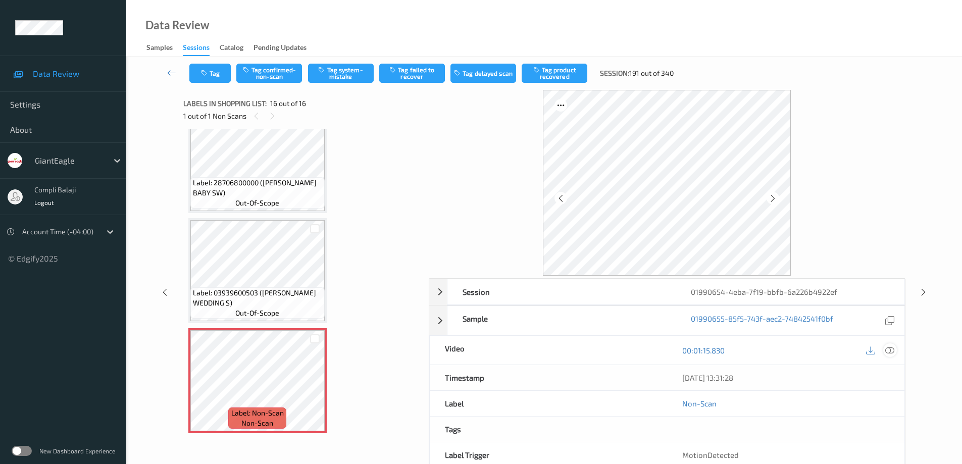
click at [891, 351] on icon at bounding box center [889, 350] width 9 height 9
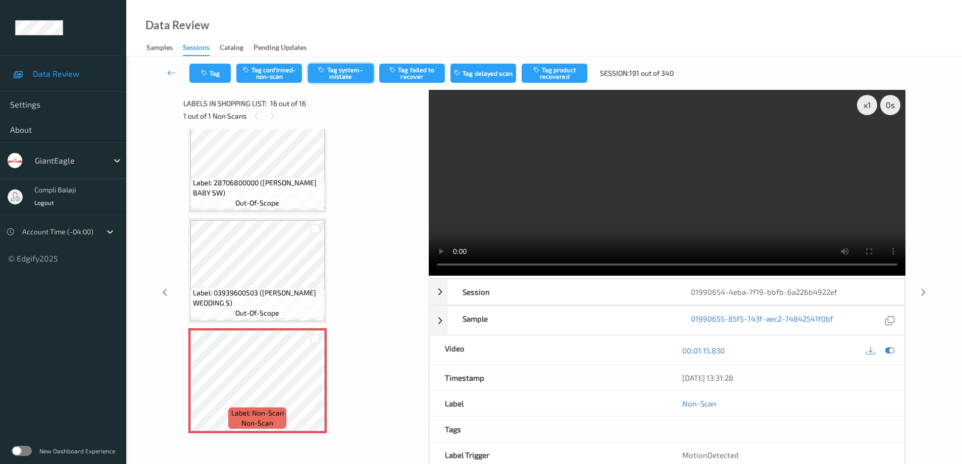
click at [336, 77] on button "Tag system-mistake" at bounding box center [341, 73] width 66 height 19
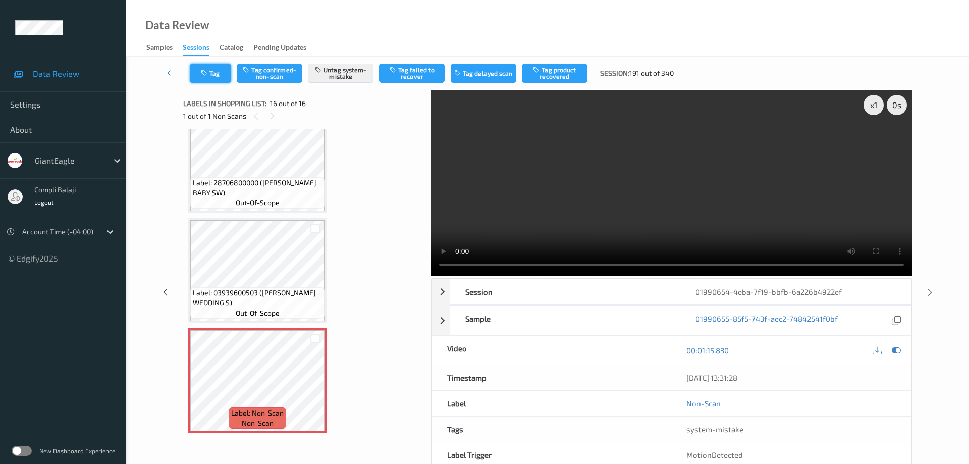
click at [221, 78] on button "Tag" at bounding box center [210, 73] width 41 height 19
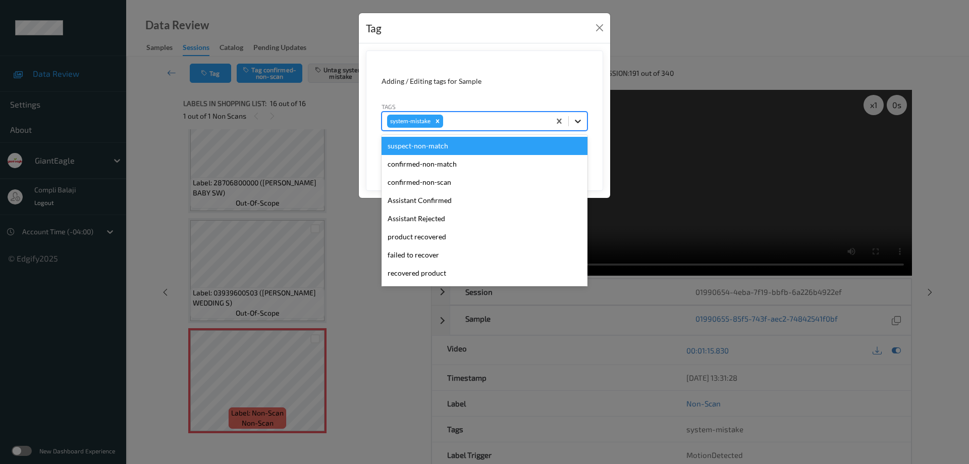
click at [576, 120] on icon at bounding box center [578, 121] width 10 height 10
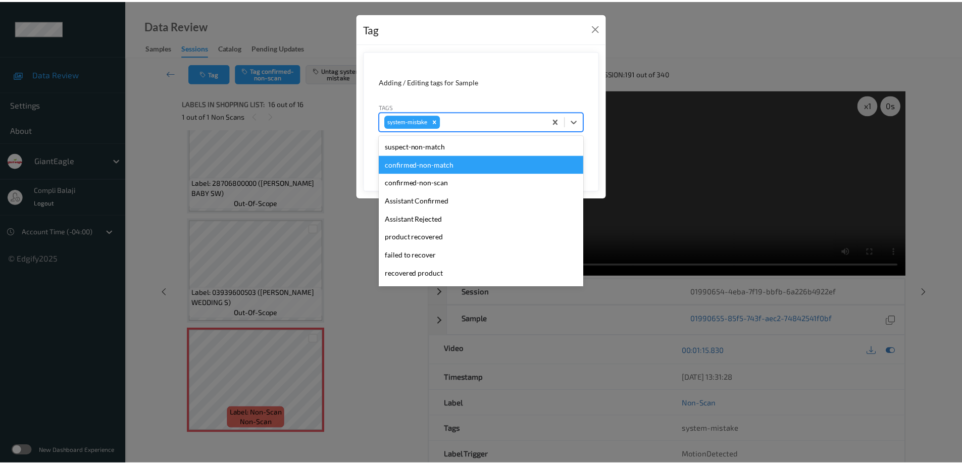
scroll to position [101, 0]
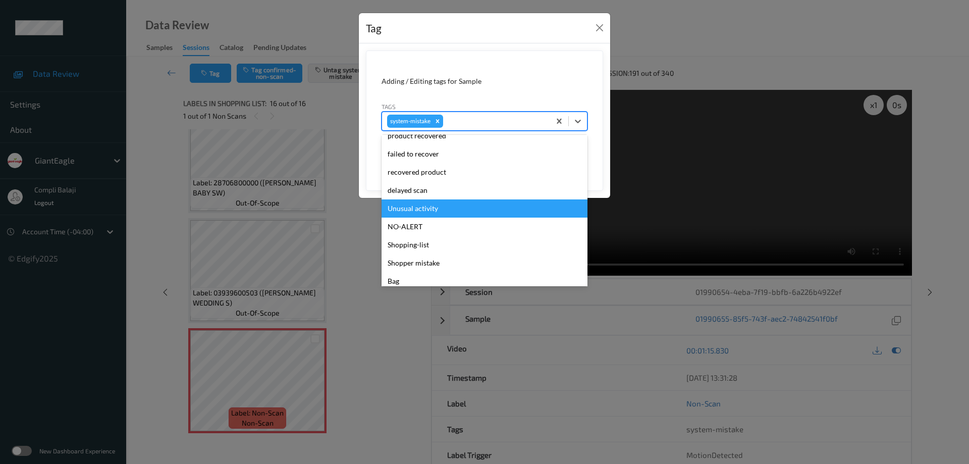
click at [424, 212] on div "Unusual activity" at bounding box center [485, 208] width 206 height 18
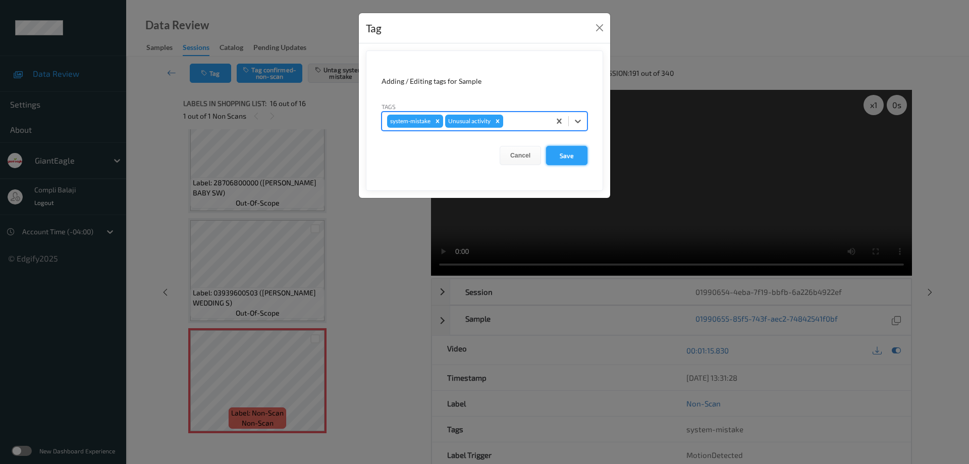
click at [563, 158] on button "Save" at bounding box center [566, 155] width 41 height 19
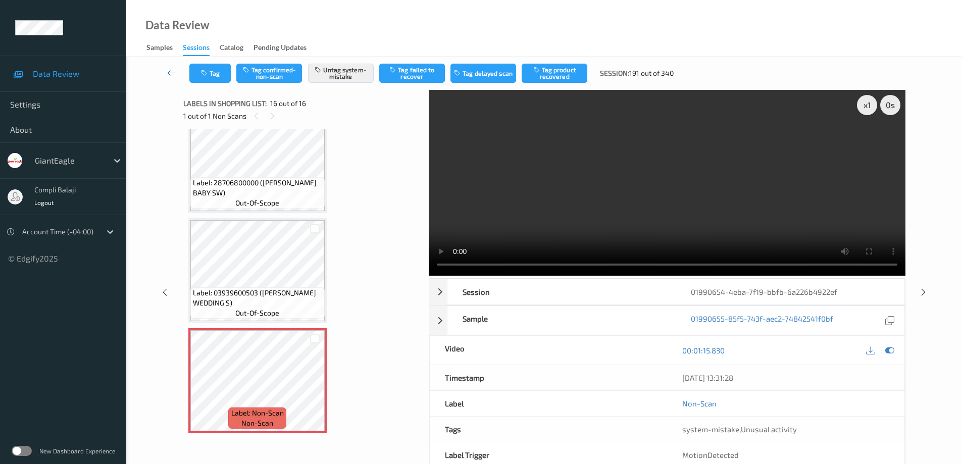
click at [168, 73] on icon at bounding box center [171, 73] width 9 height 10
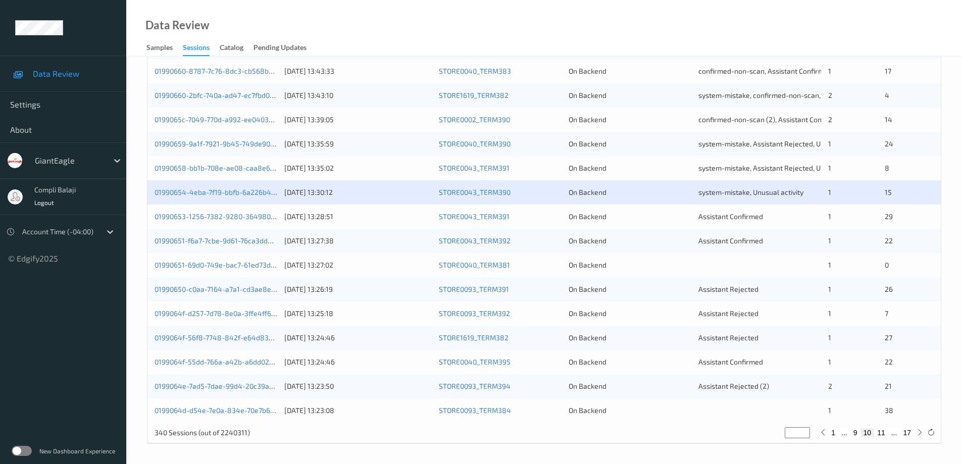
scroll to position [296, 0]
click at [267, 218] on link "01990653-1256-7382-9280-36498007584a" at bounding box center [224, 216] width 141 height 9
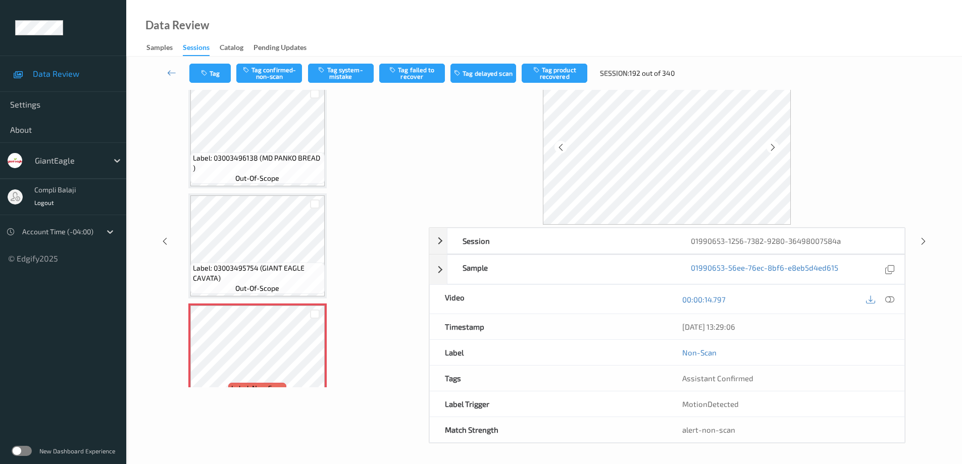
scroll to position [51, 0]
click at [889, 302] on icon at bounding box center [889, 299] width 9 height 9
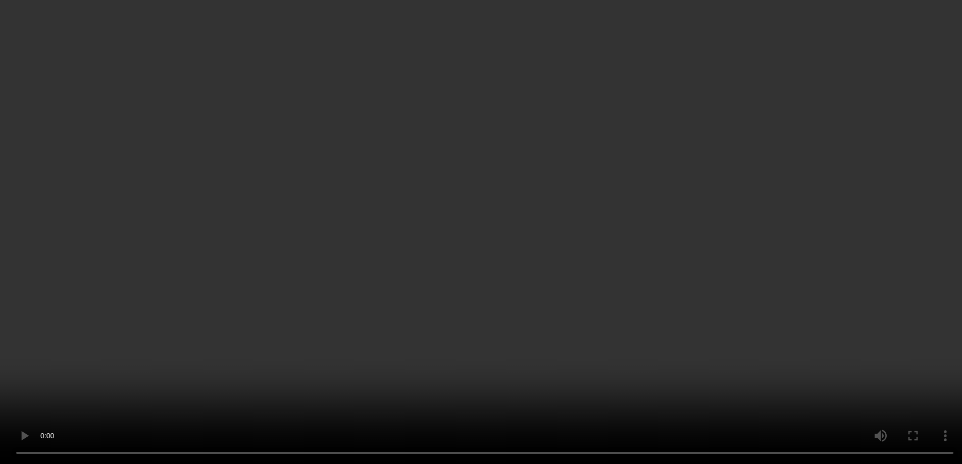
scroll to position [101, 0]
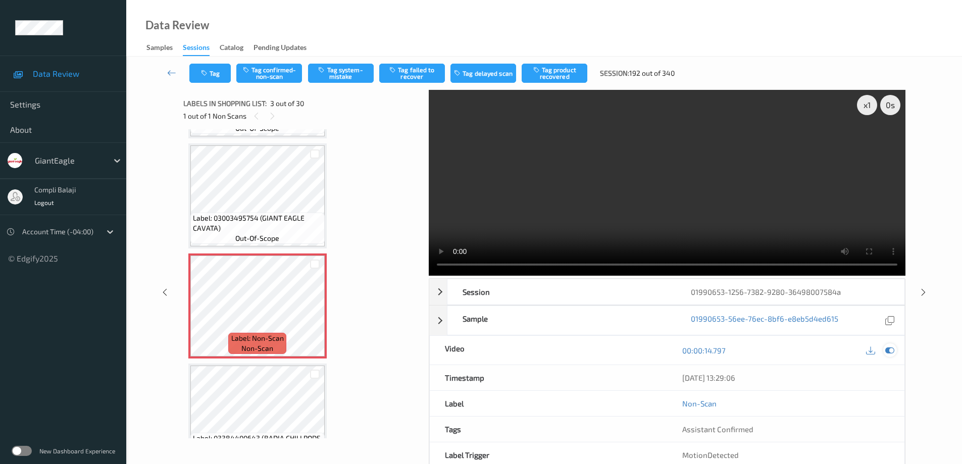
click at [887, 351] on icon at bounding box center [889, 350] width 9 height 9
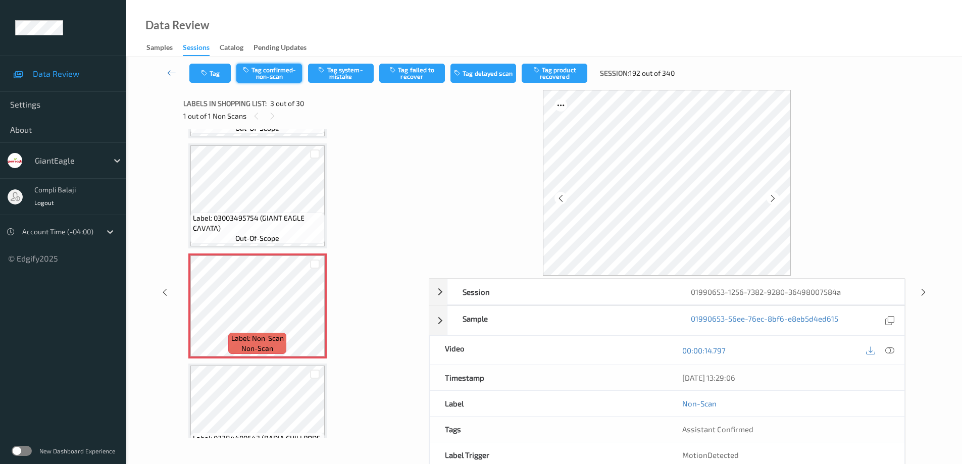
drag, startPoint x: 280, startPoint y: 76, endPoint x: 304, endPoint y: 83, distance: 25.4
click at [281, 76] on button "Tag confirmed-non-scan" at bounding box center [269, 73] width 66 height 19
click at [562, 74] on button "Tag product recovered" at bounding box center [554, 73] width 66 height 19
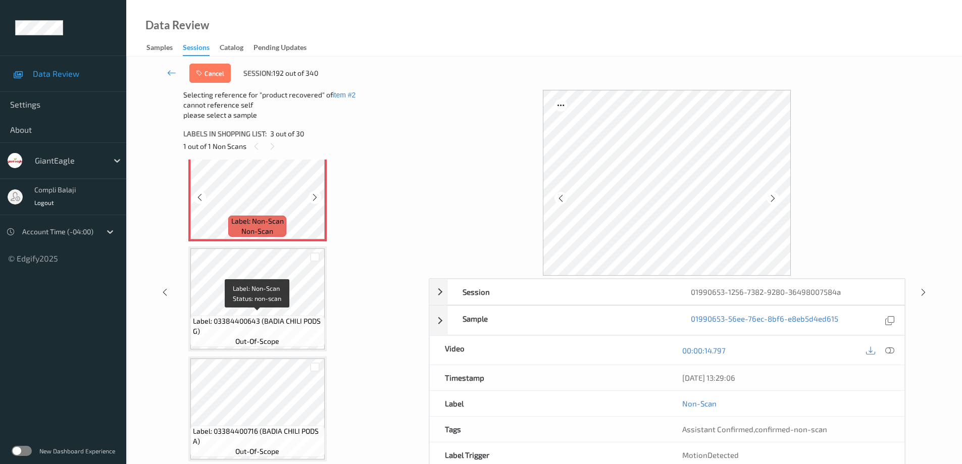
scroll to position [252, 0]
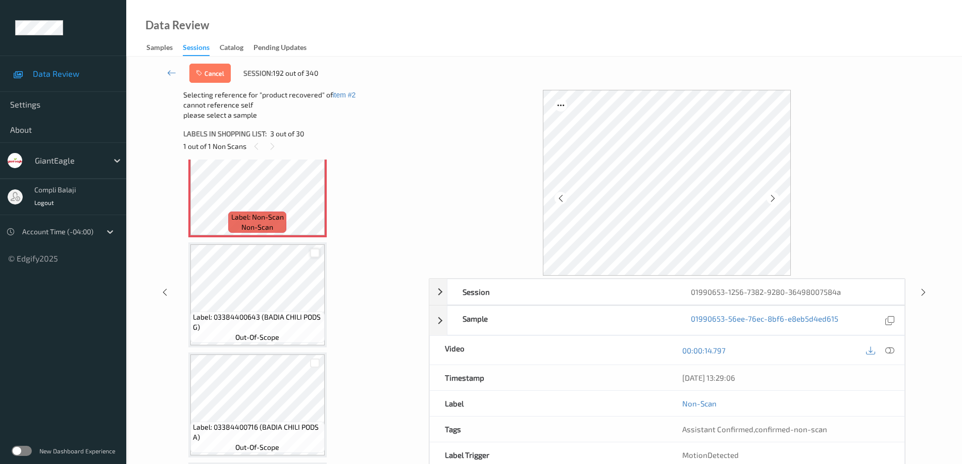
click at [315, 254] on div at bounding box center [315, 253] width 10 height 10
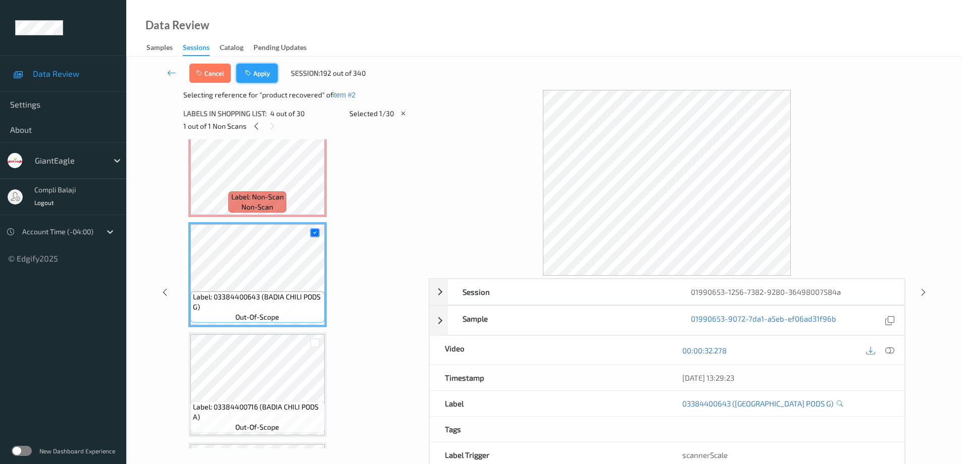
click at [267, 76] on button "Apply" at bounding box center [256, 73] width 41 height 19
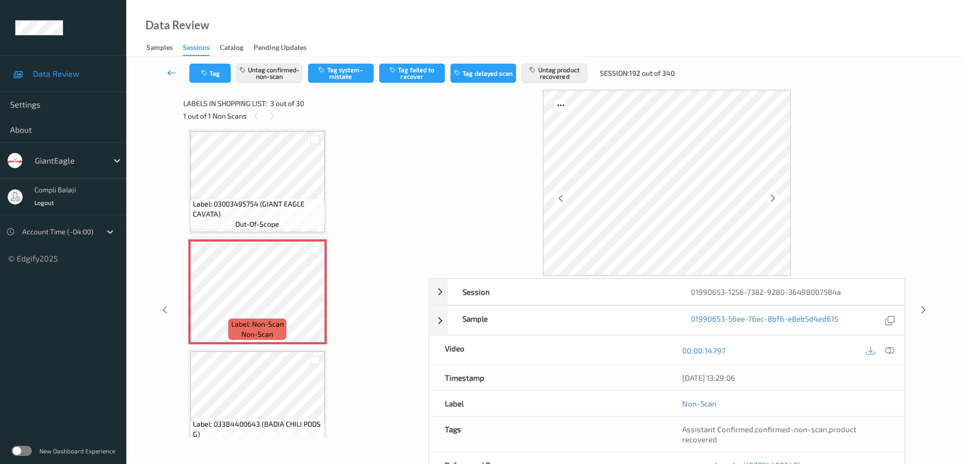
click at [168, 75] on icon at bounding box center [171, 73] width 9 height 10
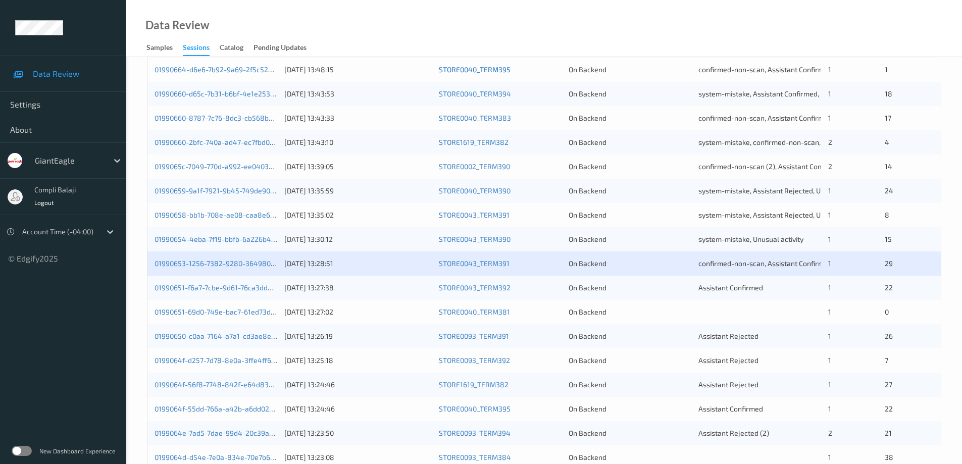
scroll to position [252, 0]
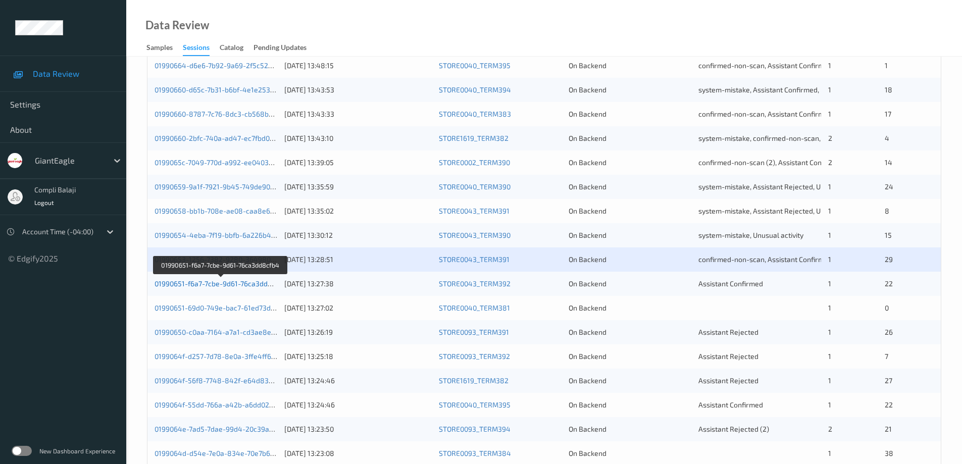
click at [226, 286] on link "01990651-f6a7-7cbe-9d61-76ca3dd8cfb4" at bounding box center [220, 283] width 132 height 9
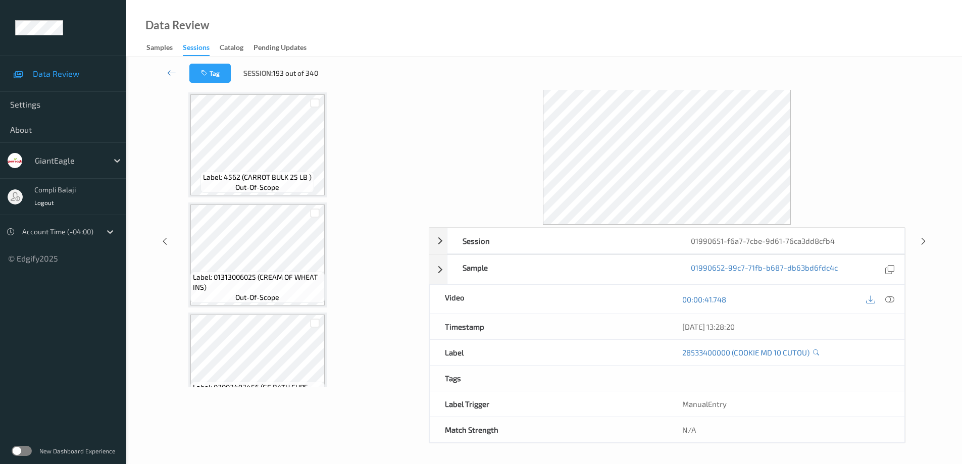
scroll to position [2227, 0]
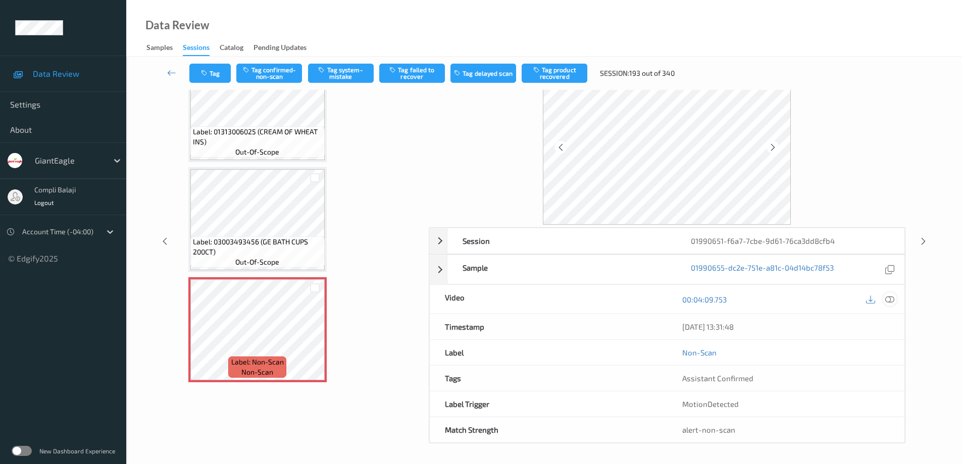
drag, startPoint x: 887, startPoint y: 299, endPoint x: 657, endPoint y: 355, distance: 236.4
click at [886, 299] on icon at bounding box center [889, 299] width 9 height 9
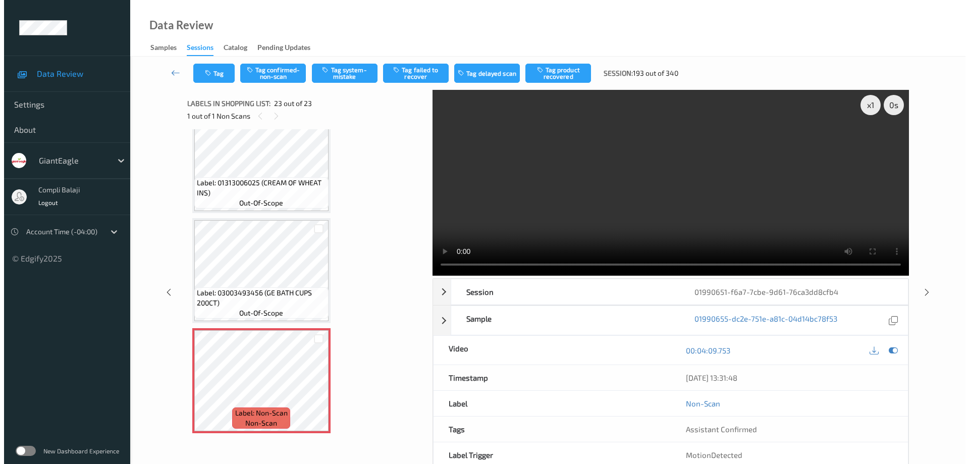
scroll to position [2146, 0]
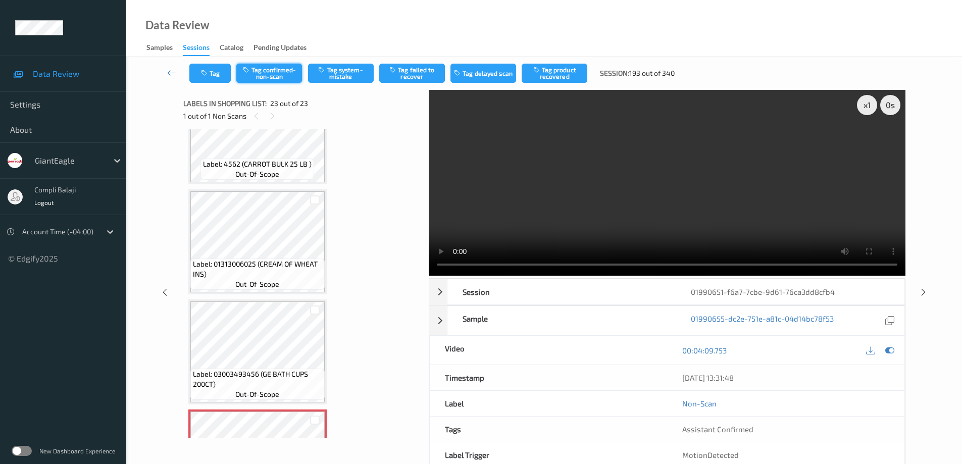
click at [285, 76] on button "Tag confirmed-non-scan" at bounding box center [269, 73] width 66 height 19
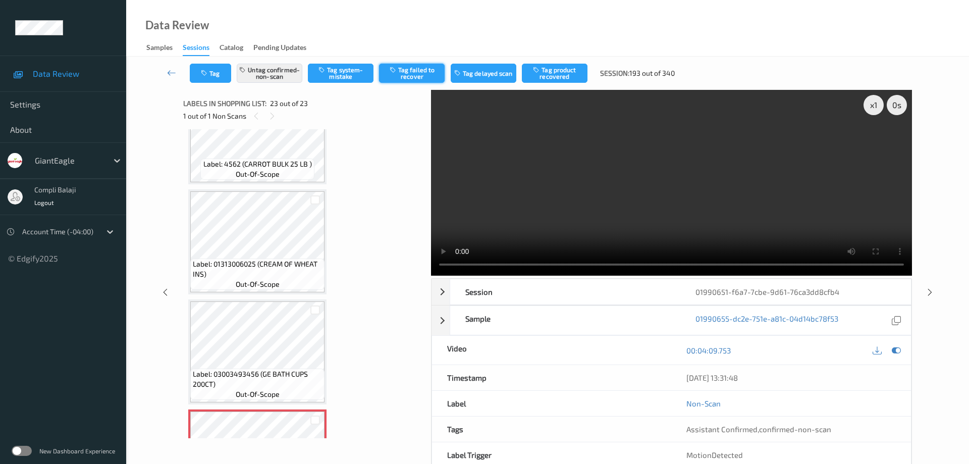
click at [411, 73] on button "Tag failed to recover" at bounding box center [412, 73] width 66 height 19
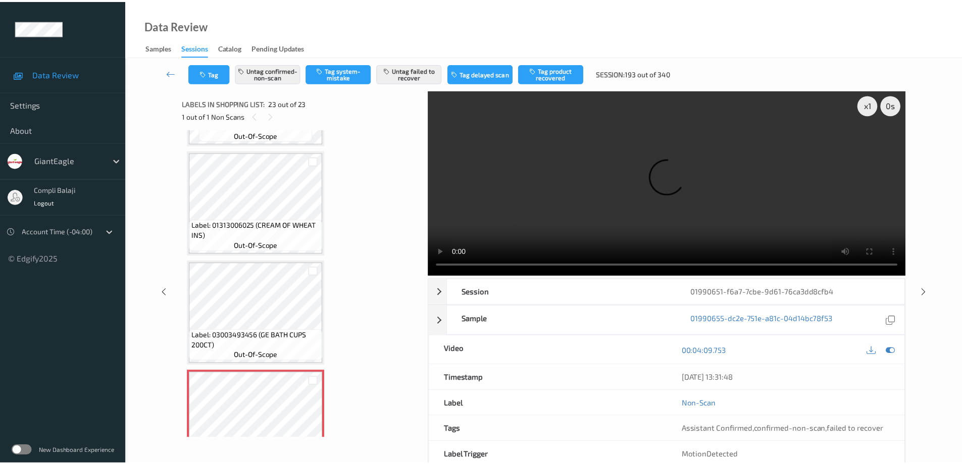
scroll to position [2227, 0]
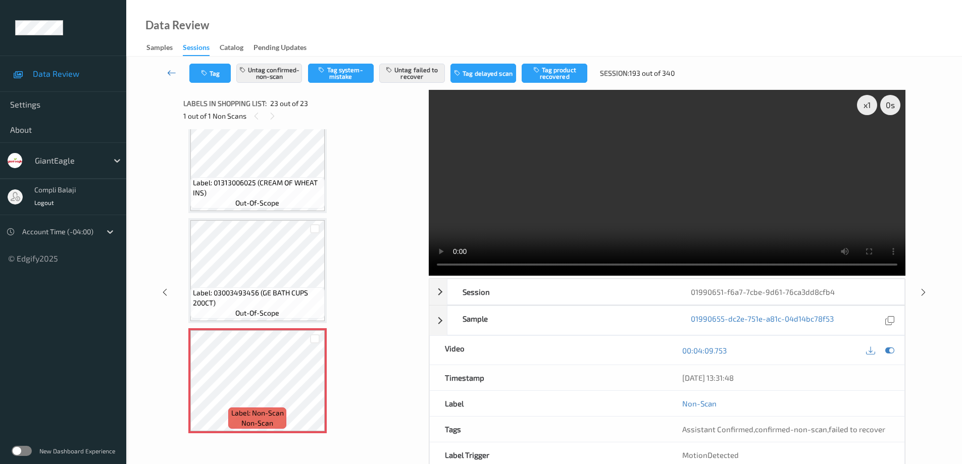
click at [170, 74] on icon at bounding box center [171, 73] width 9 height 10
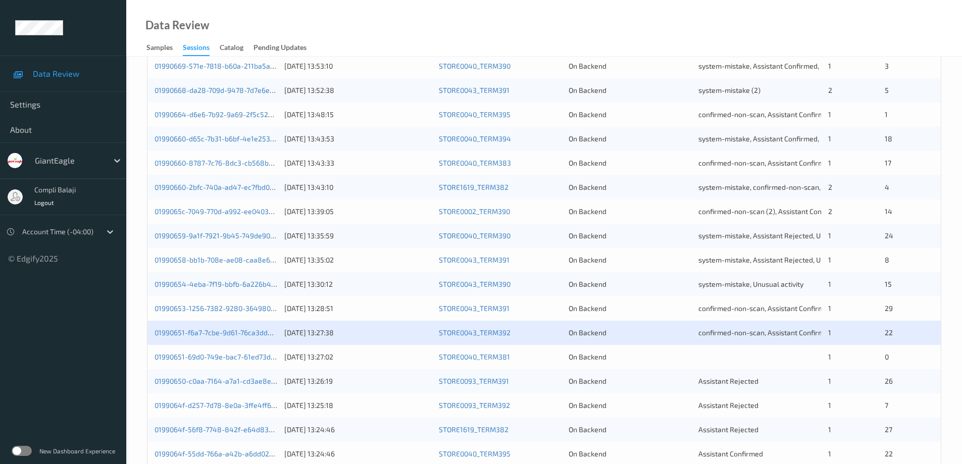
scroll to position [296, 0]
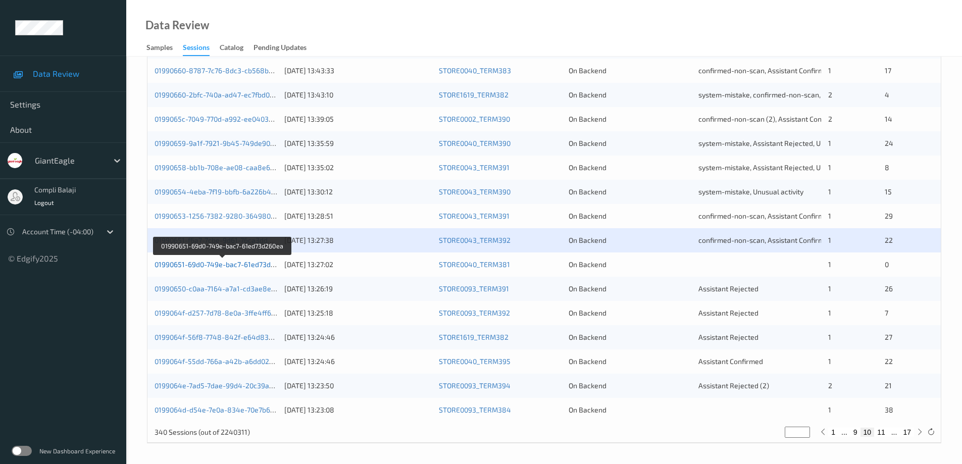
click at [252, 267] on link "01990651-69d0-749e-bac7-61ed73d260ea" at bounding box center [222, 264] width 136 height 9
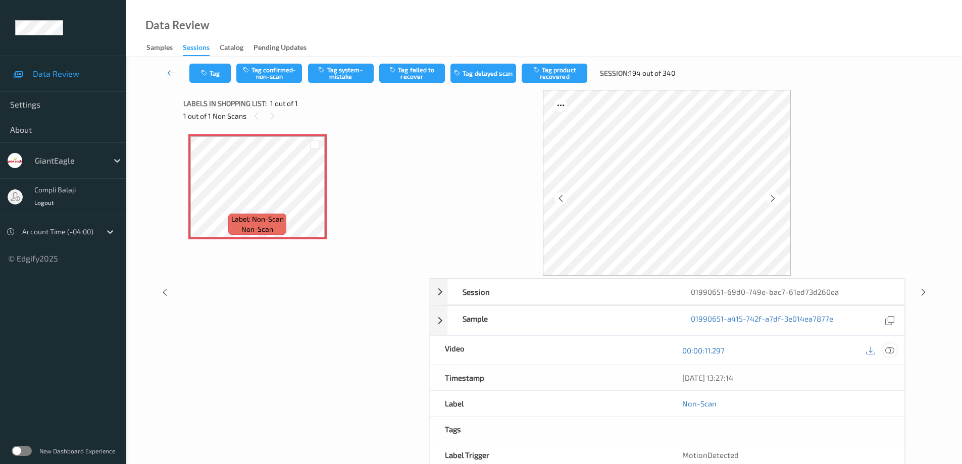
click at [890, 347] on icon at bounding box center [889, 350] width 9 height 9
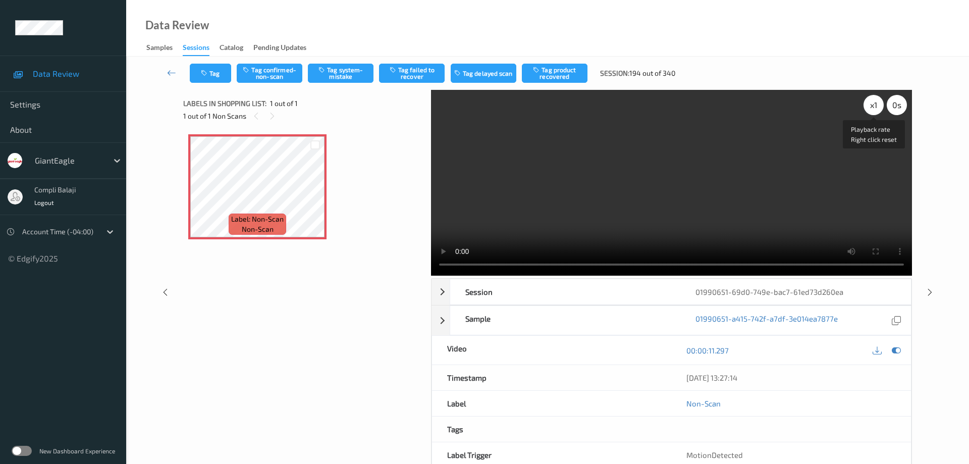
click at [875, 103] on div "x 1" at bounding box center [874, 105] width 20 height 20
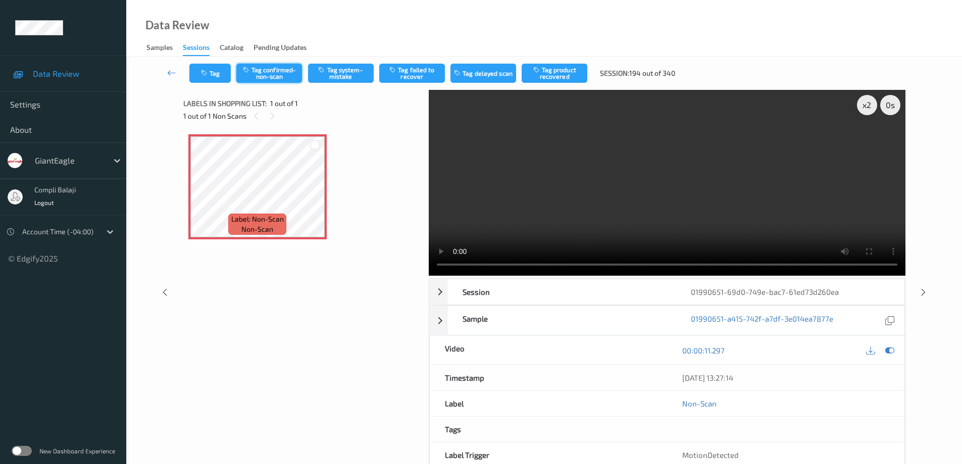
click at [270, 76] on button "Tag confirmed-non-scan" at bounding box center [269, 73] width 66 height 19
click at [166, 73] on link at bounding box center [171, 73] width 35 height 19
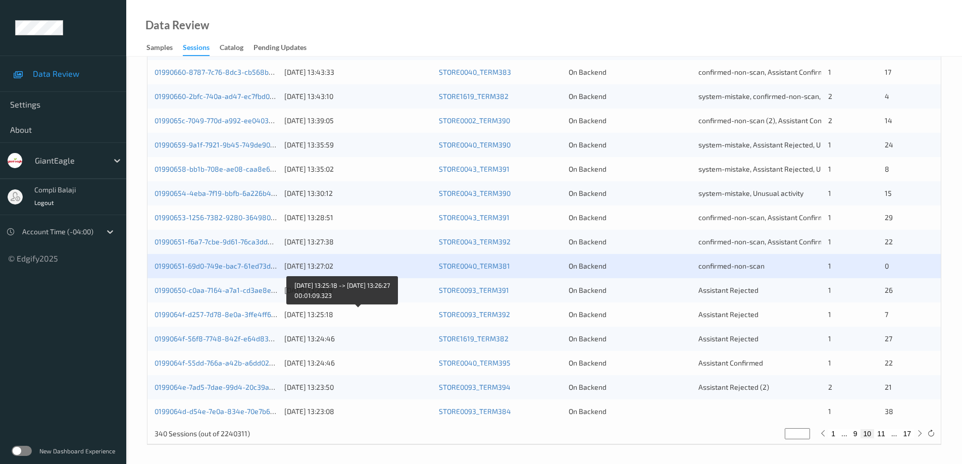
scroll to position [296, 0]
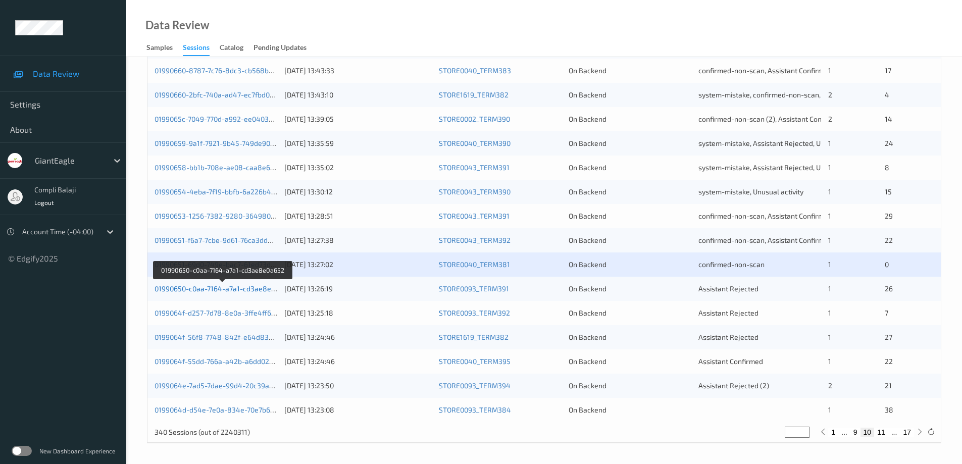
click at [245, 291] on link "01990650-c0aa-7164-a7a1-cd3ae8e0a652" at bounding box center [222, 288] width 137 height 9
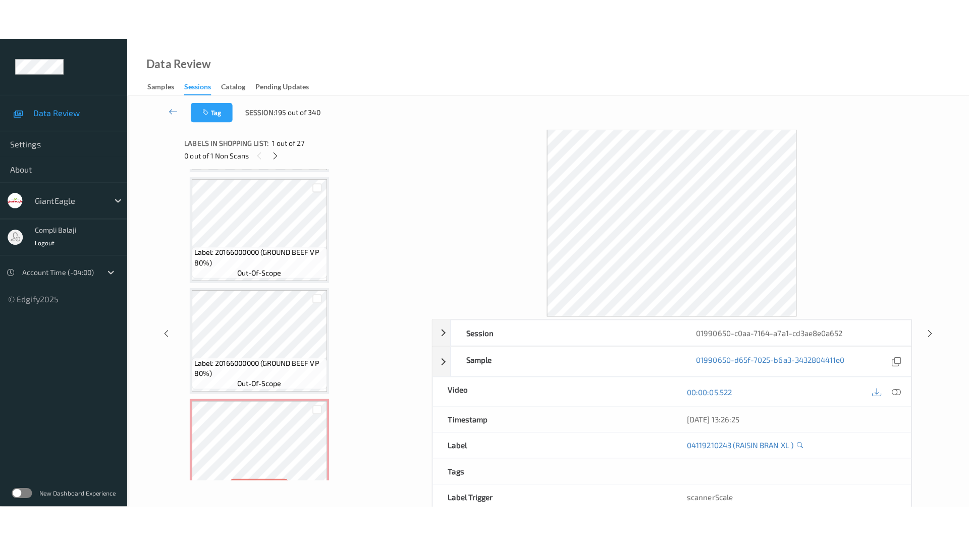
scroll to position [2667, 0]
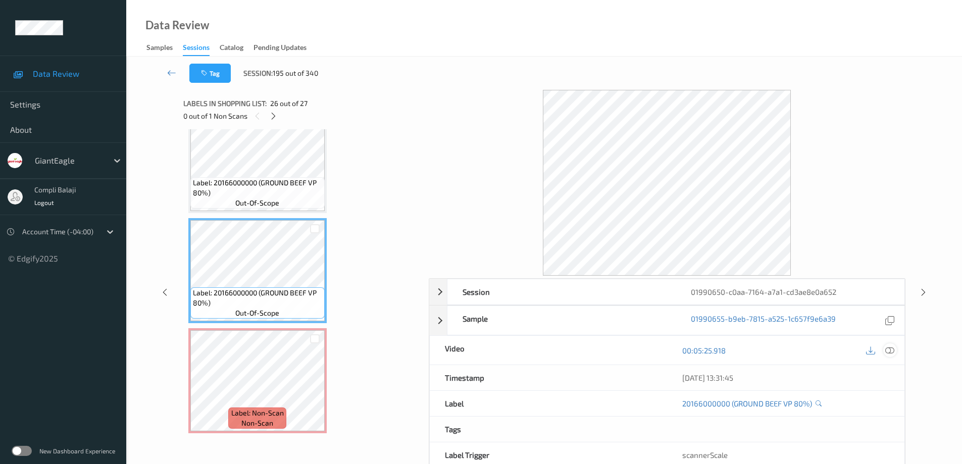
click at [889, 349] on icon at bounding box center [889, 350] width 9 height 9
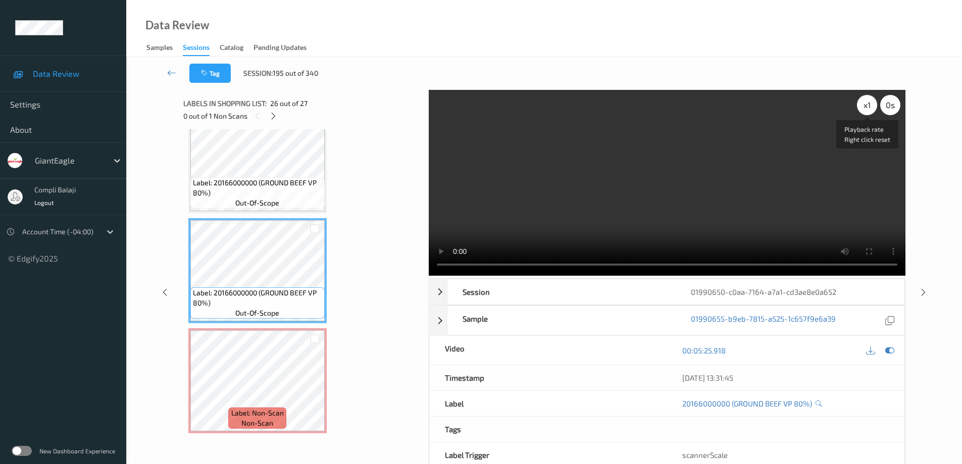
click at [874, 108] on div "x 1" at bounding box center [867, 105] width 20 height 20
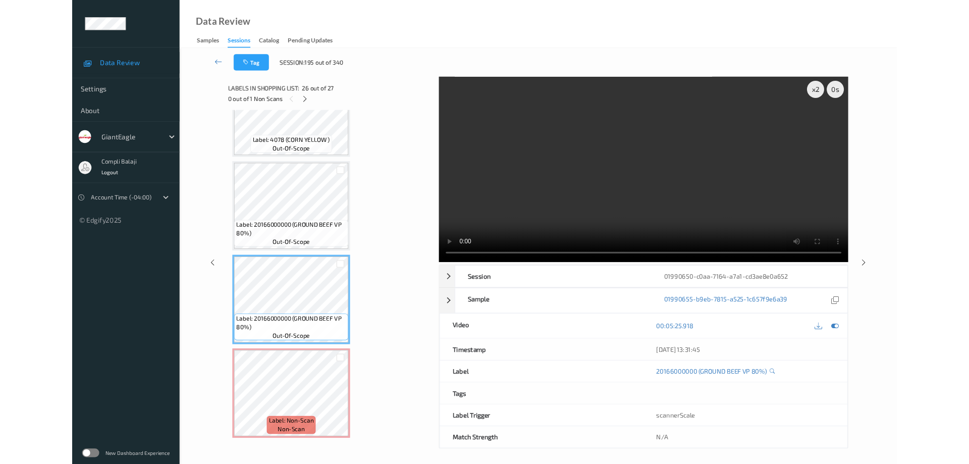
scroll to position [2586, 0]
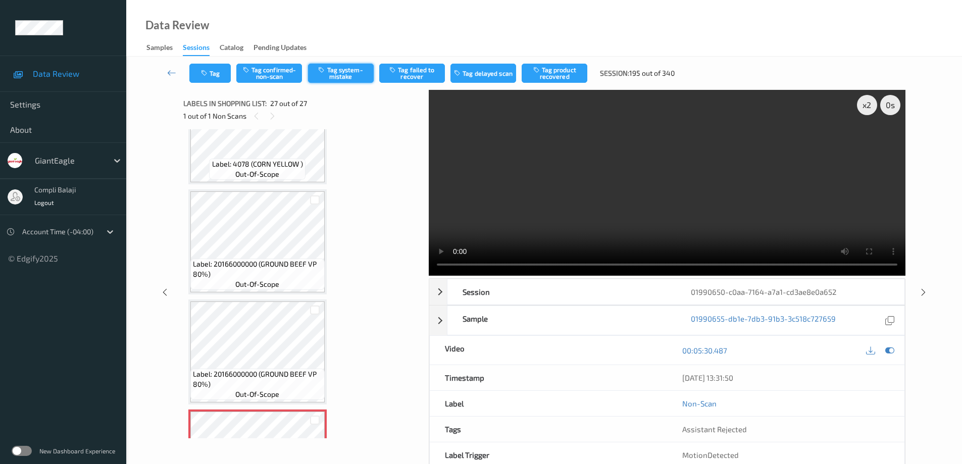
click at [348, 77] on button "Tag system-mistake" at bounding box center [341, 73] width 66 height 19
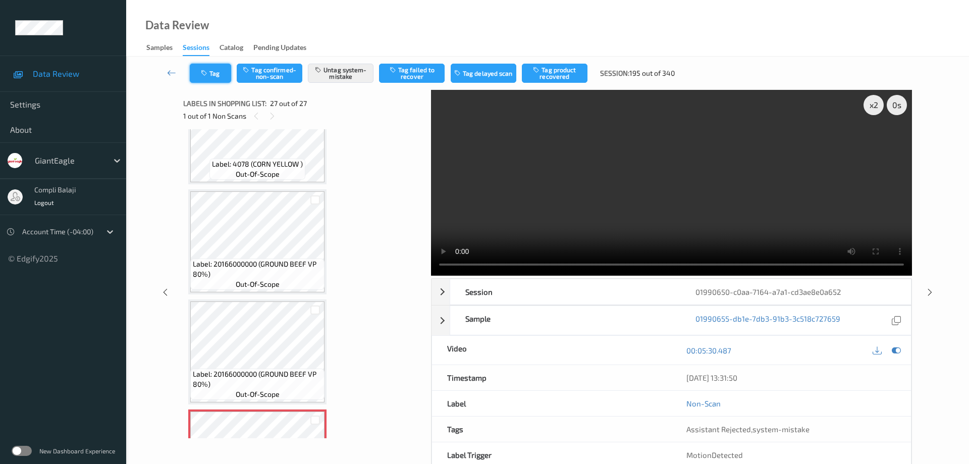
click at [222, 78] on button "Tag" at bounding box center [210, 73] width 41 height 19
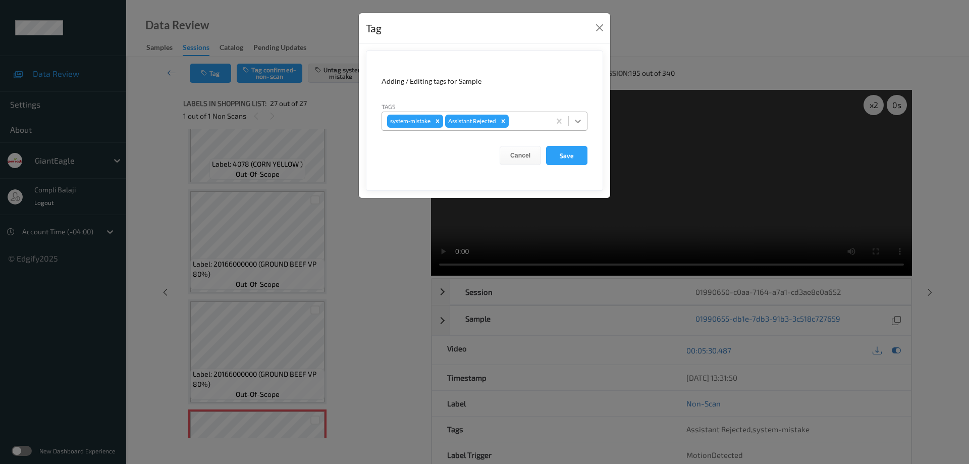
click at [580, 119] on icon at bounding box center [578, 121] width 10 height 10
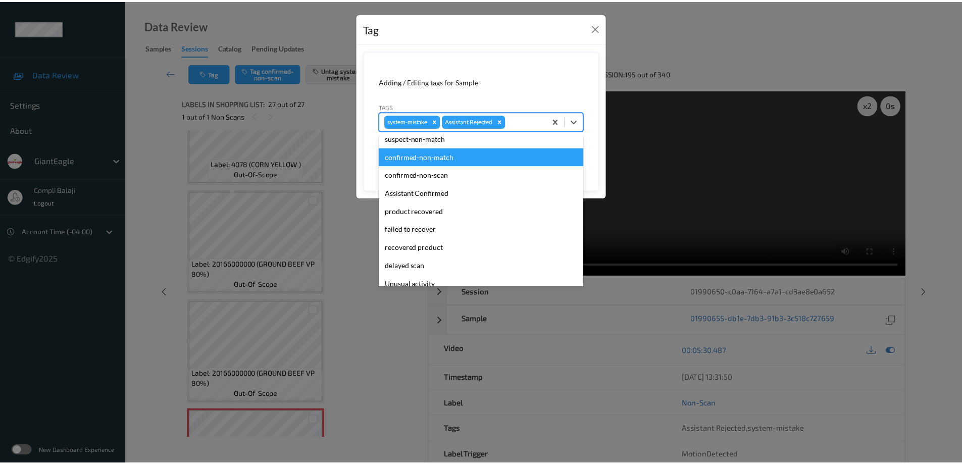
scroll to position [9, 0]
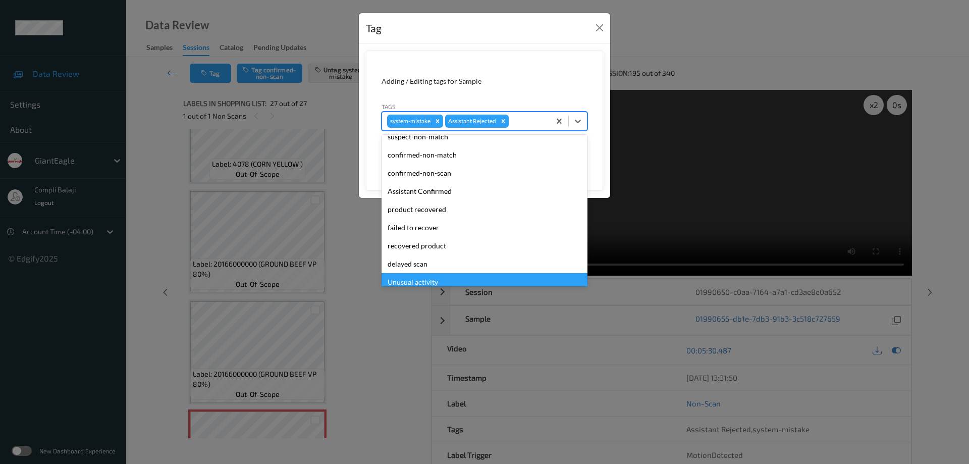
drag, startPoint x: 433, startPoint y: 283, endPoint x: 454, endPoint y: 271, distance: 24.4
click at [433, 282] on div "Unusual activity" at bounding box center [485, 282] width 206 height 18
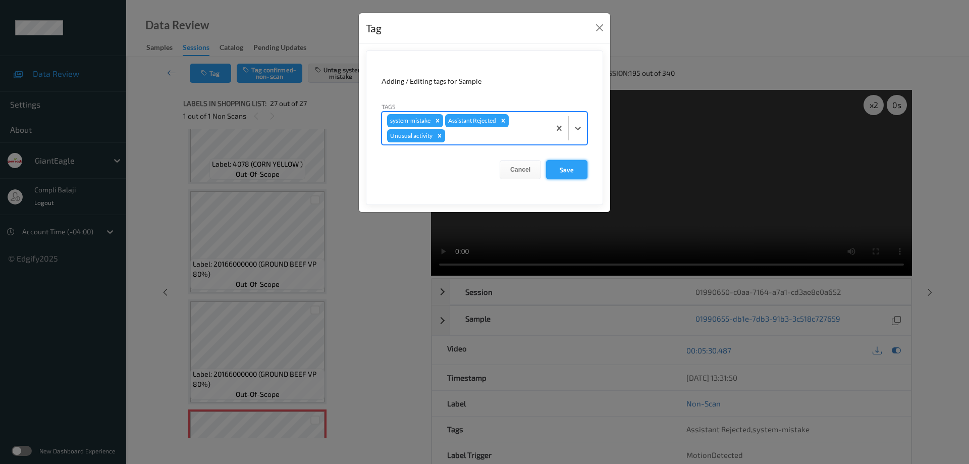
click at [568, 173] on button "Save" at bounding box center [566, 169] width 41 height 19
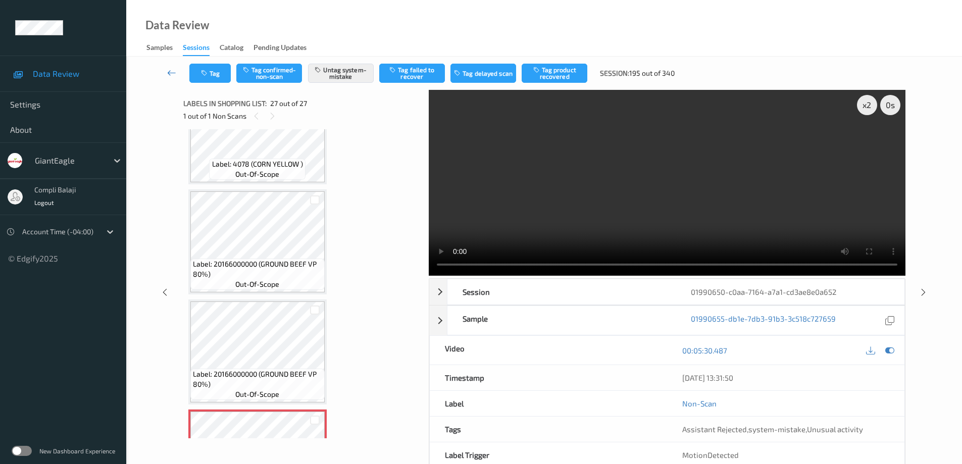
click at [171, 73] on icon at bounding box center [171, 73] width 9 height 10
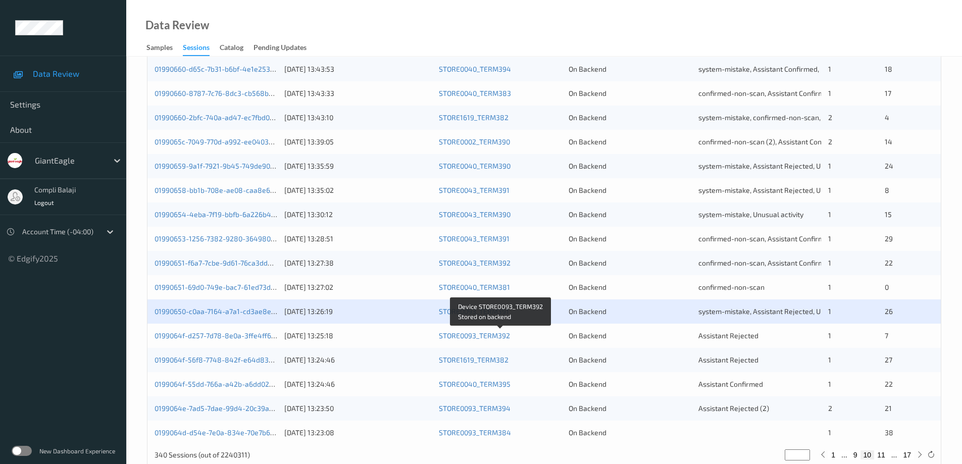
scroll to position [296, 0]
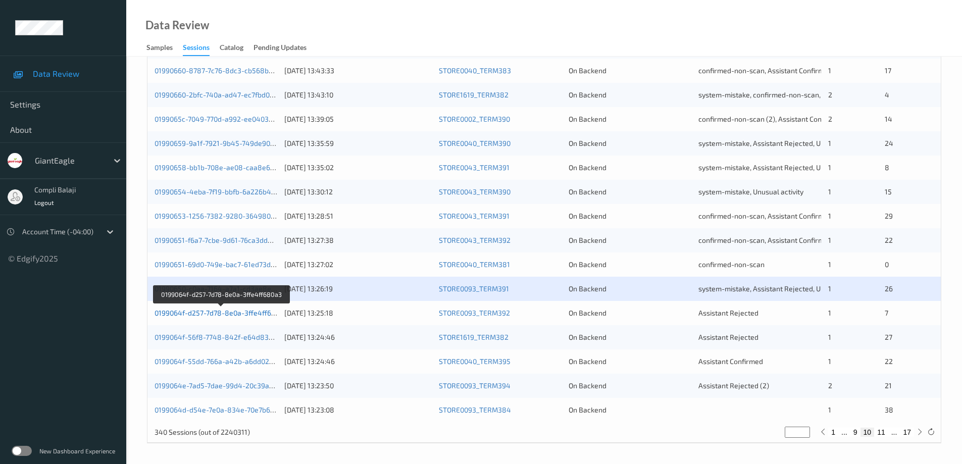
click at [239, 315] on link "0199064f-d257-7d78-8e0a-3ffe4ff680a3" at bounding box center [220, 312] width 133 height 9
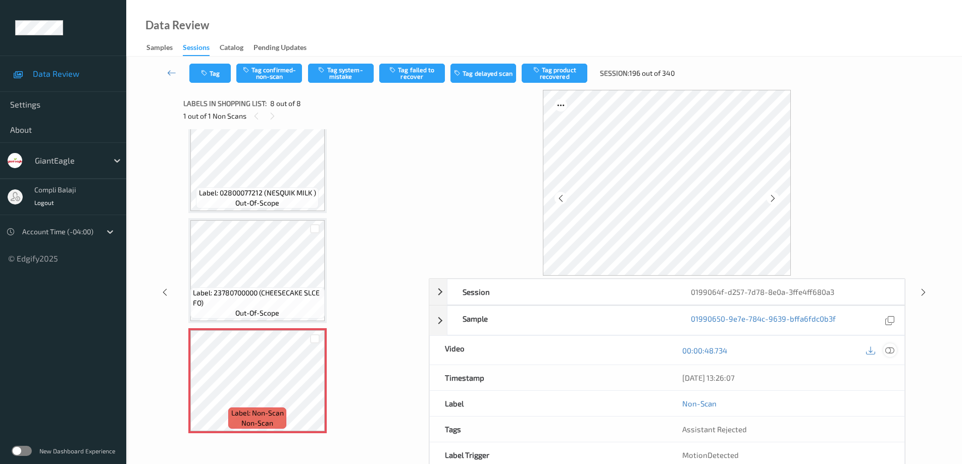
click at [892, 350] on icon at bounding box center [889, 350] width 9 height 9
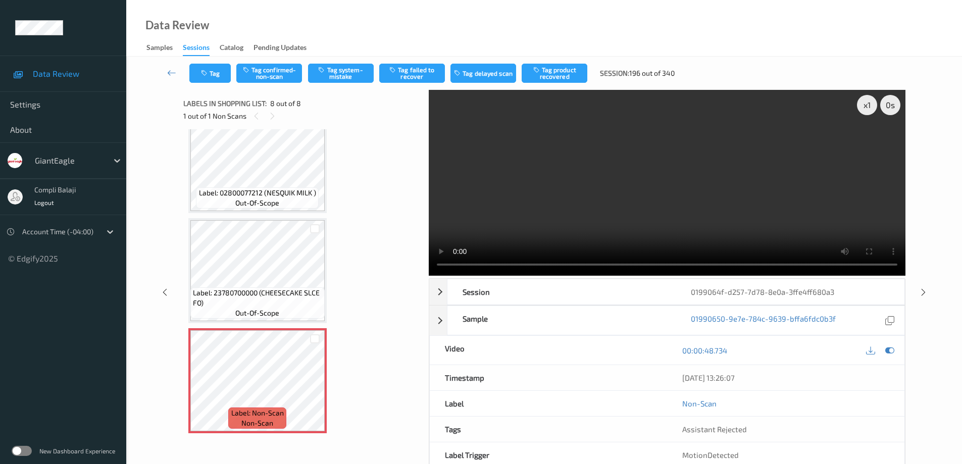
scroll to position [495, 0]
